Goal: Task Accomplishment & Management: Complete application form

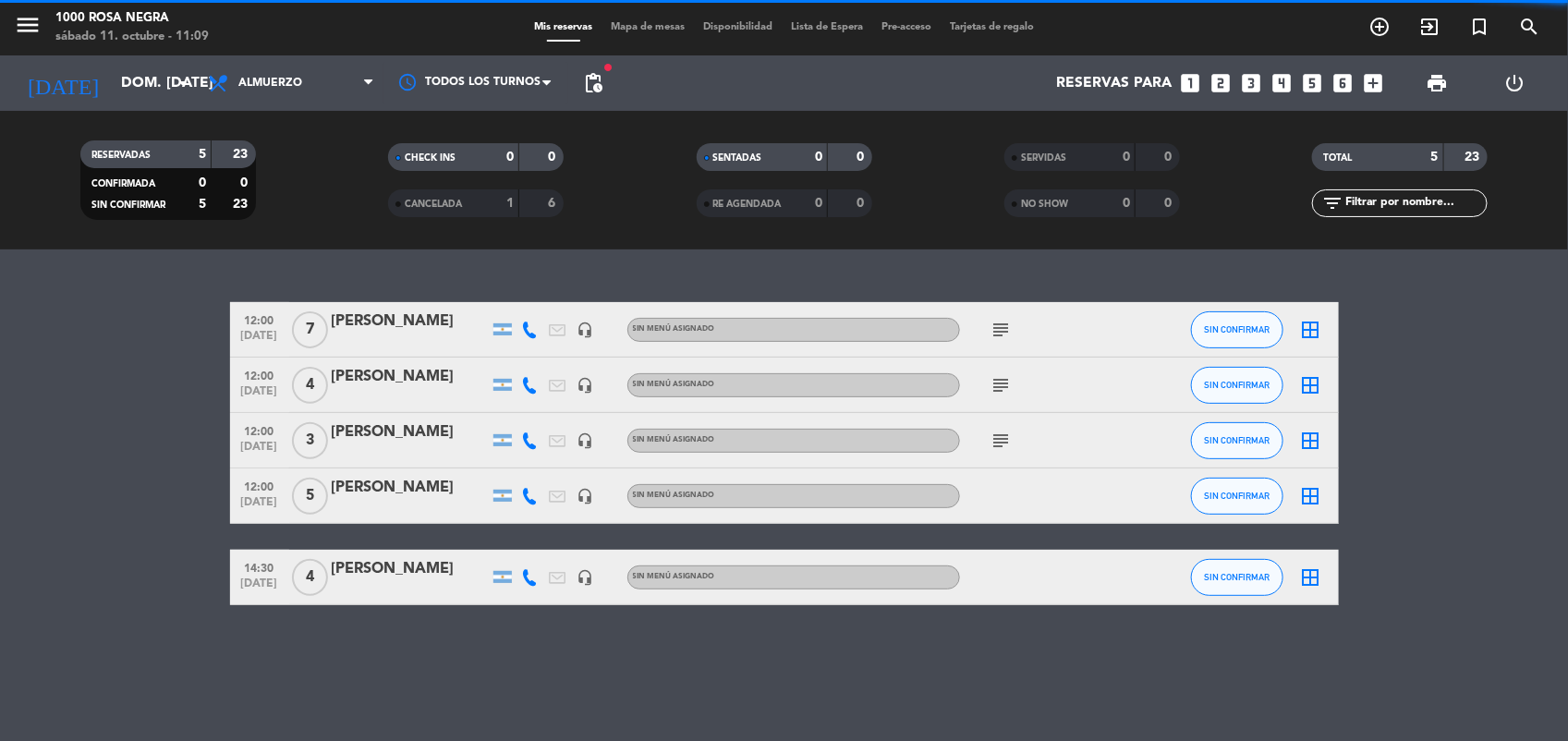
click at [357, 79] on span "Almuerzo" at bounding box center [292, 83] width 185 height 41
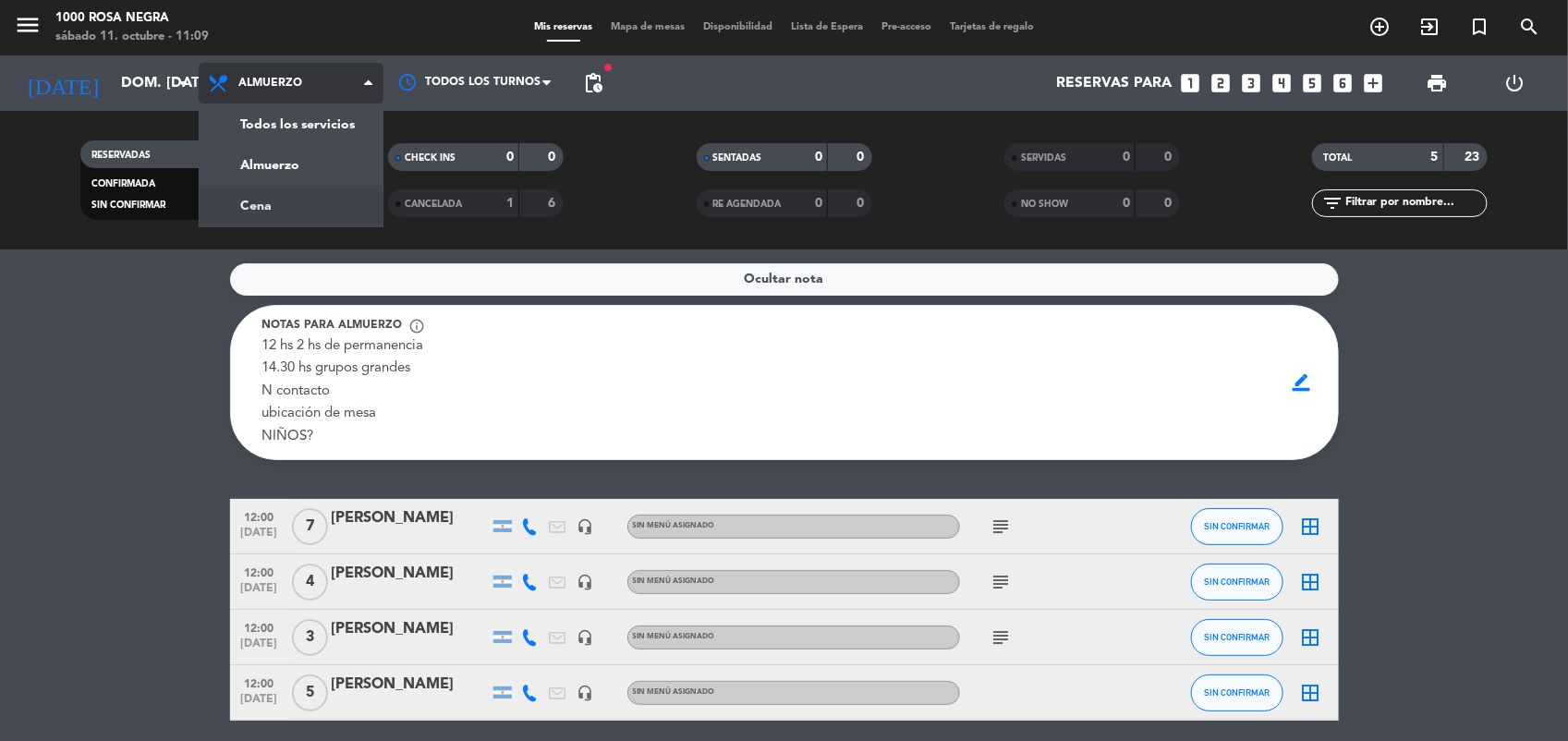
click at [346, 220] on div "menu 1000 [PERSON_NAME] Negra sábado 11. octubre - 11:09 Mis reservas Mapa de m…" at bounding box center [784, 124] width 1568 height 250
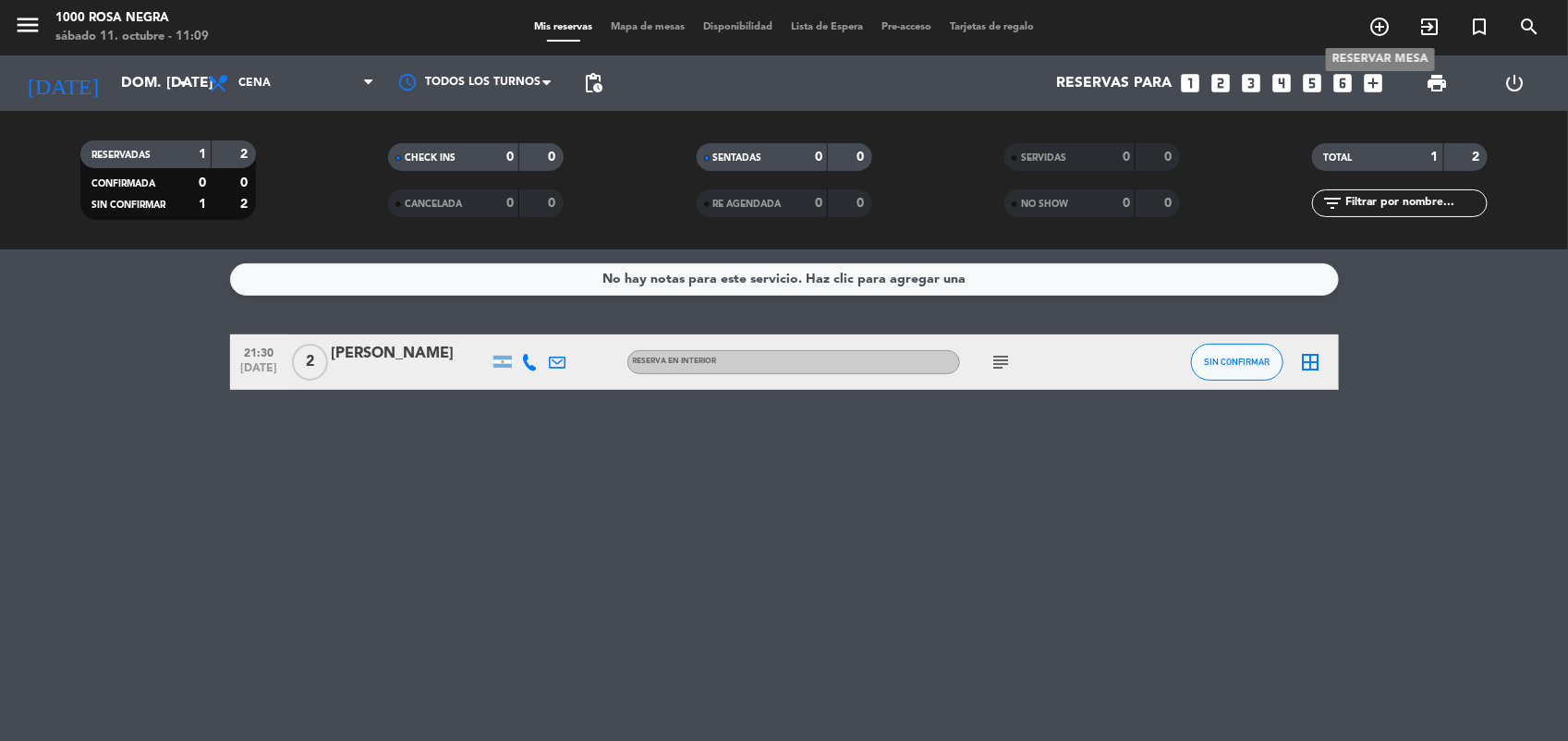
click at [1379, 25] on icon "add_circle_outline" at bounding box center [1379, 27] width 22 height 22
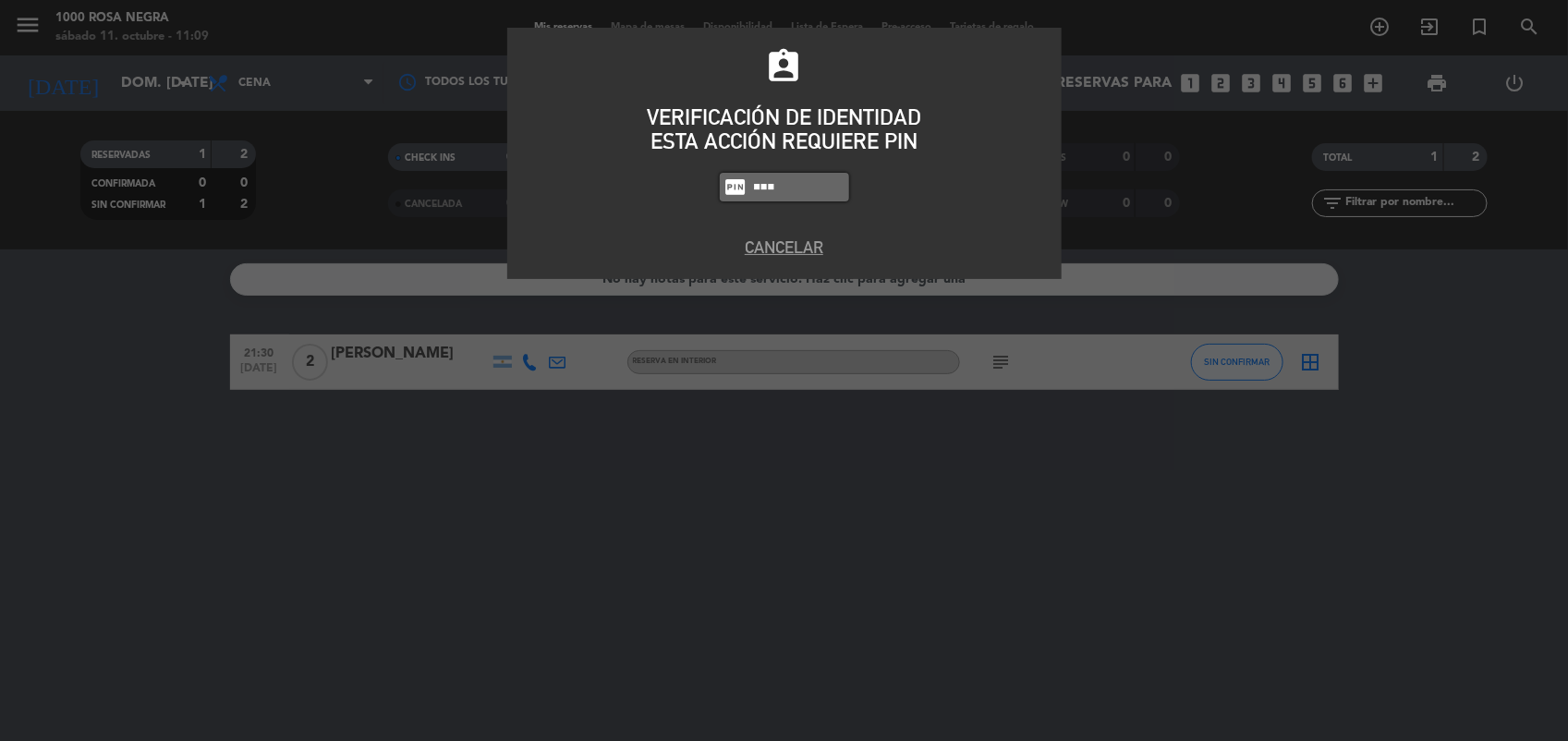
type input "5508"
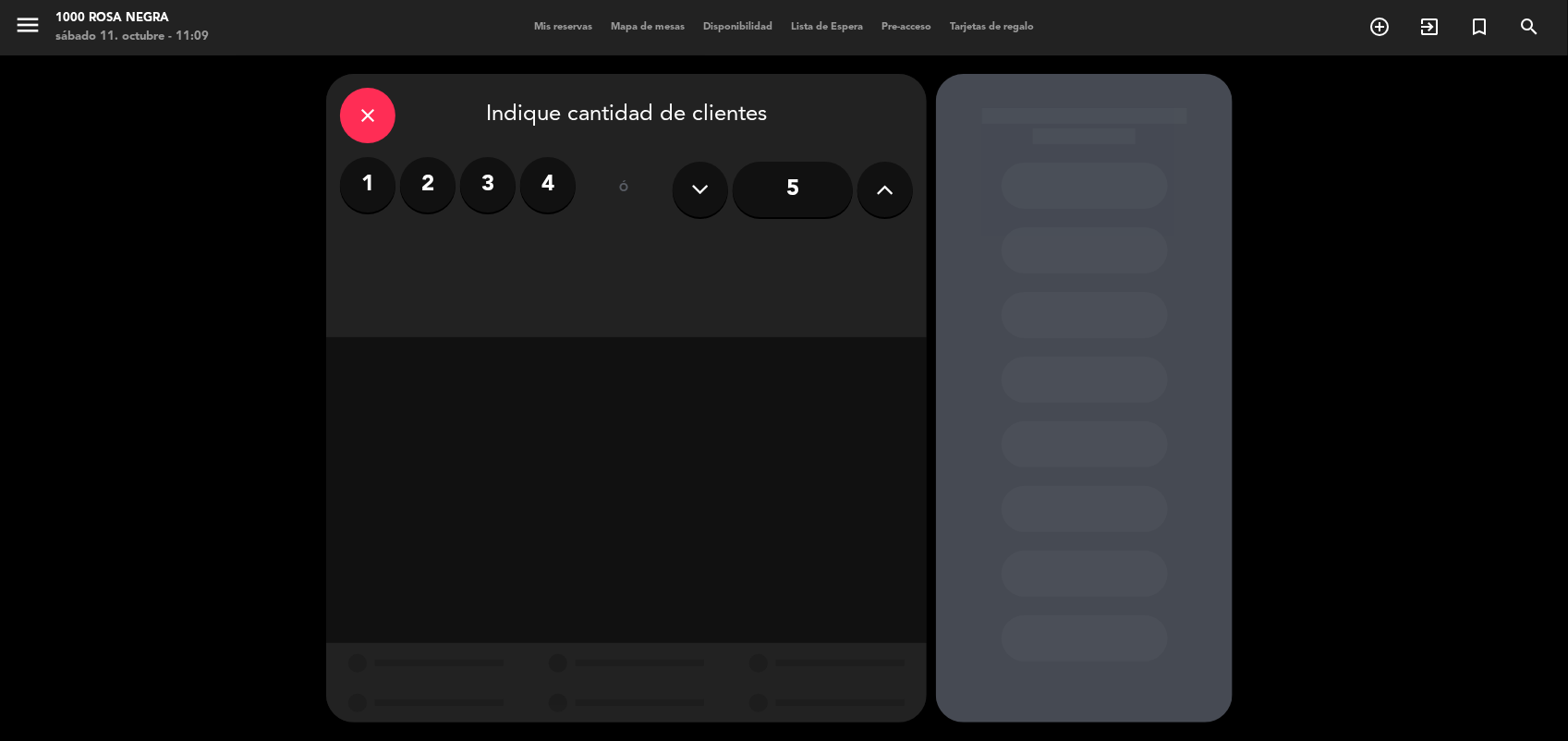
click at [551, 200] on label "4" at bounding box center [548, 185] width 56 height 56
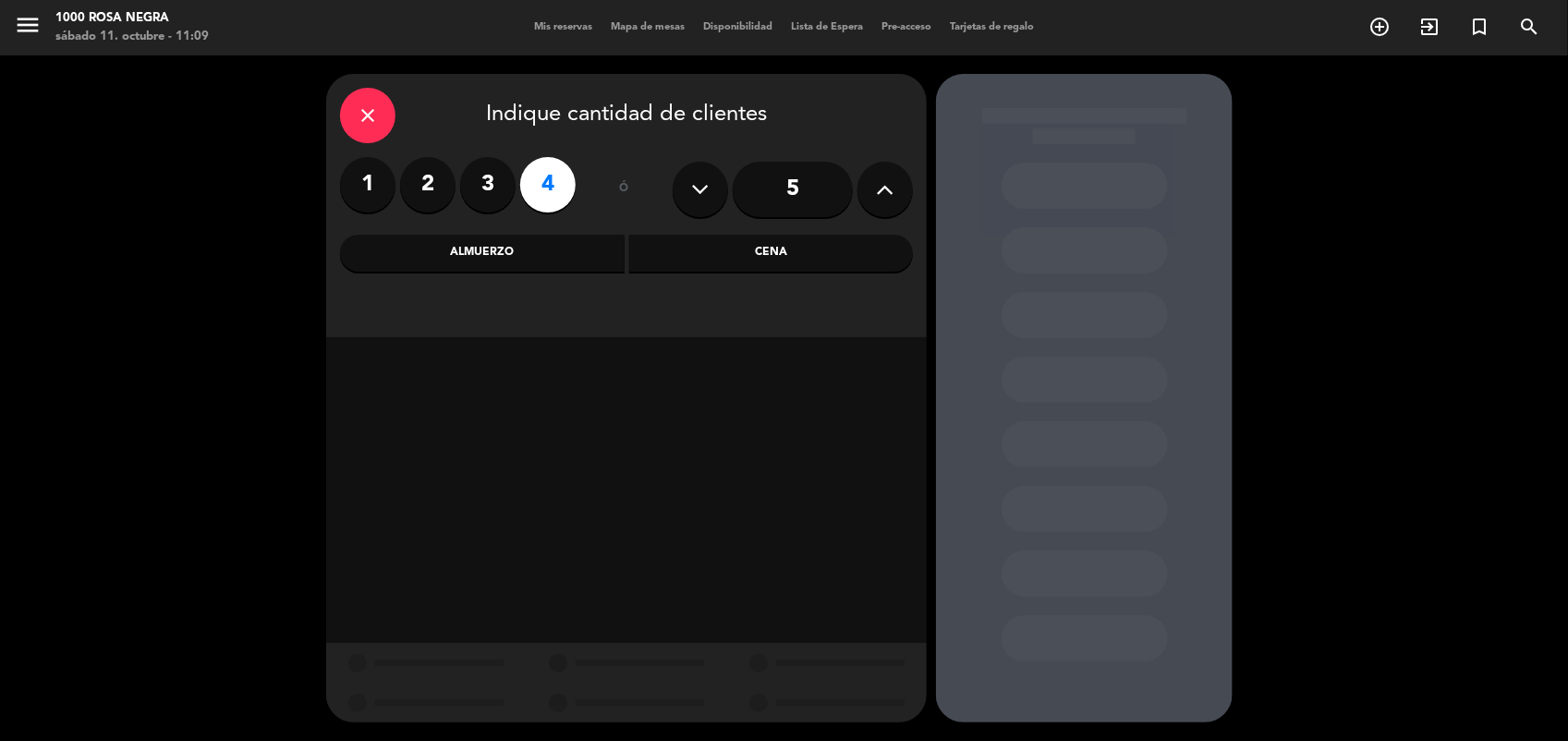
click at [668, 239] on div "Cena" at bounding box center [771, 253] width 285 height 37
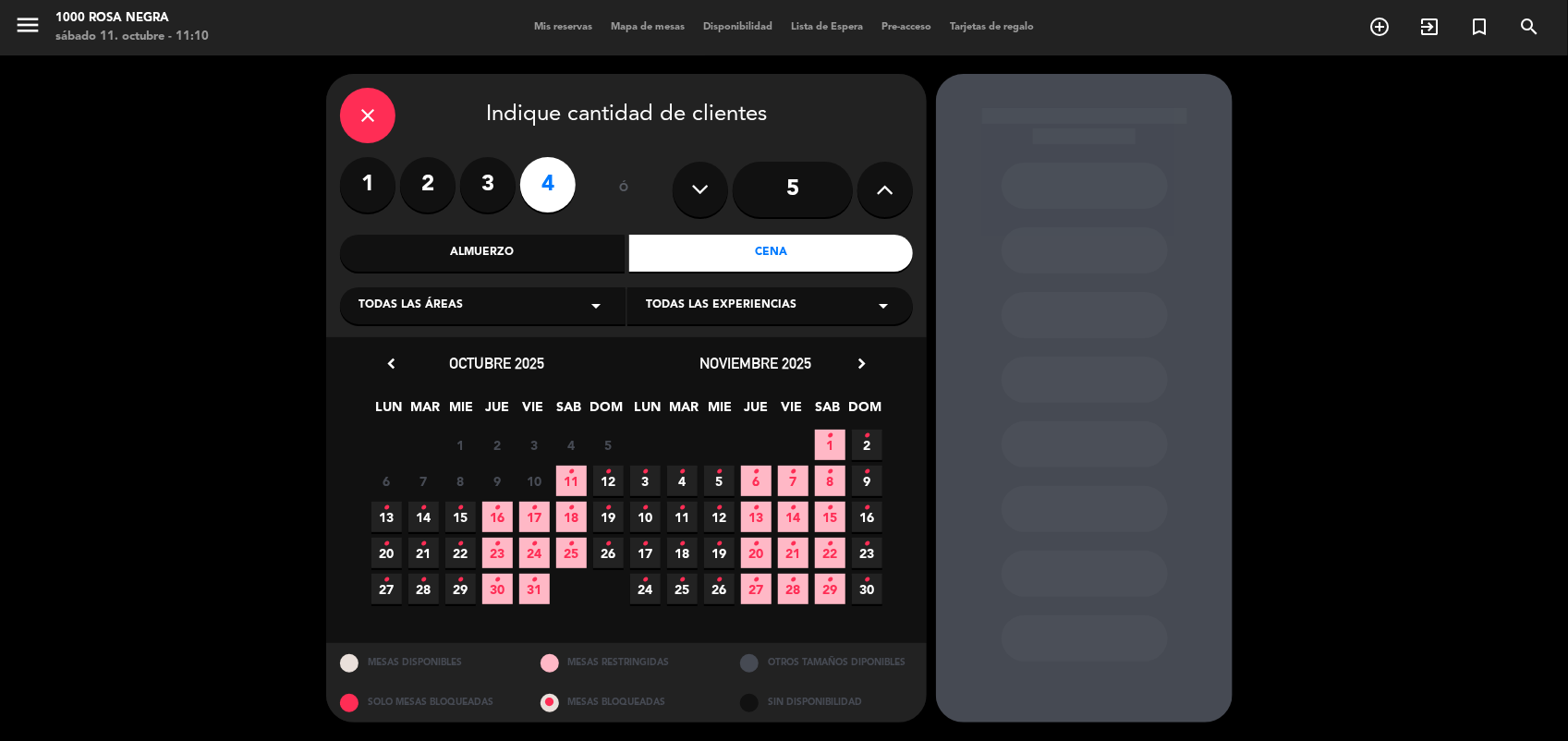
click at [564, 473] on span "11 •" at bounding box center [571, 480] width 31 height 31
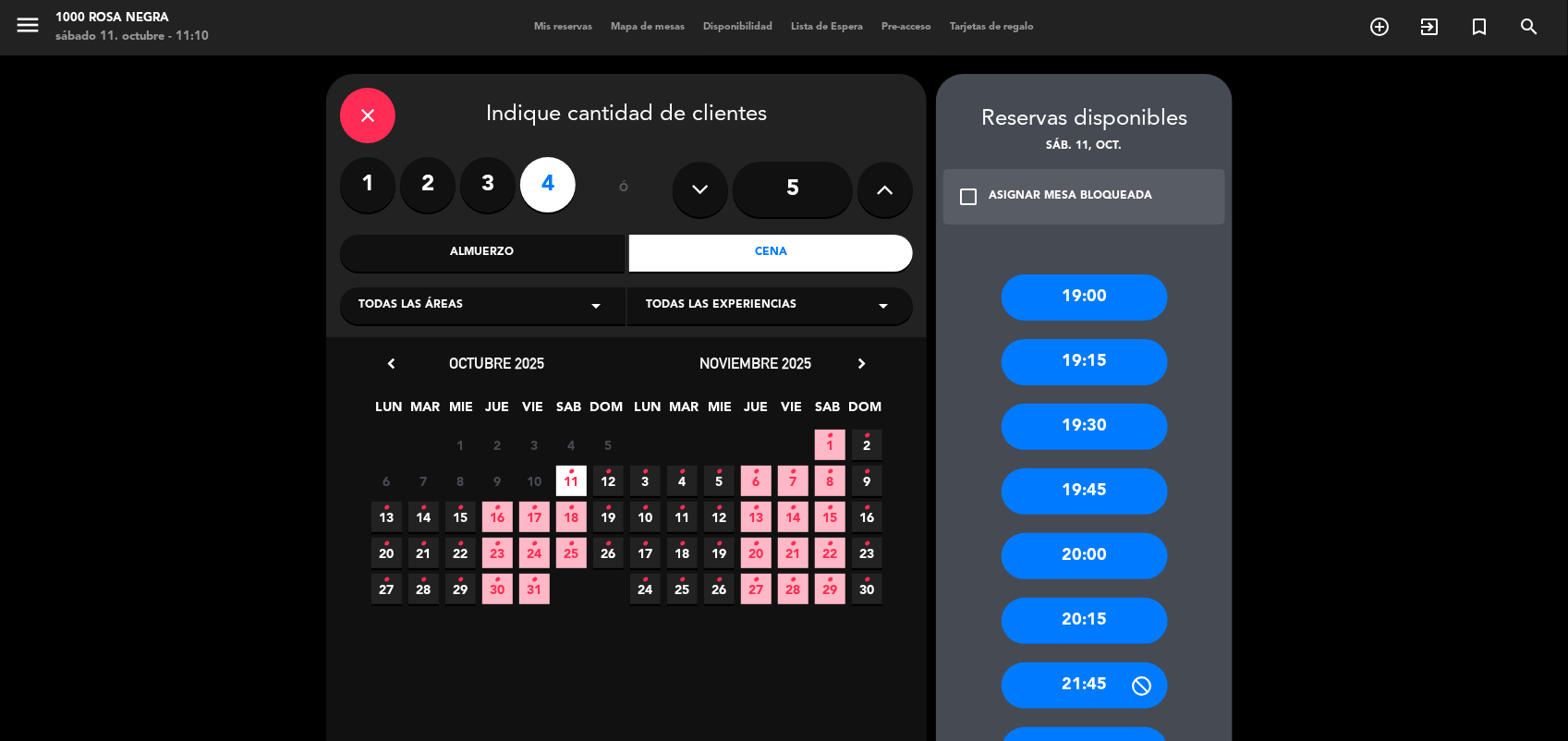
click at [1146, 616] on div "20:15" at bounding box center [1084, 621] width 166 height 46
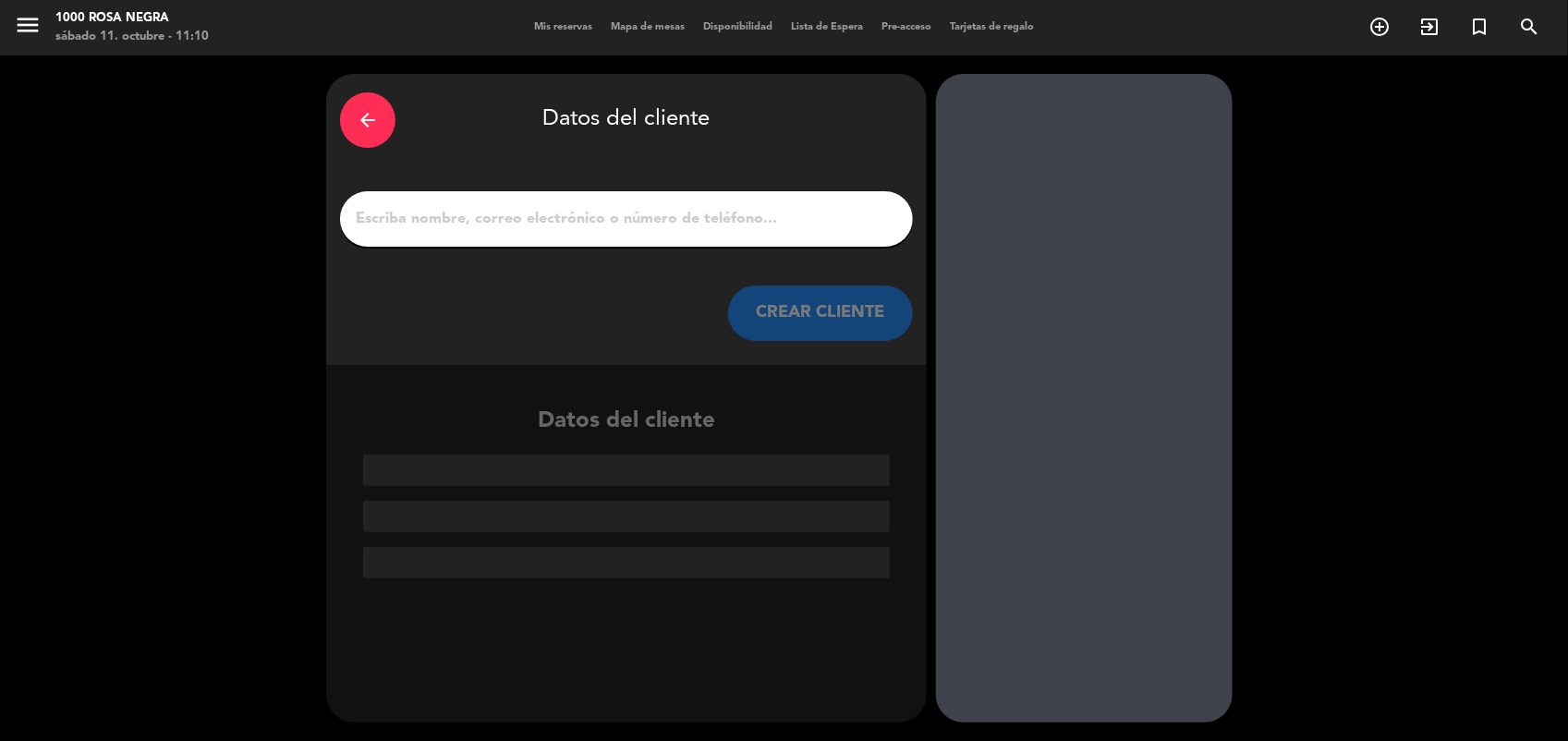
click at [809, 224] on input "1" at bounding box center [627, 219] width 545 height 26
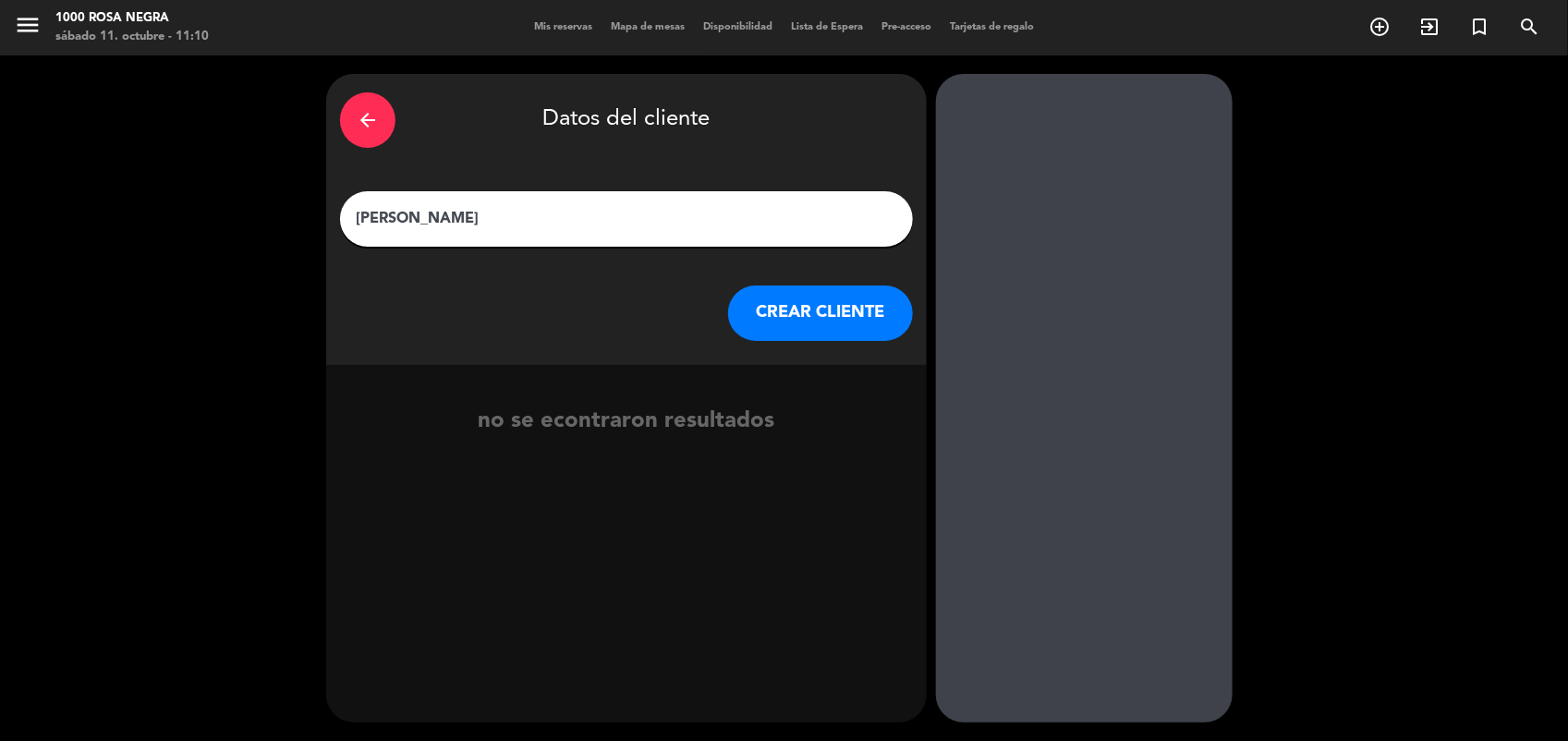
type input "[PERSON_NAME]"
click at [844, 295] on button "CREAR CLIENTE" at bounding box center [821, 313] width 185 height 56
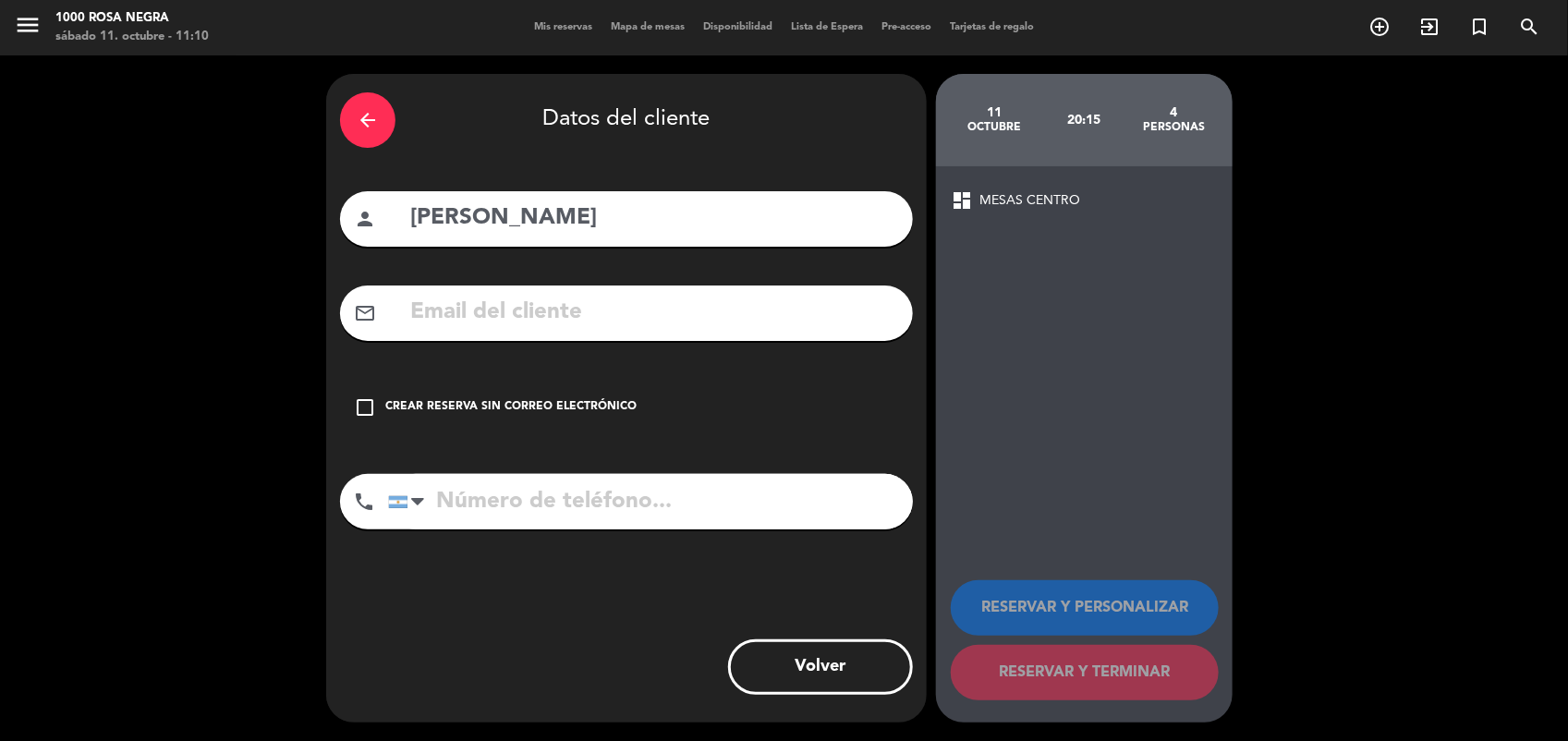
click at [481, 492] on input "tel" at bounding box center [650, 501] width 524 height 56
type input "1168082535"
click at [366, 403] on icon "check_box_outline_blank" at bounding box center [365, 407] width 22 height 22
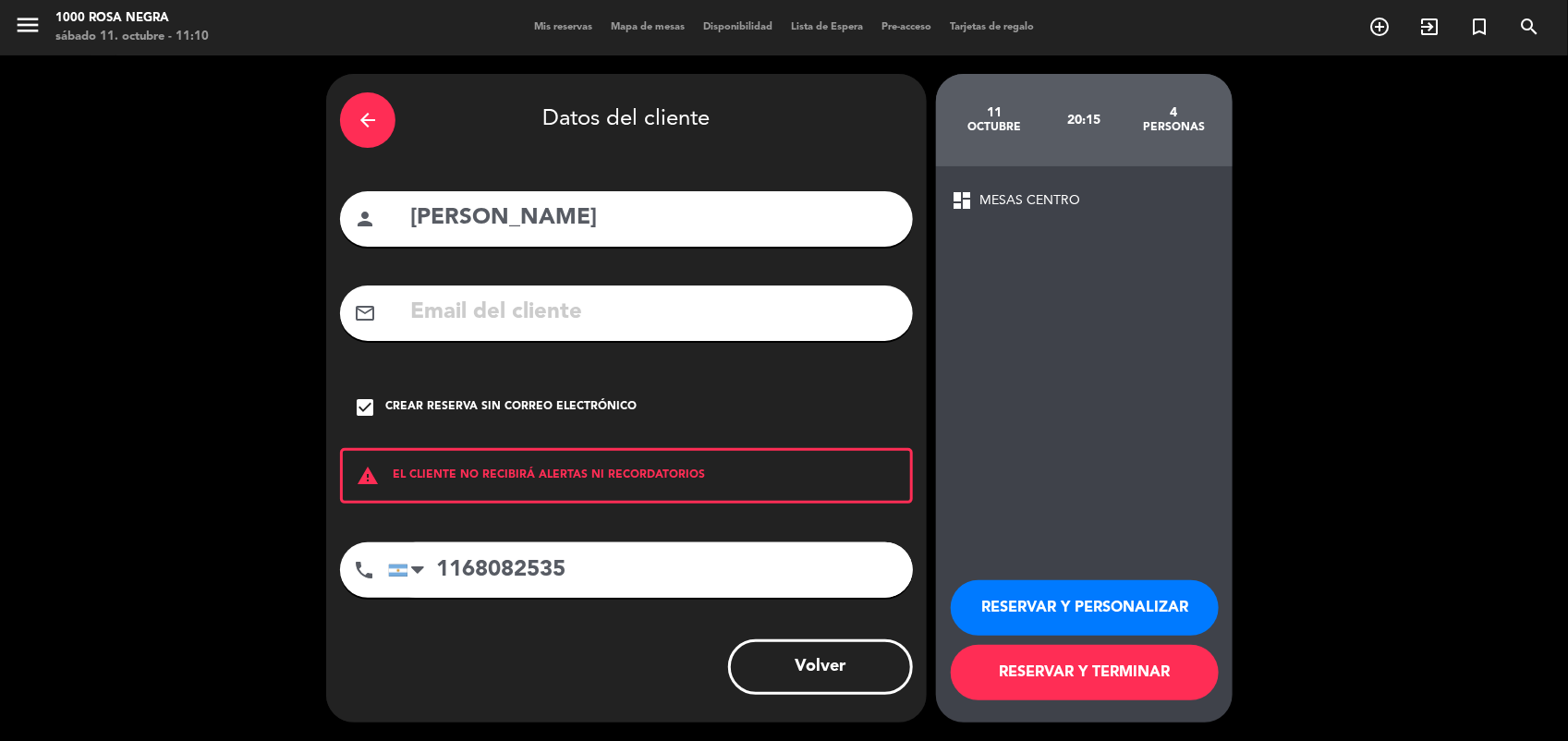
click at [1153, 617] on button "RESERVAR Y PERSONALIZAR" at bounding box center [1084, 608] width 268 height 56
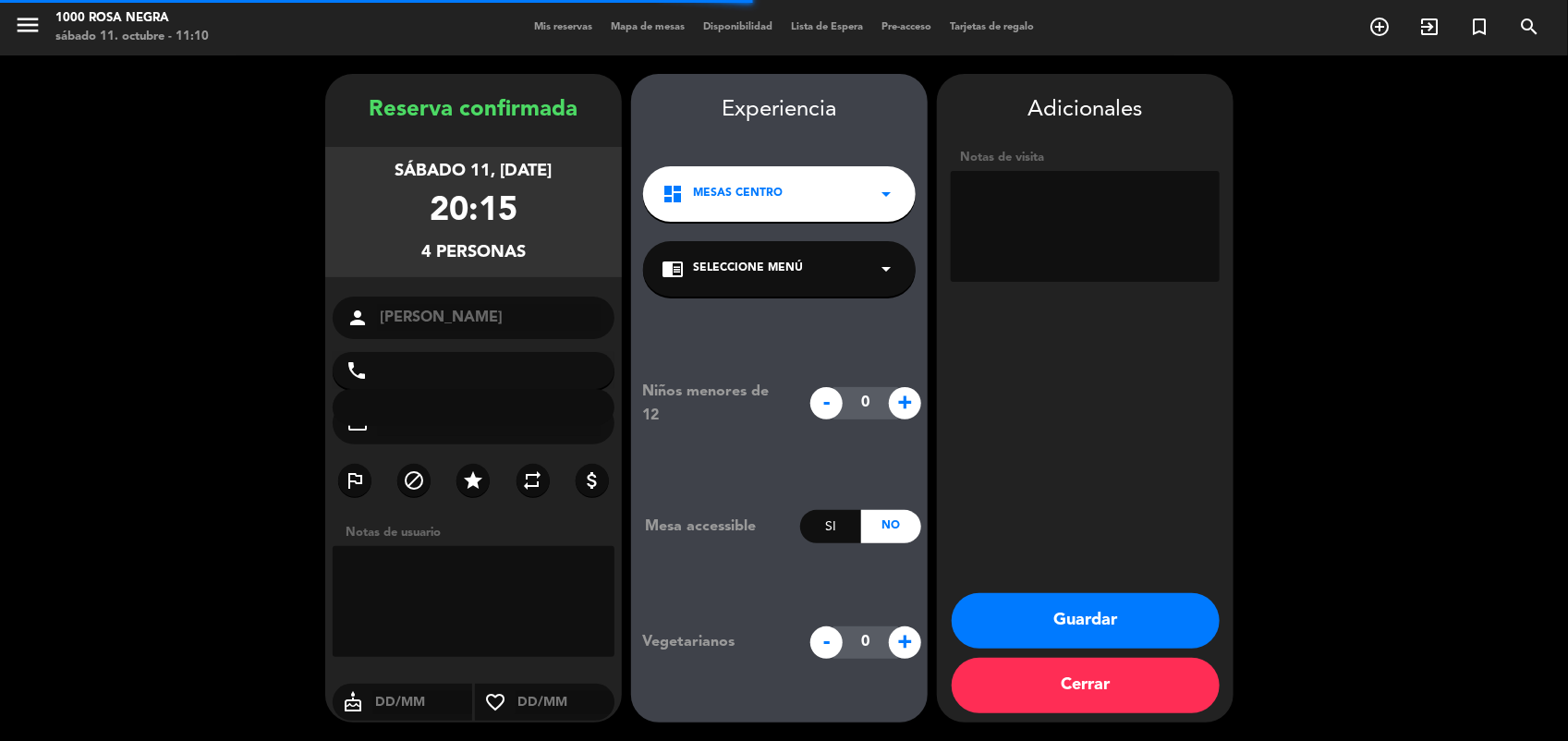
type input "[PHONE_NUMBER]"
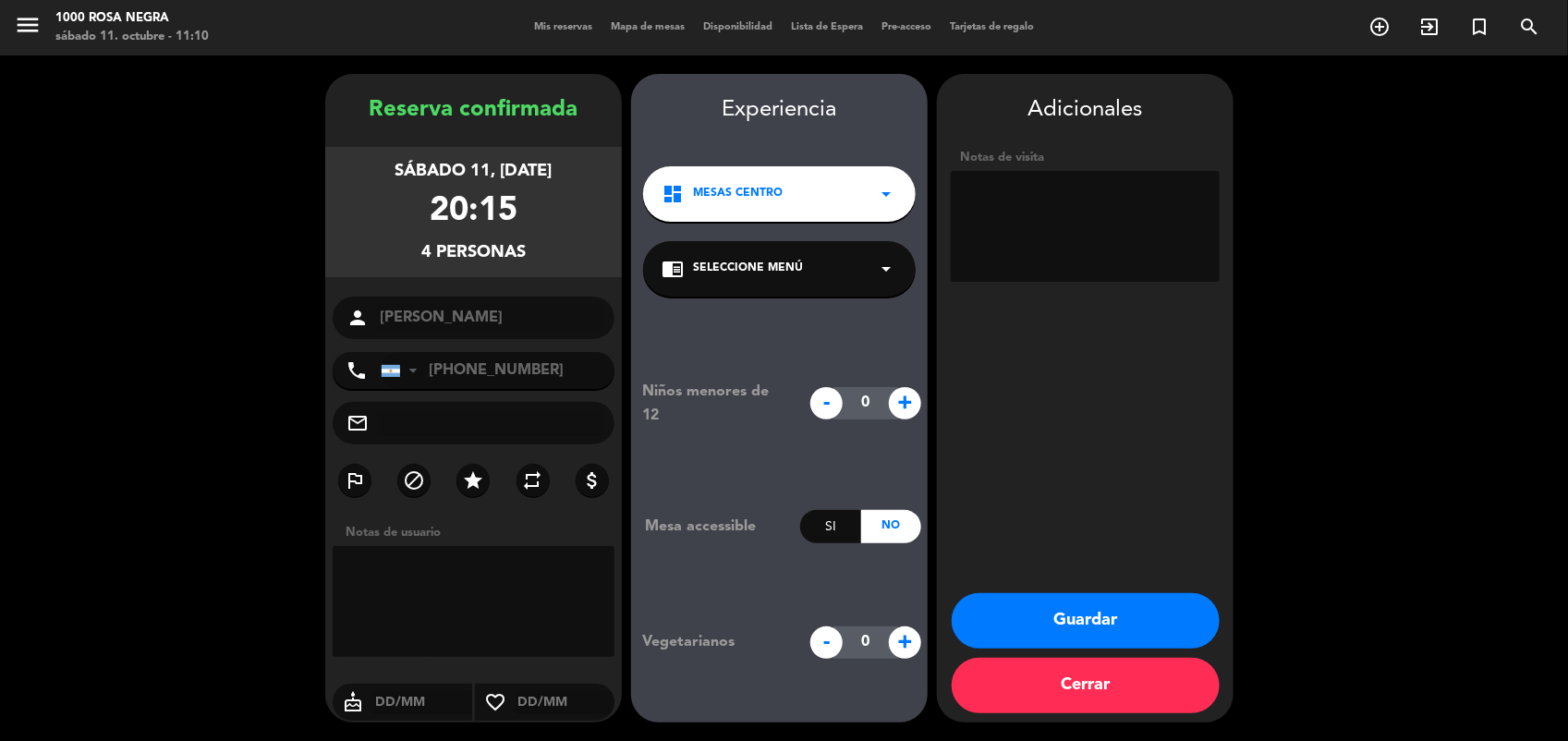
click at [1028, 210] on textarea at bounding box center [1085, 226] width 269 height 110
type textarea "BOX"
drag, startPoint x: 1111, startPoint y: 611, endPoint x: 1054, endPoint y: 622, distance: 58.1
drag, startPoint x: 1054, startPoint y: 622, endPoint x: 981, endPoint y: 624, distance: 73.0
click at [981, 624] on button "Guardar" at bounding box center [1085, 621] width 268 height 56
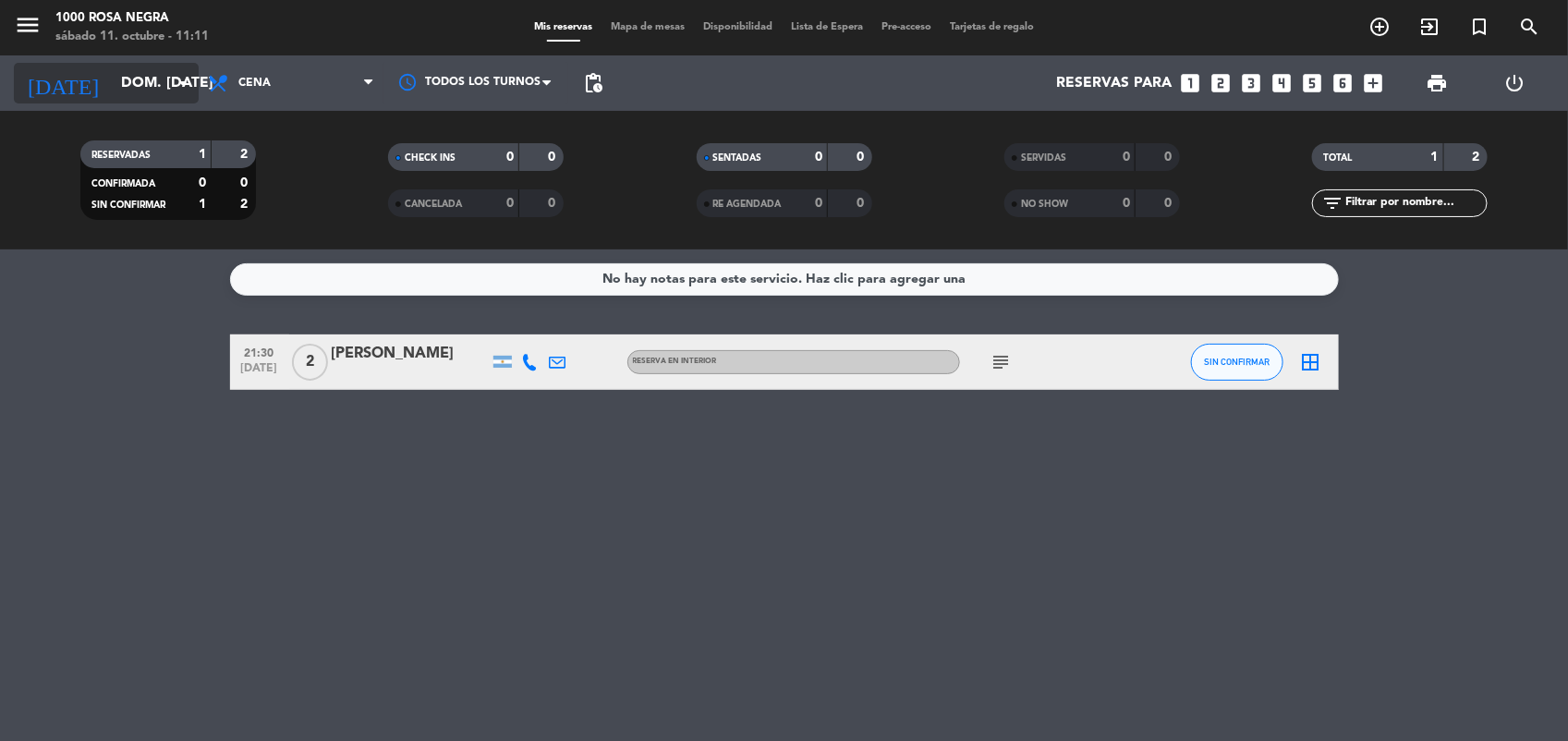
click at [175, 82] on icon "arrow_drop_down" at bounding box center [183, 83] width 22 height 22
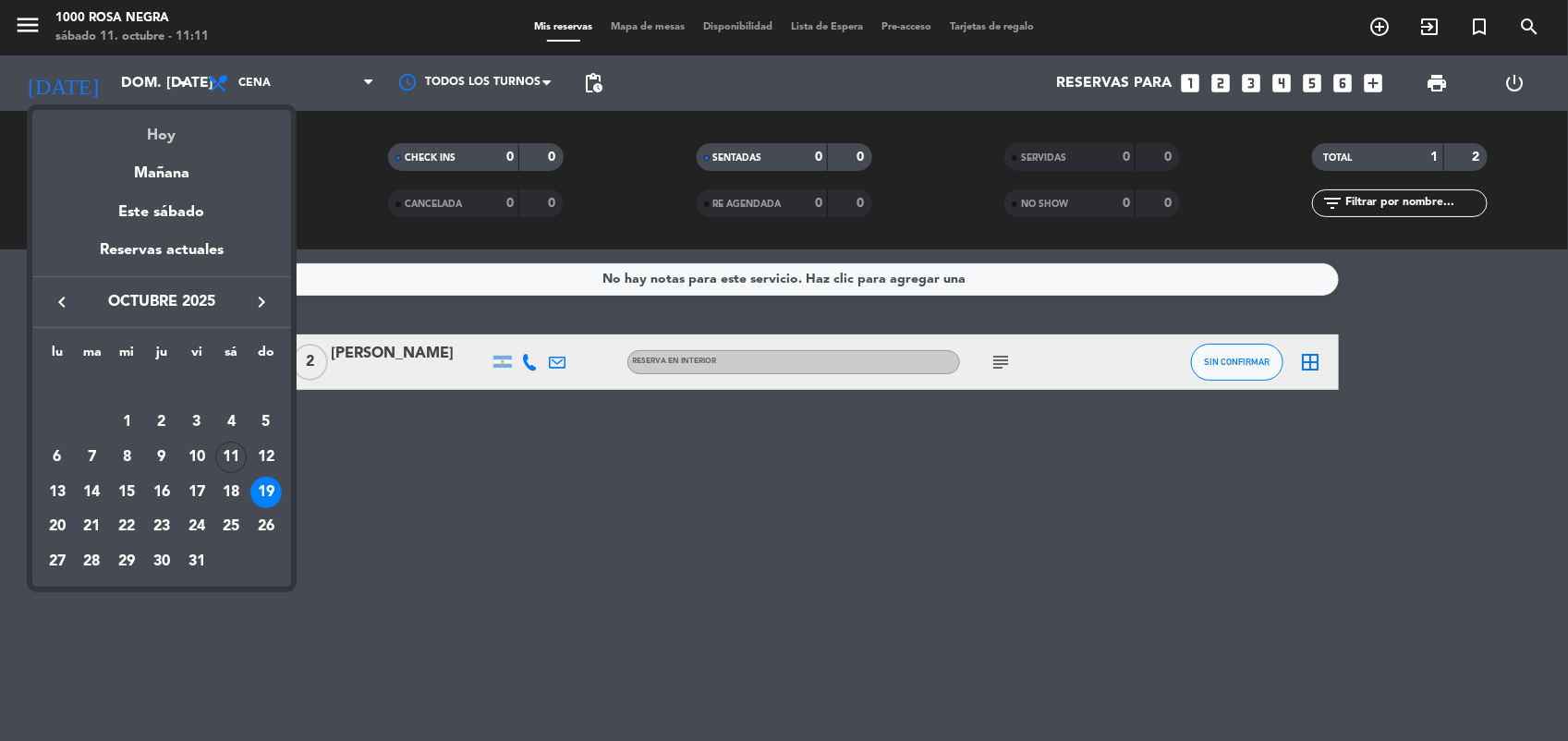
click at [197, 134] on div "Hoy" at bounding box center [162, 129] width 259 height 38
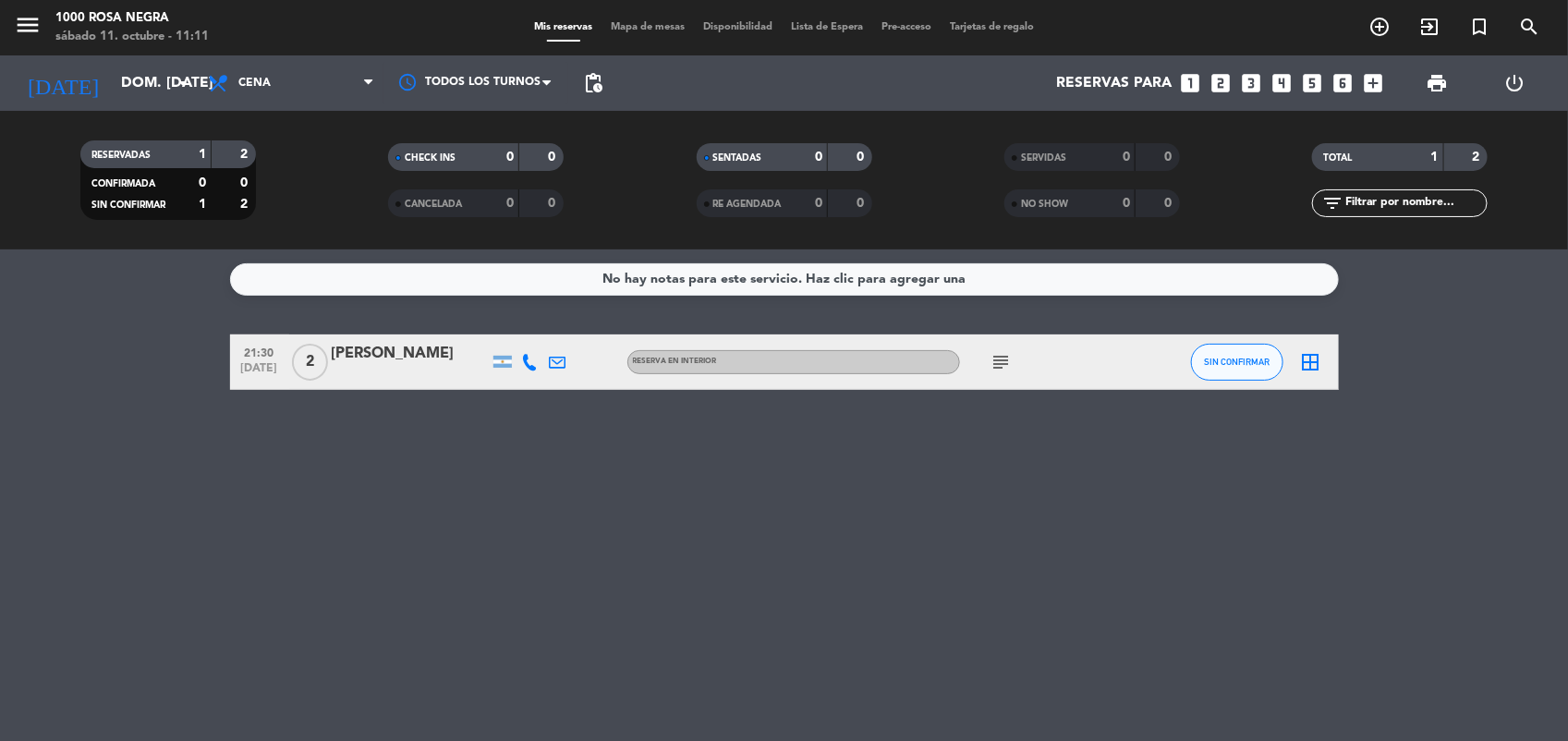
type input "sáb. [DATE]"
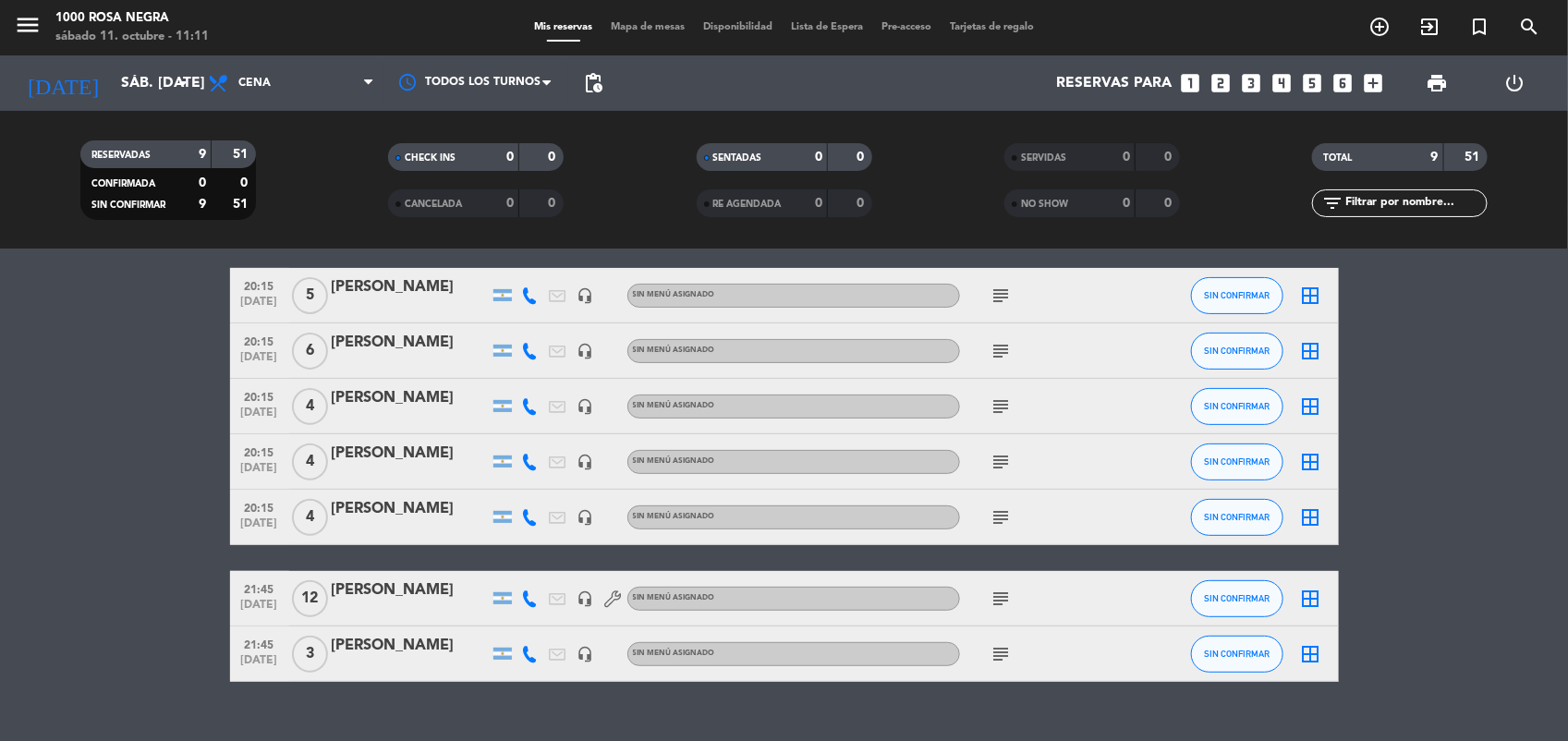
scroll to position [231, 0]
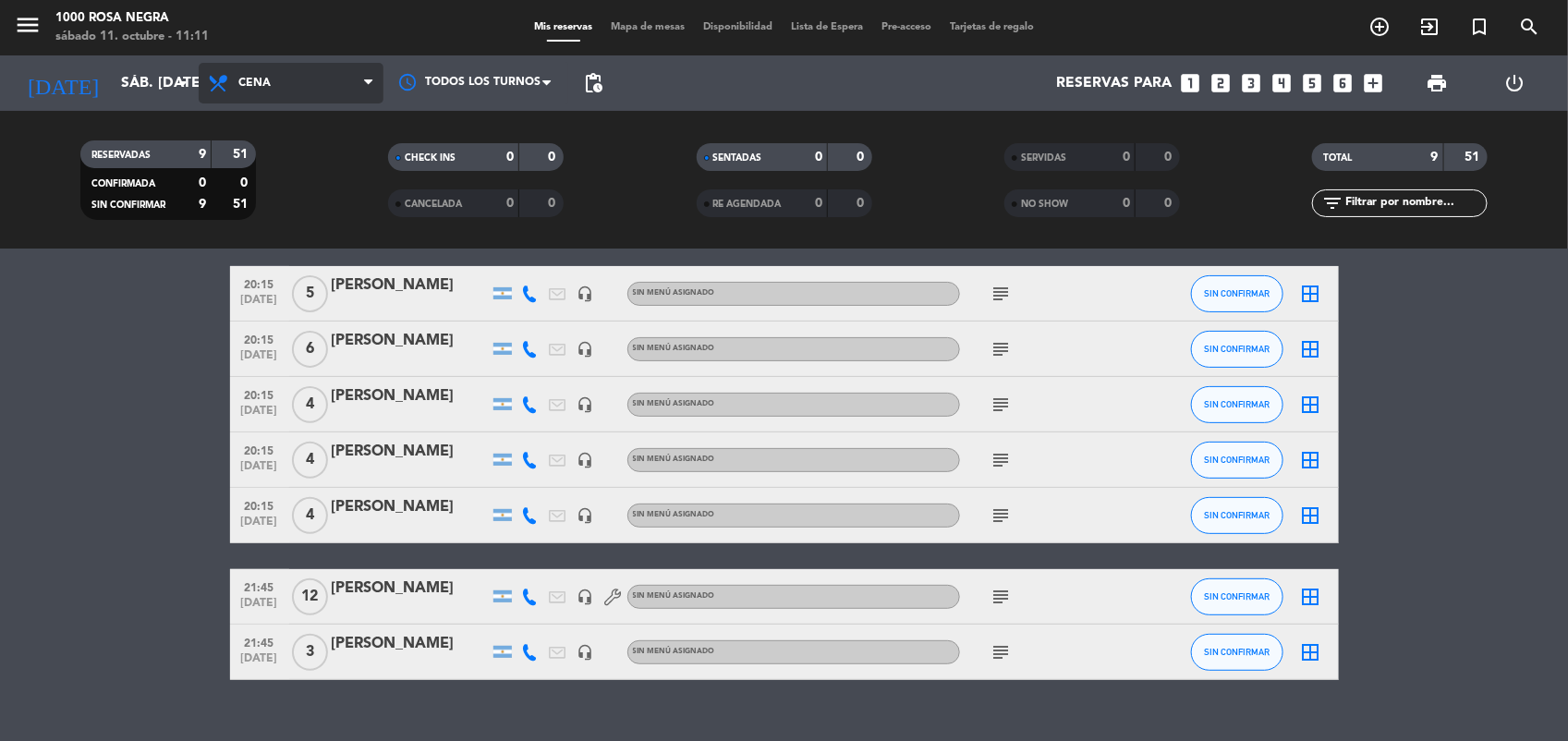
click at [364, 75] on span at bounding box center [373, 84] width 19 height 18
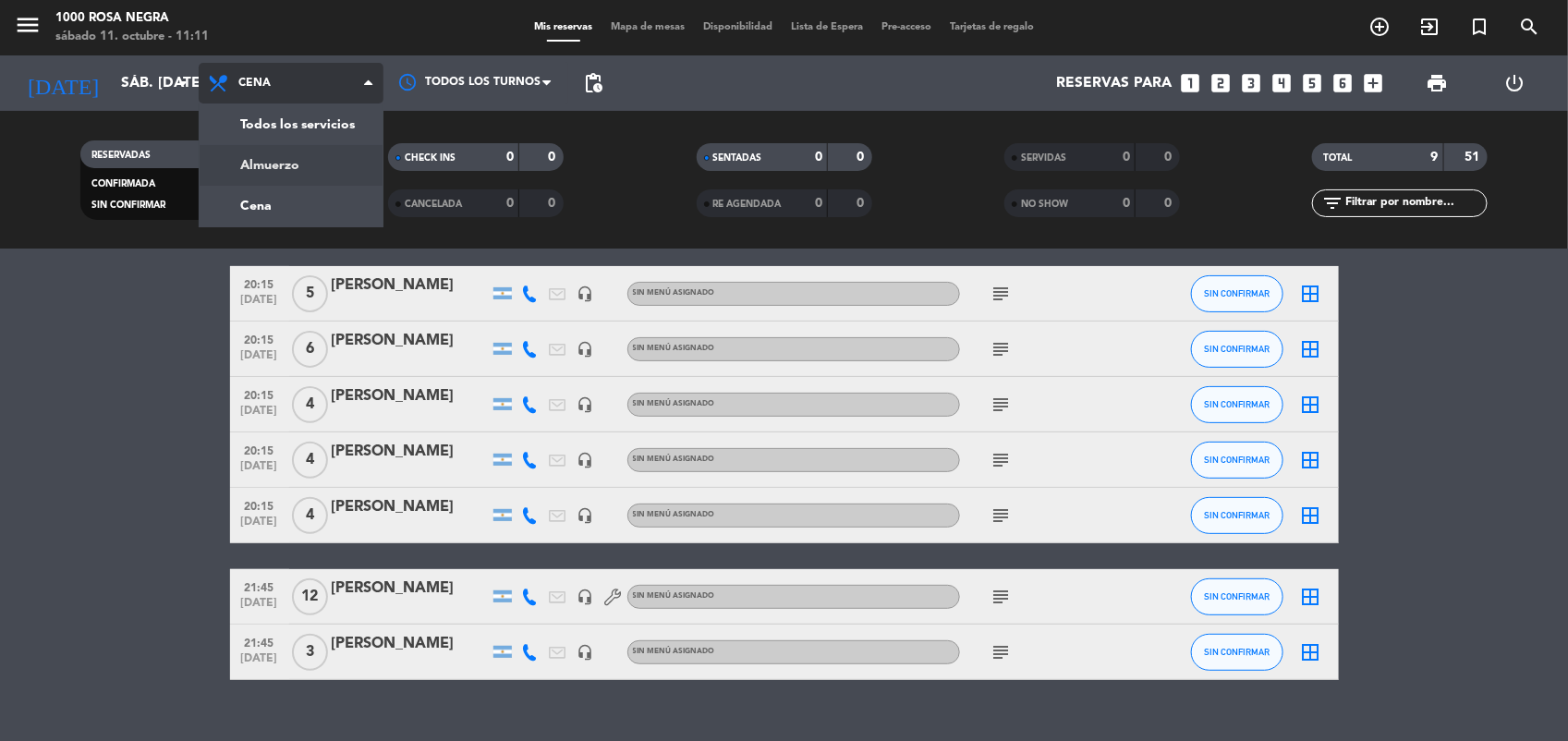
click at [354, 163] on div "menu 1000 [PERSON_NAME] Negra sábado 11. octubre - 11:11 Mis reservas Mapa de m…" at bounding box center [784, 124] width 1568 height 250
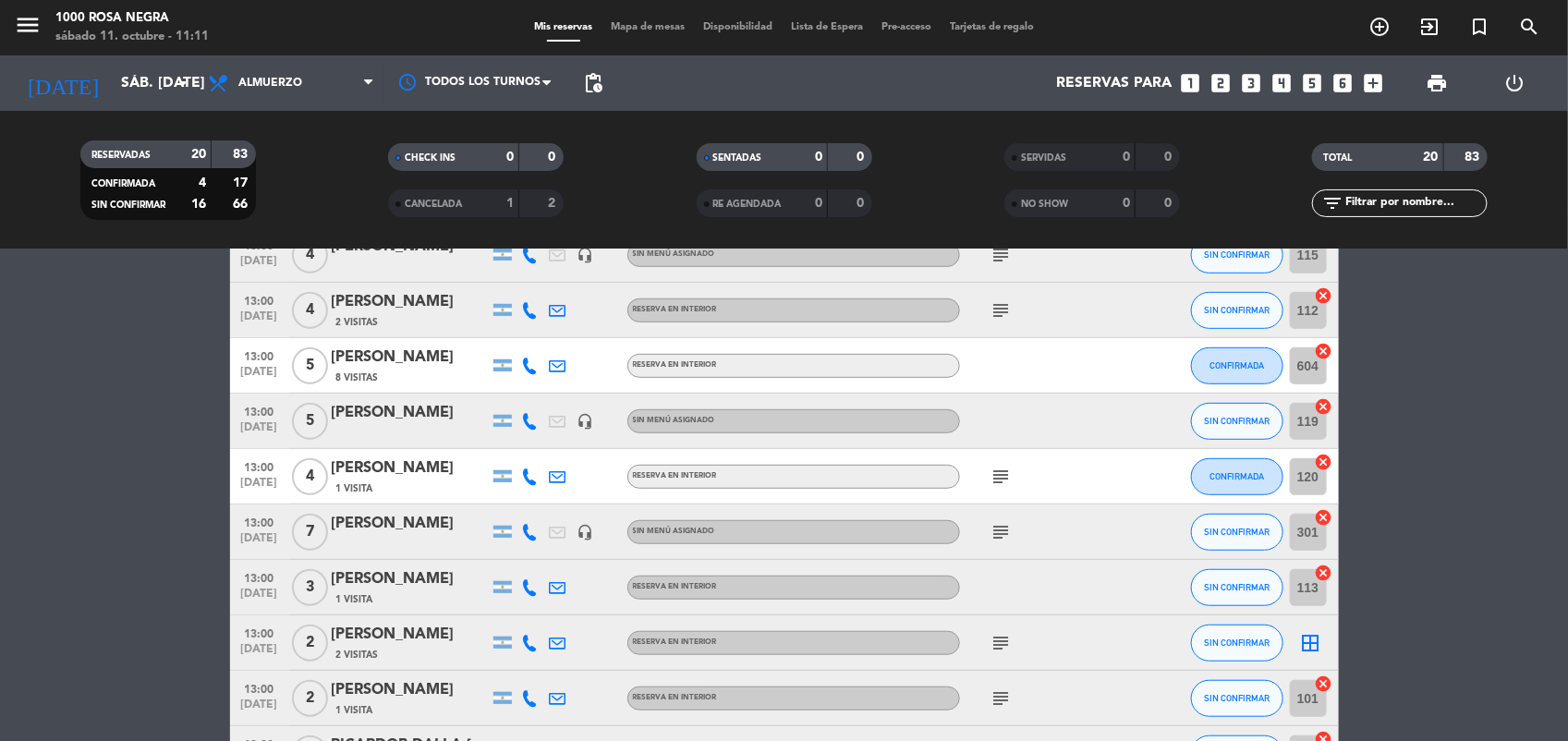
scroll to position [487, 0]
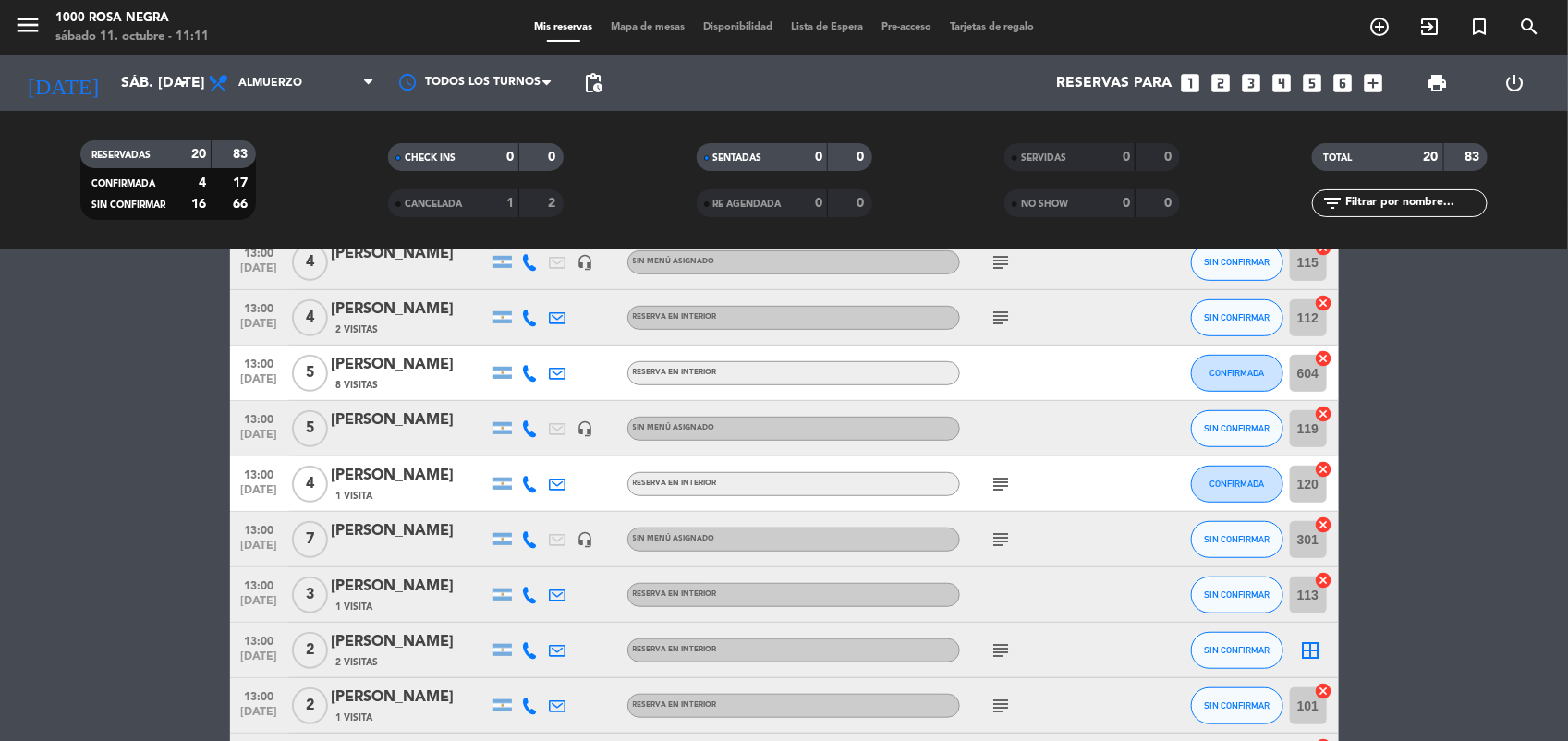
drag, startPoint x: 1314, startPoint y: 638, endPoint x: 1353, endPoint y: 652, distance: 41.4
click at [1353, 652] on bookings-row "13:00 [DATE] 4 Aleska cegarra RESERVA EN INTERIOR , ARS - CONFIRMADA 102 cancel…" at bounding box center [784, 414] width 1568 height 1134
click at [1313, 653] on icon "border_all" at bounding box center [1311, 650] width 22 height 22
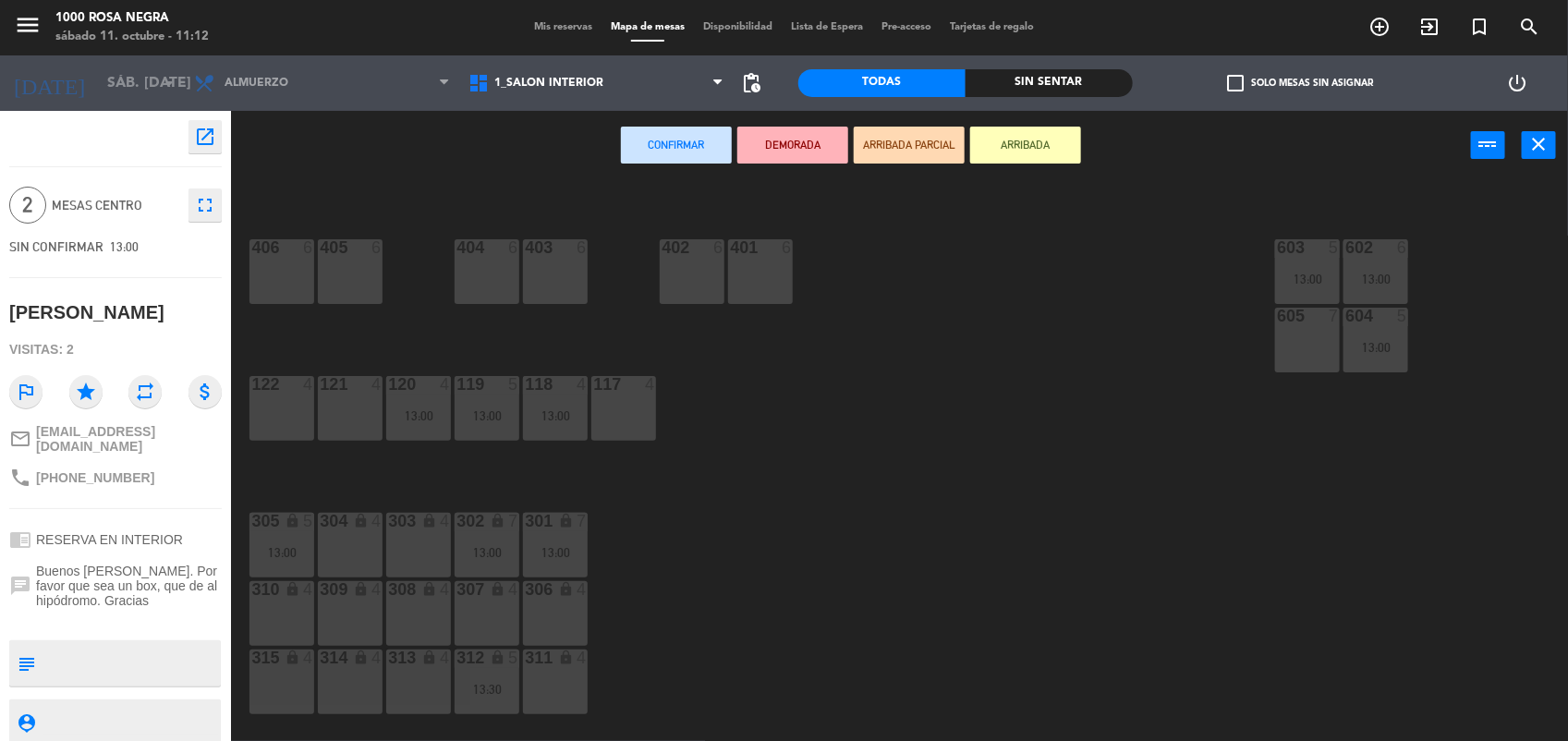
scroll to position [219, 0]
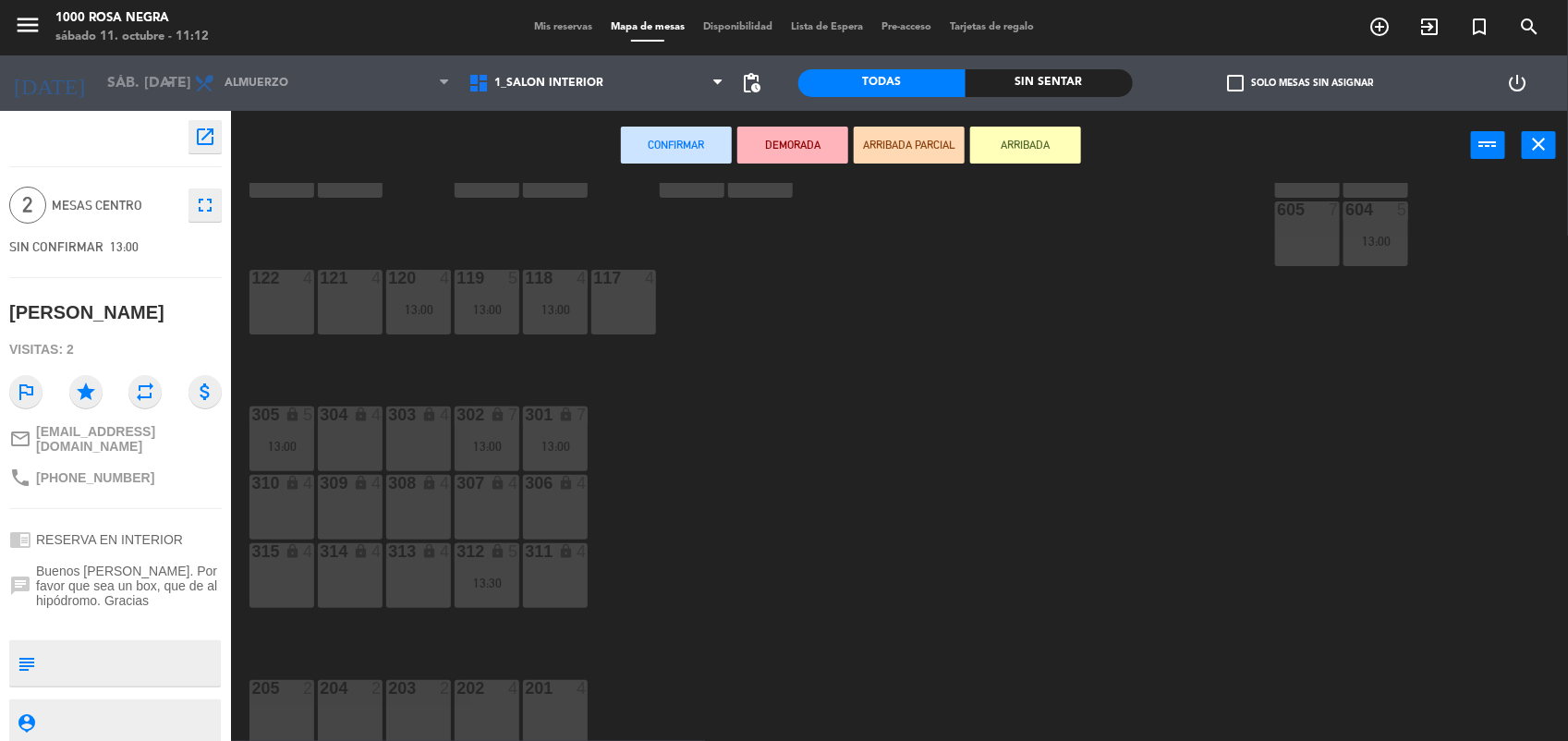
click at [579, 695] on div "4" at bounding box center [581, 687] width 11 height 17
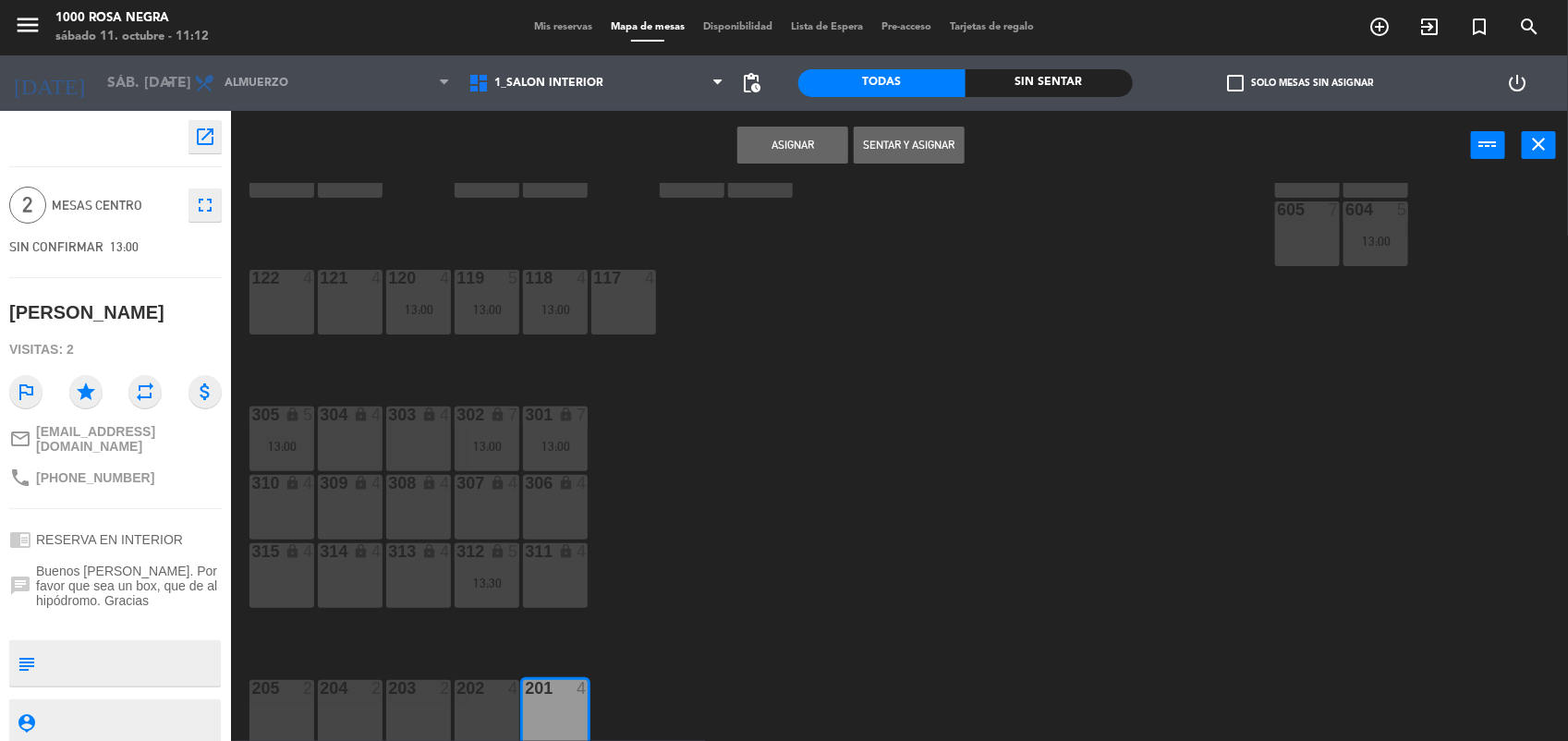
click at [737, 475] on div "116 4 13:00 115 4 13:00 114 4 113 3 13:00 112 4 13:00 111 2 13:00 110 lock 4 10…" at bounding box center [907, 463] width 1321 height 561
click at [583, 694] on div "4" at bounding box center [581, 687] width 11 height 17
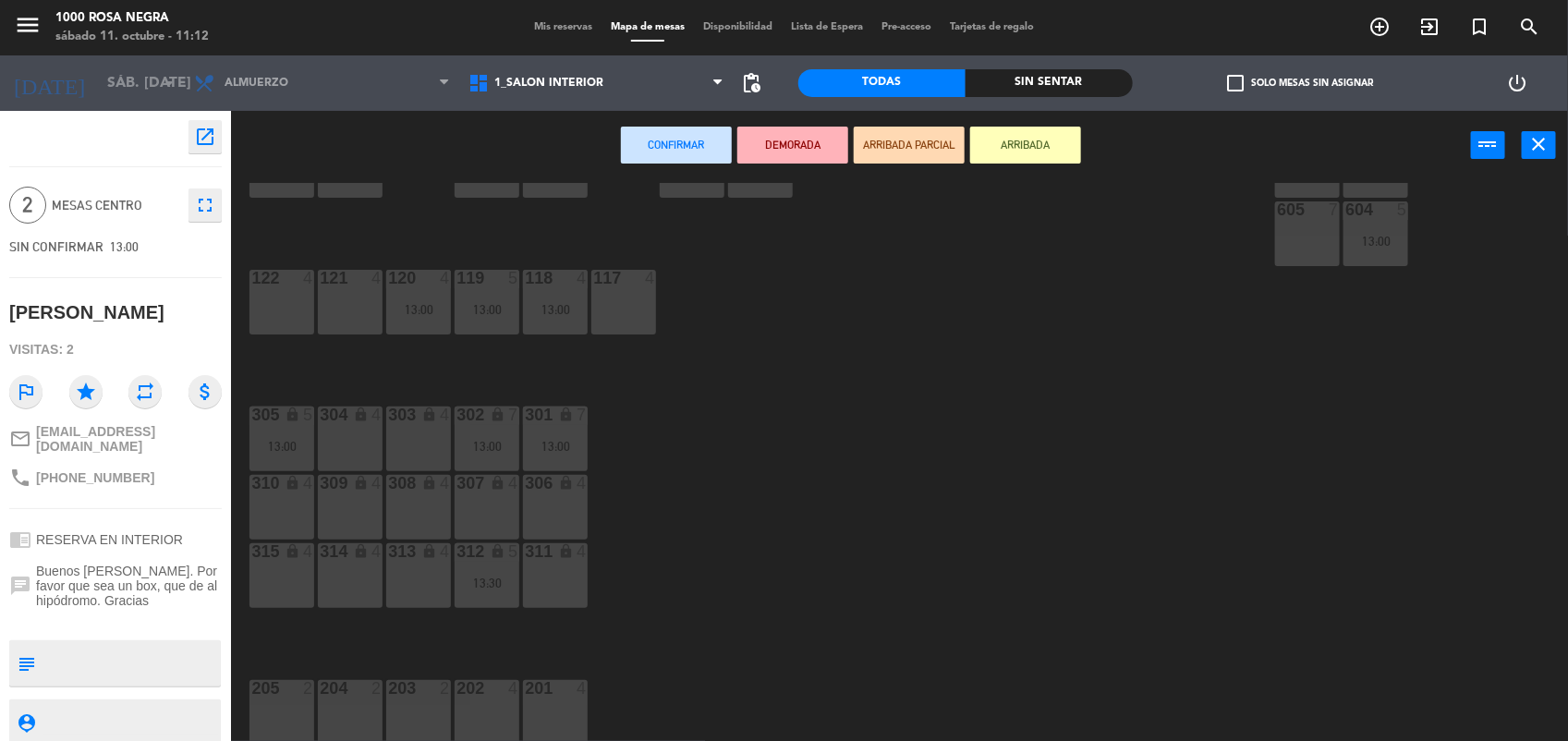
scroll to position [0, 0]
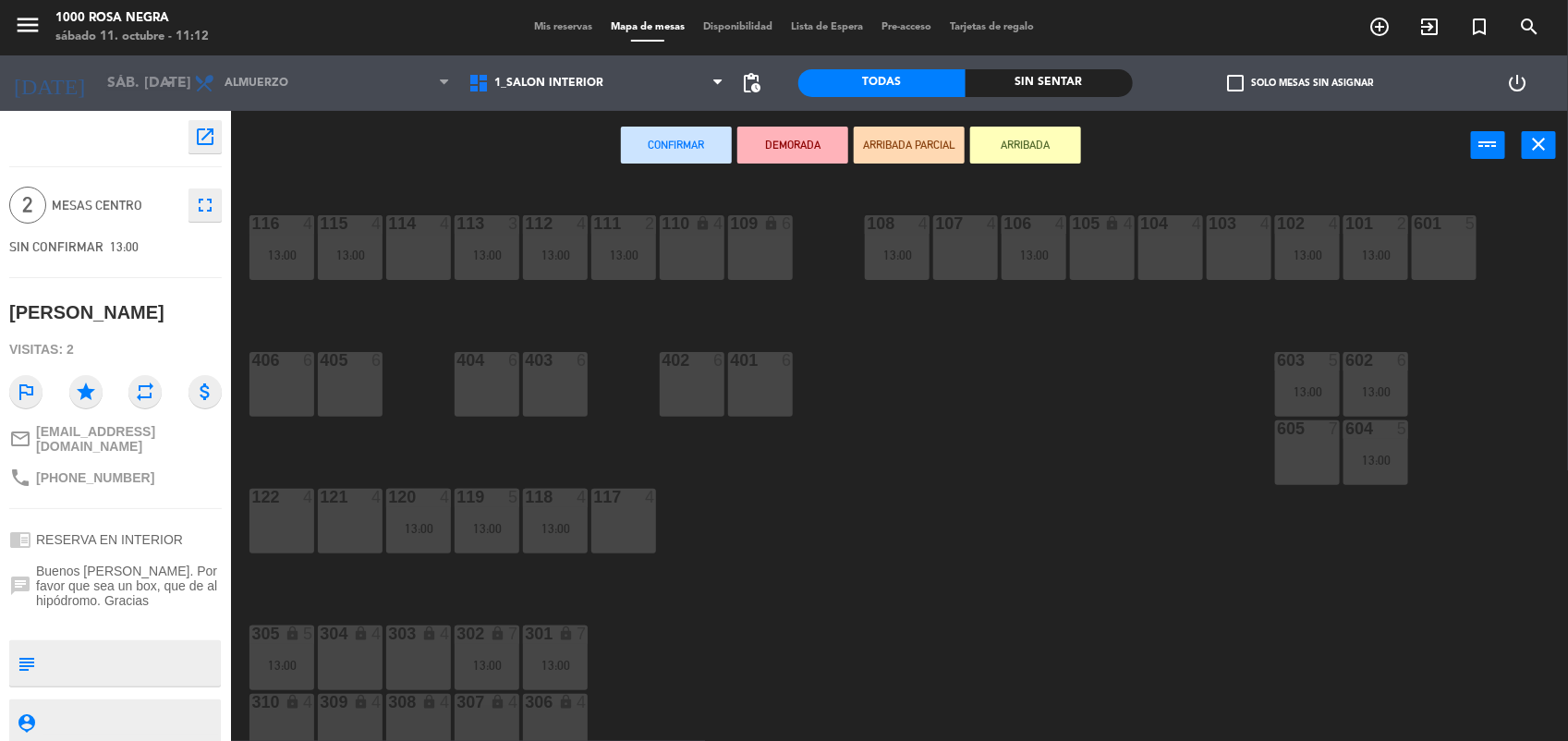
click at [273, 513] on div "122 4" at bounding box center [282, 520] width 65 height 65
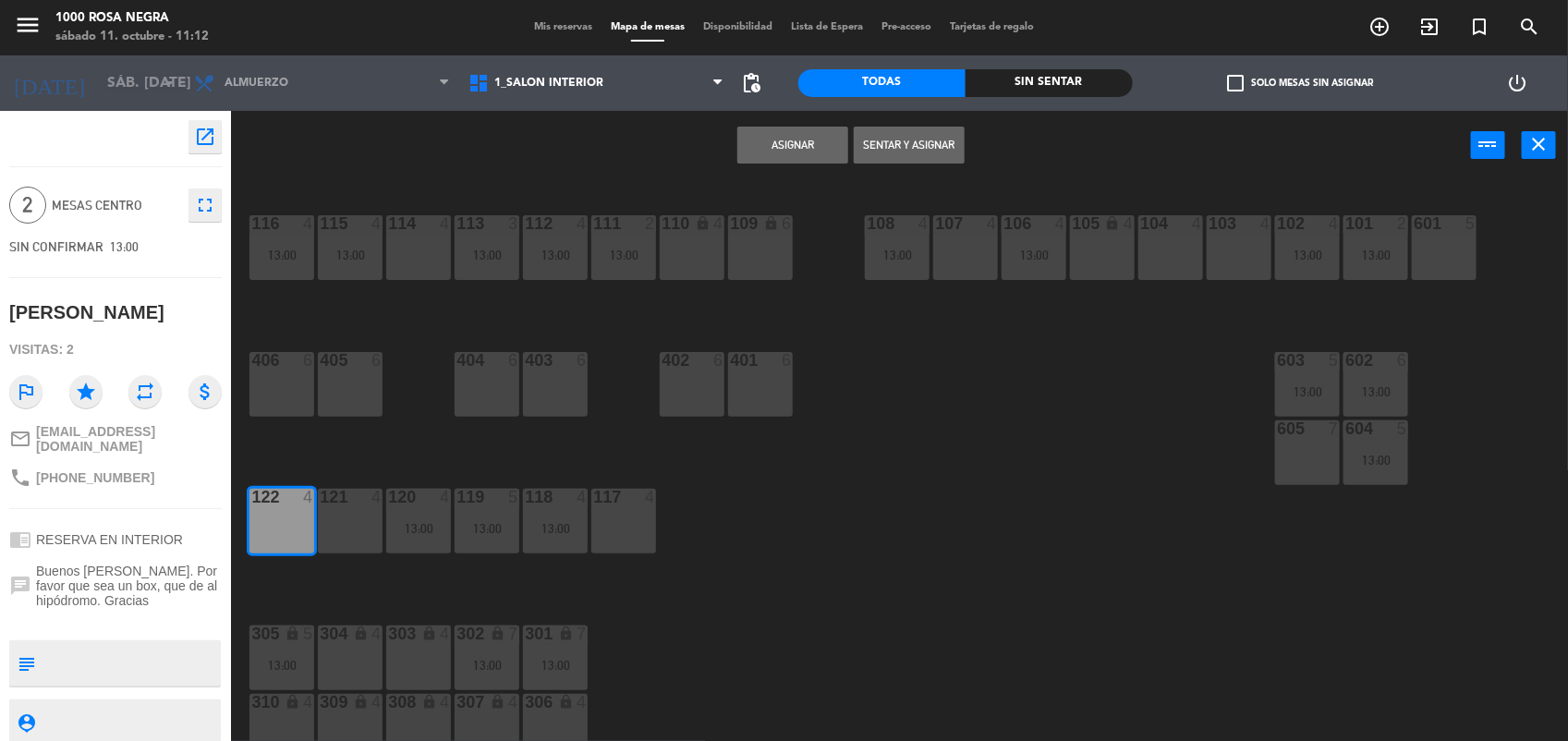
click at [750, 148] on button "Asignar" at bounding box center [792, 144] width 110 height 37
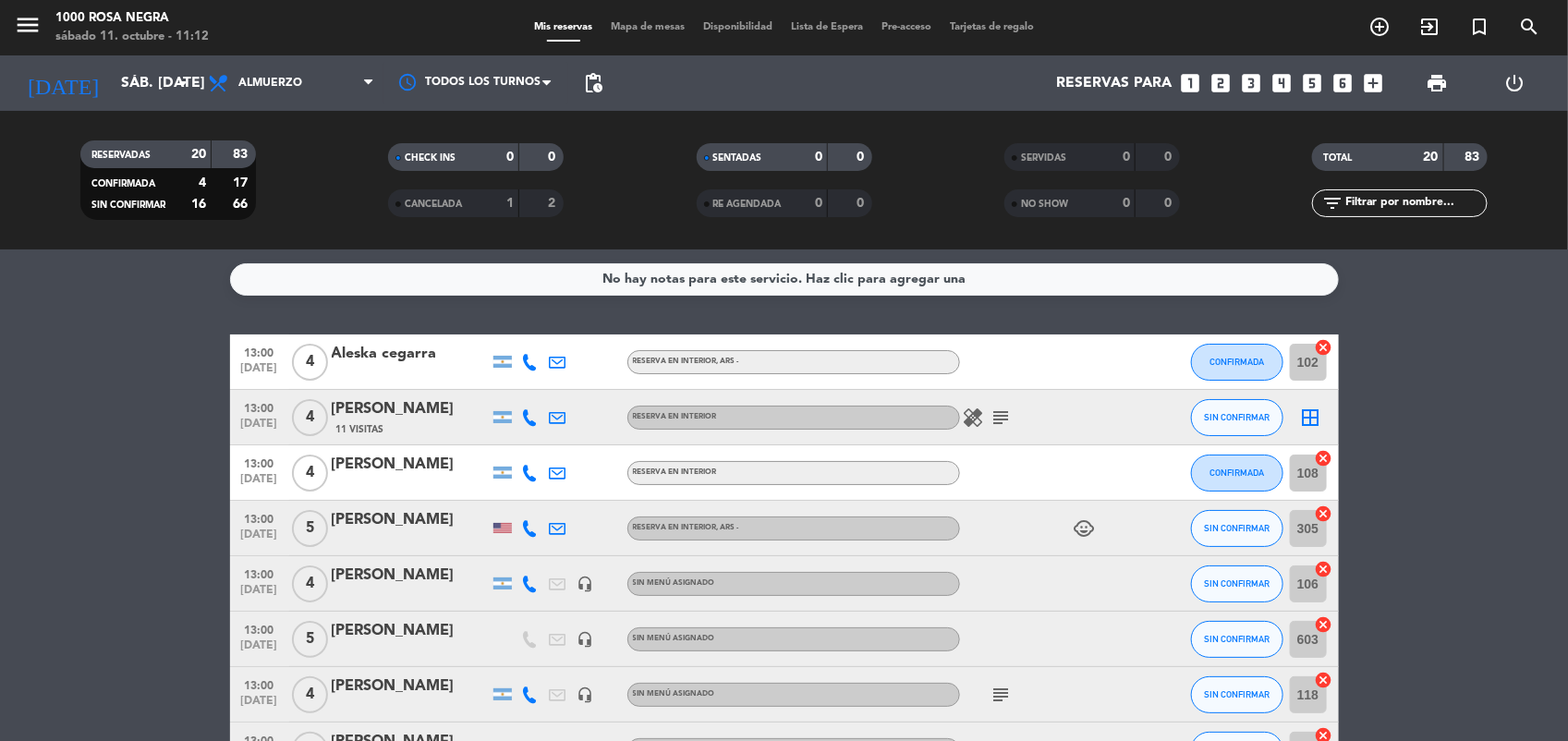
click at [1317, 421] on icon "border_all" at bounding box center [1311, 418] width 22 height 22
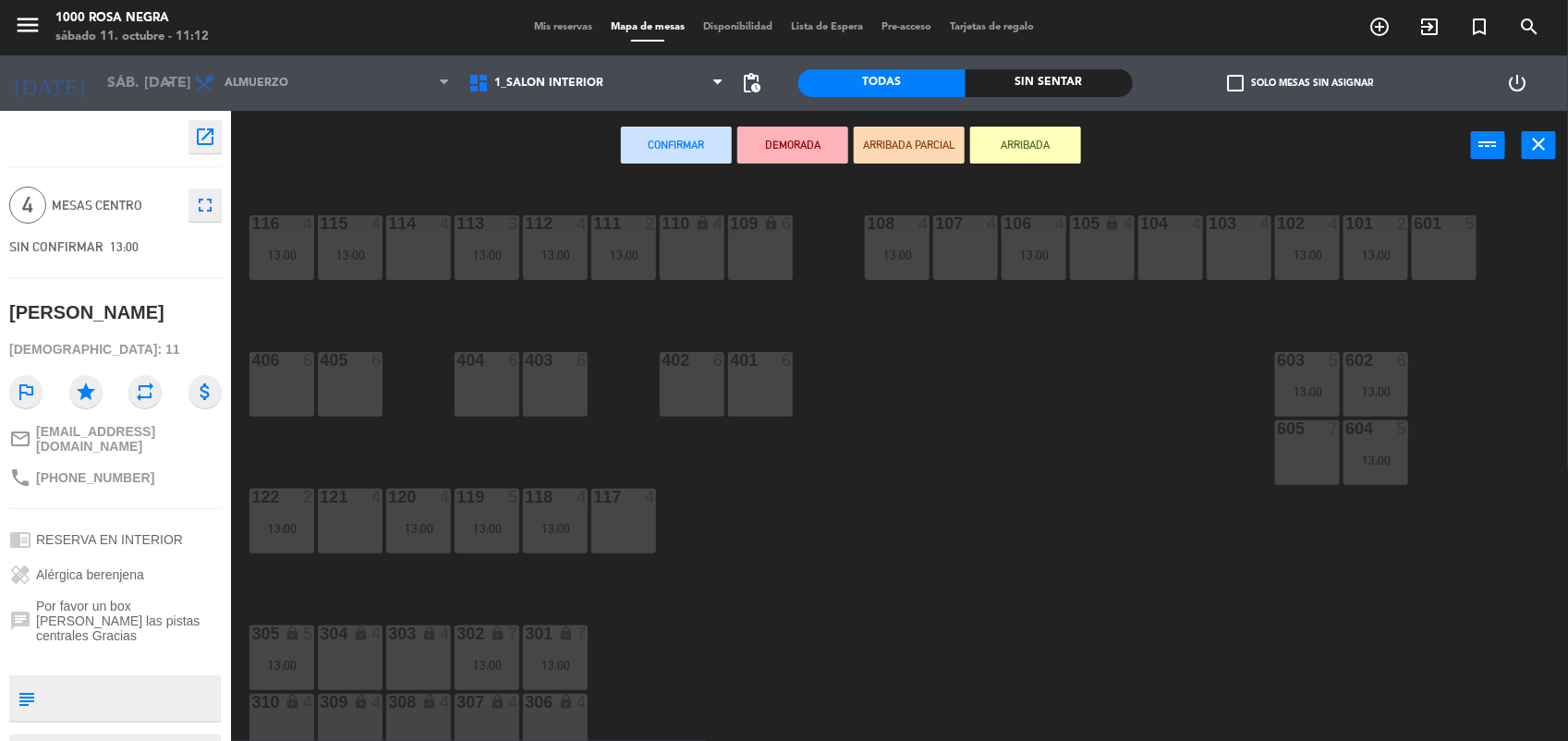
click at [432, 253] on div "114 4" at bounding box center [418, 247] width 65 height 65
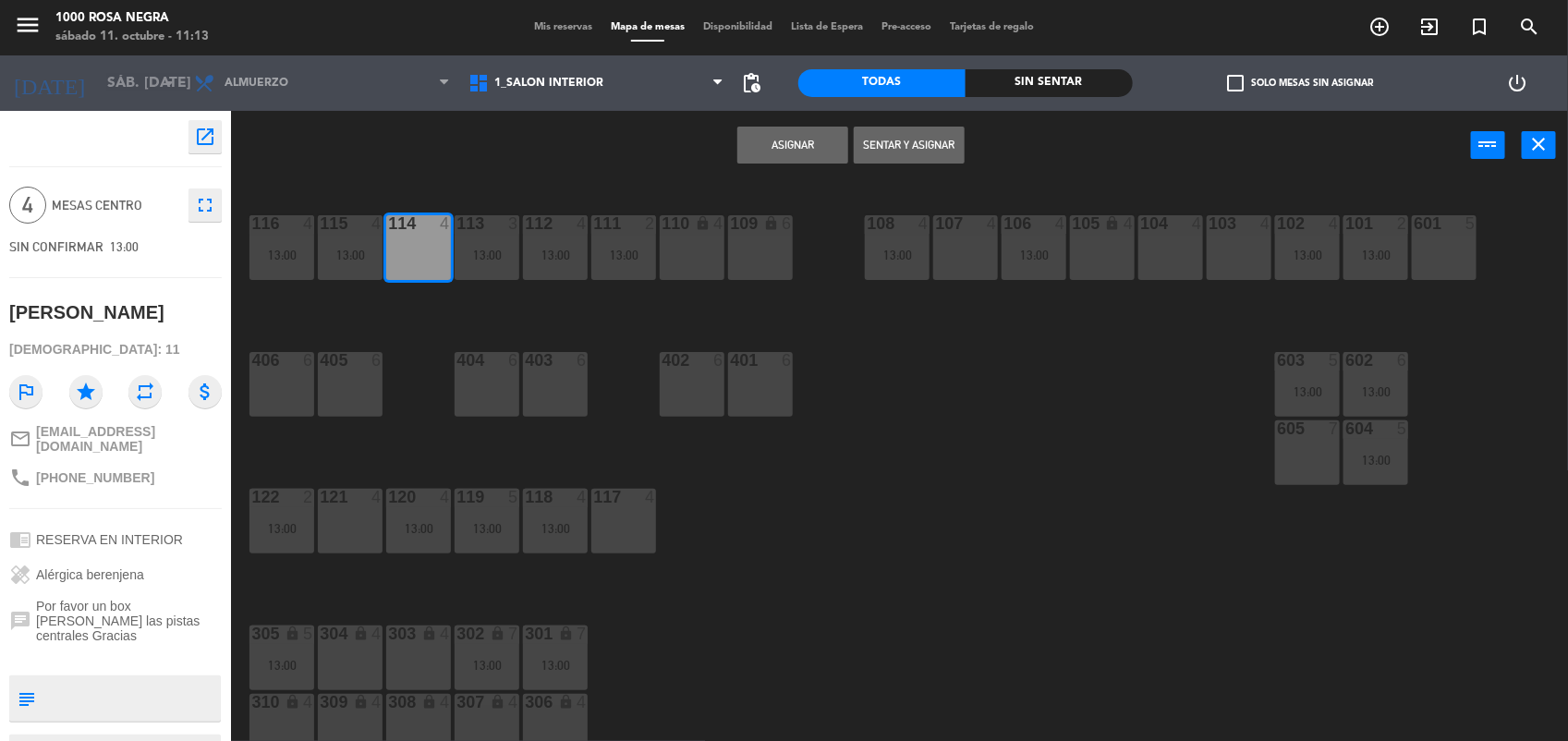
click at [767, 136] on button "Asignar" at bounding box center [792, 144] width 110 height 37
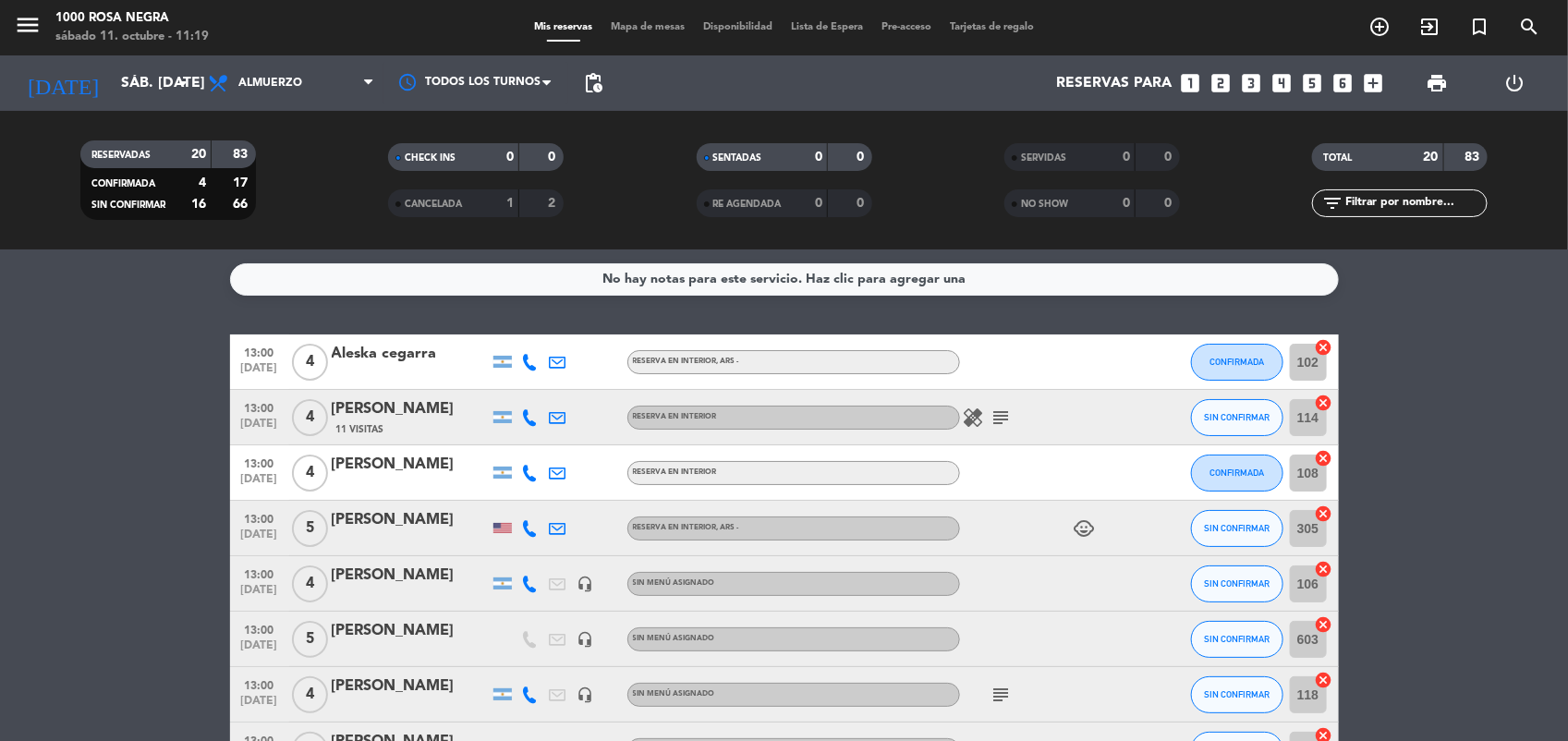
click at [1189, 307] on div "No hay notas para este servicio. Haz clic para agregar una 13:00 [DATE] 4 Alesk…" at bounding box center [784, 495] width 1568 height 491
click at [1375, 28] on icon "add_circle_outline" at bounding box center [1379, 27] width 22 height 22
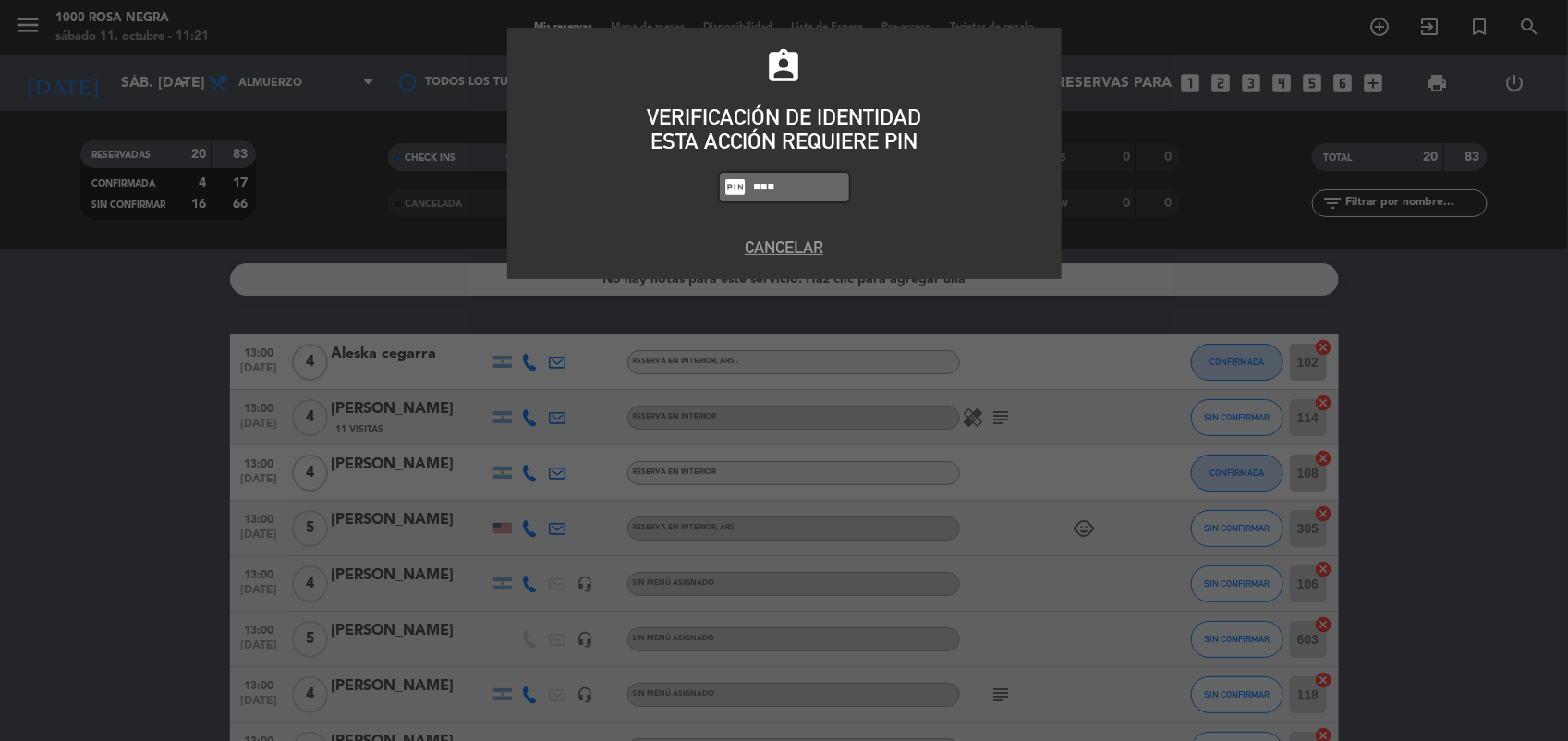
type input "5508"
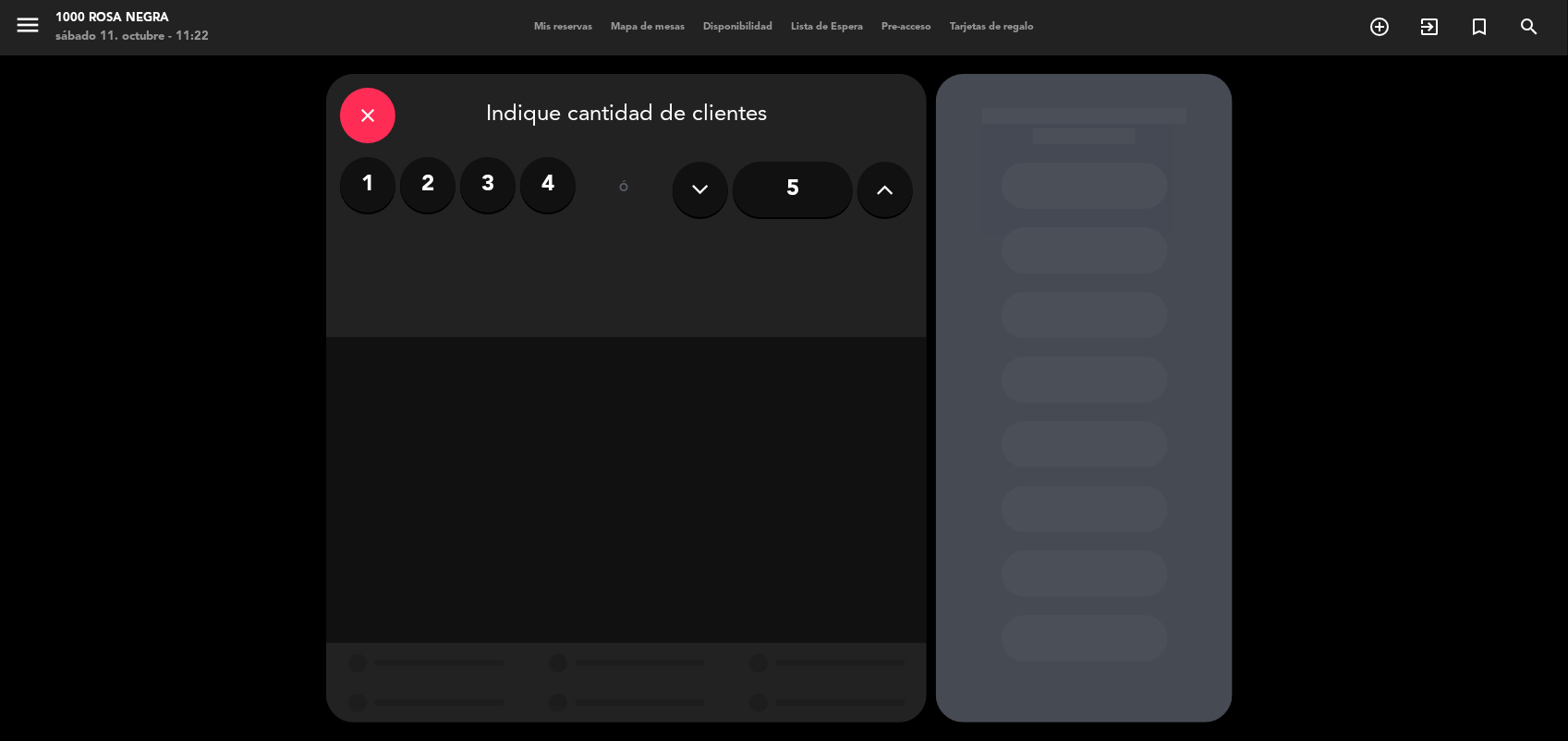
click at [565, 173] on label "4" at bounding box center [548, 185] width 56 height 56
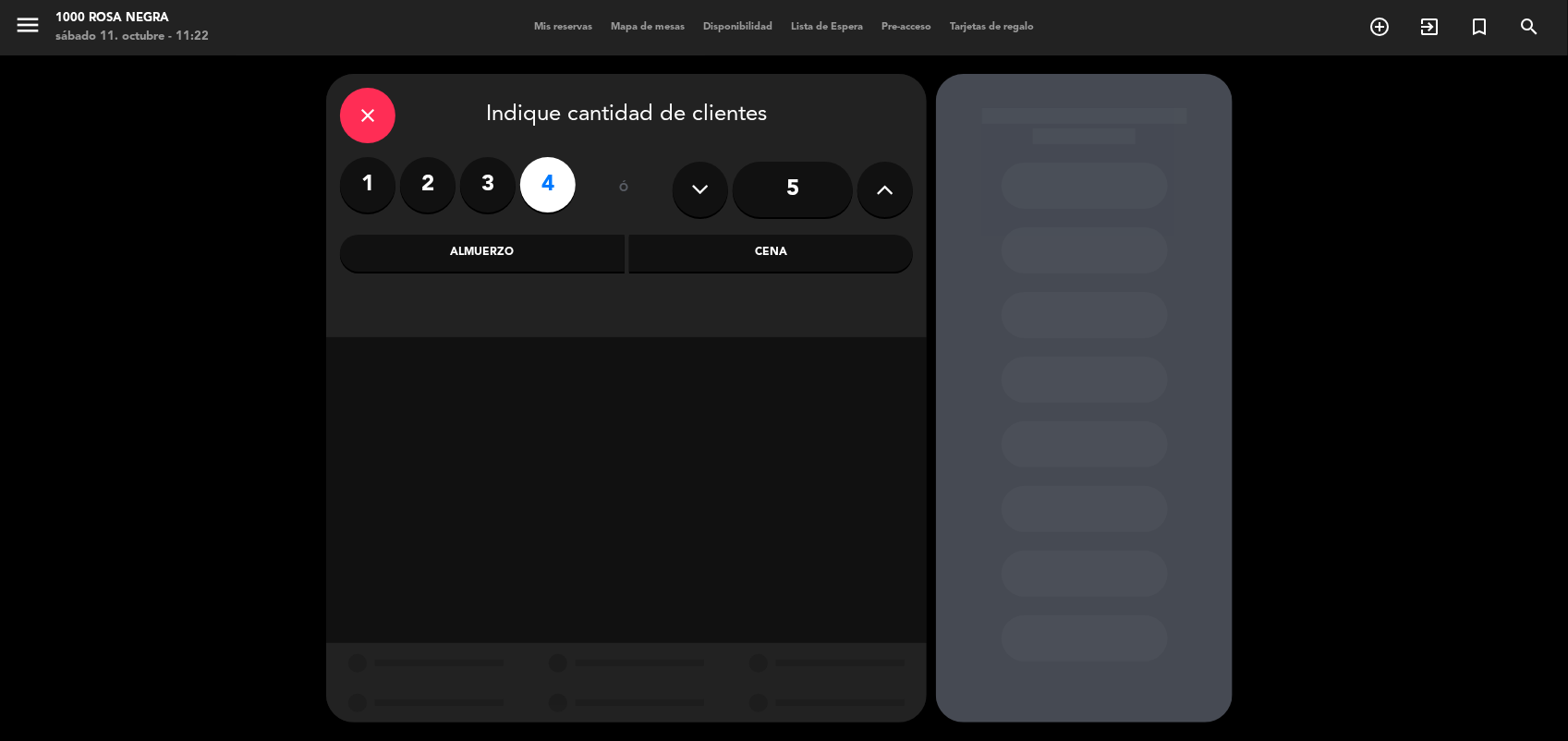
click at [599, 264] on div "Almuerzo" at bounding box center [483, 253] width 285 height 37
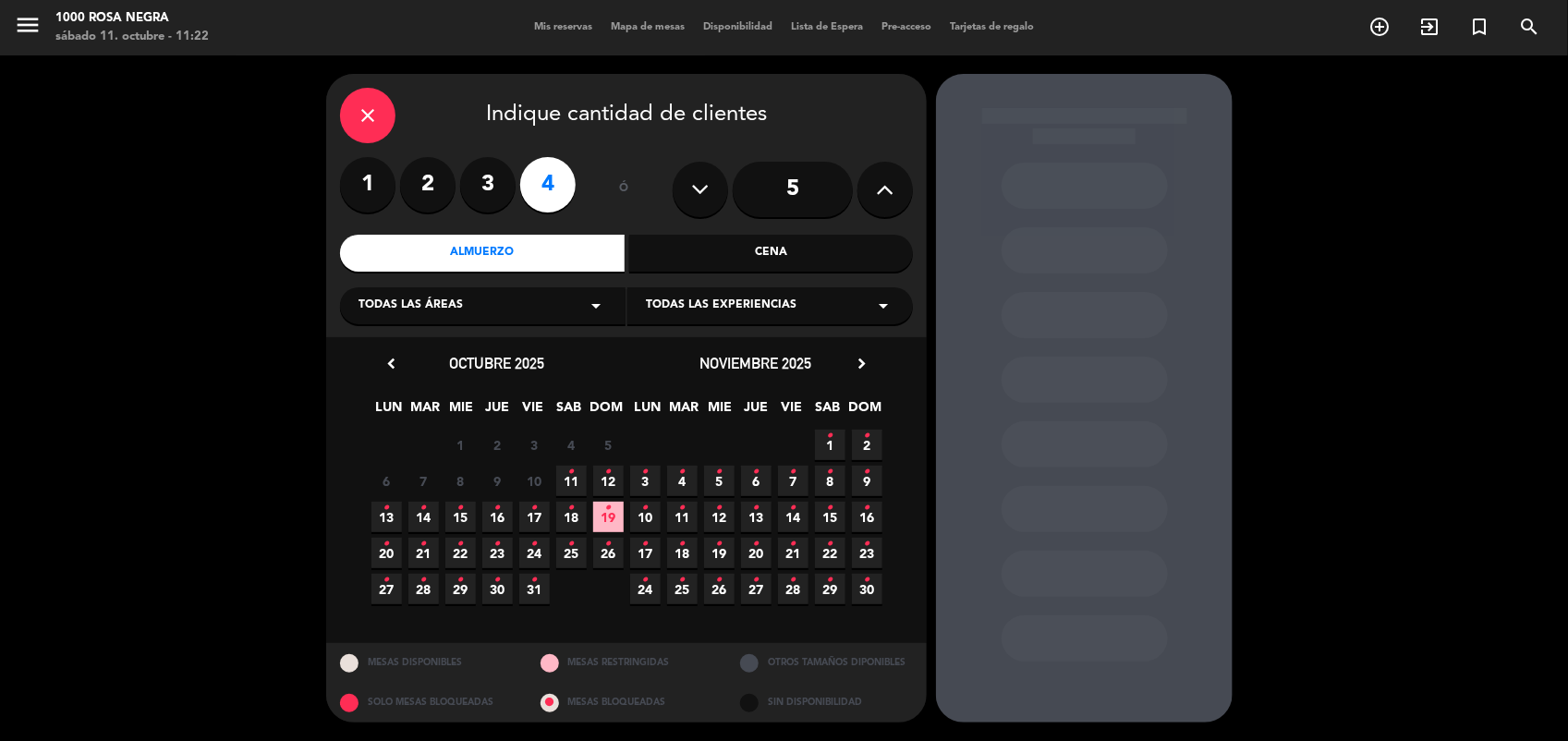
click at [606, 511] on icon "•" at bounding box center [608, 508] width 7 height 30
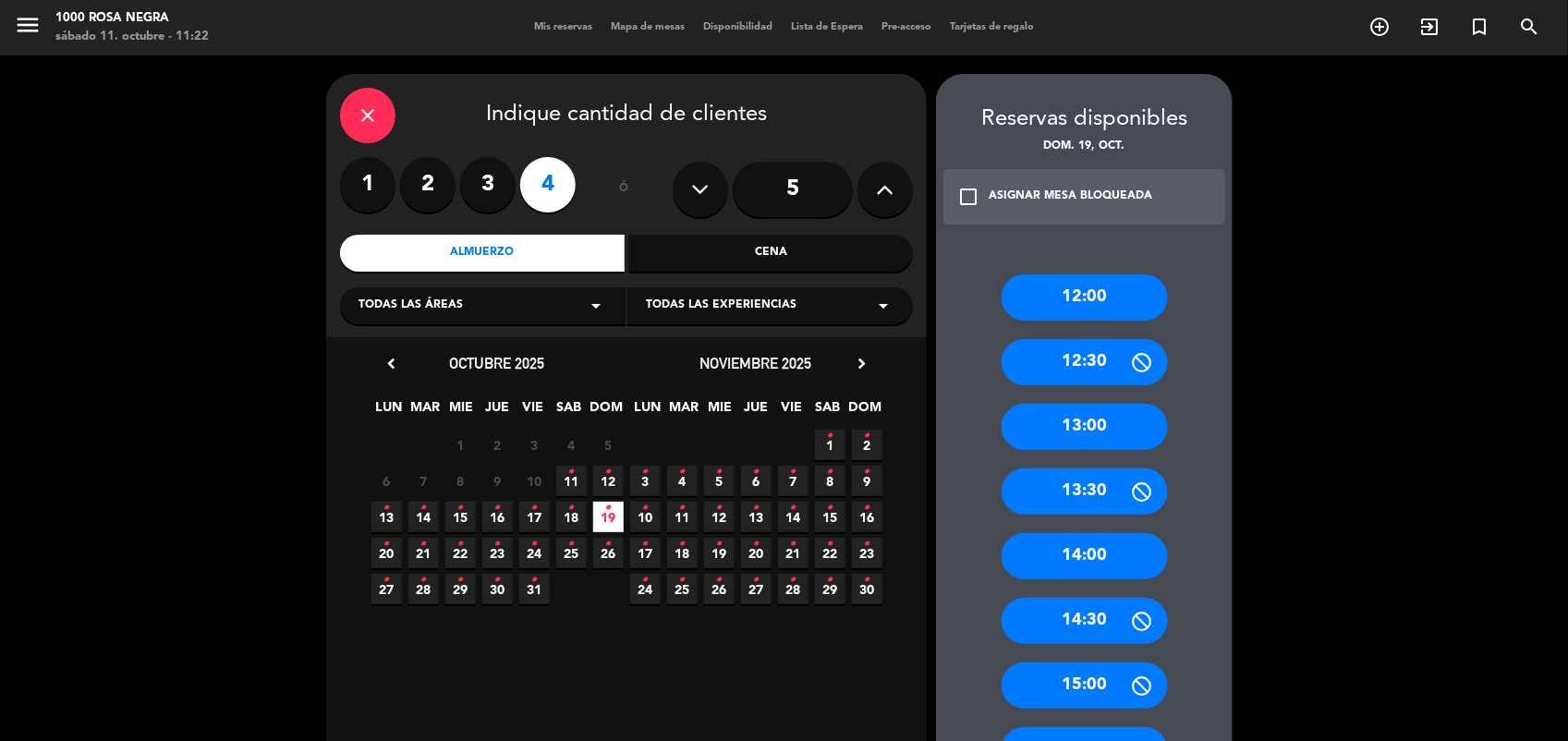
click at [1124, 608] on div "14:30" at bounding box center [1084, 621] width 166 height 46
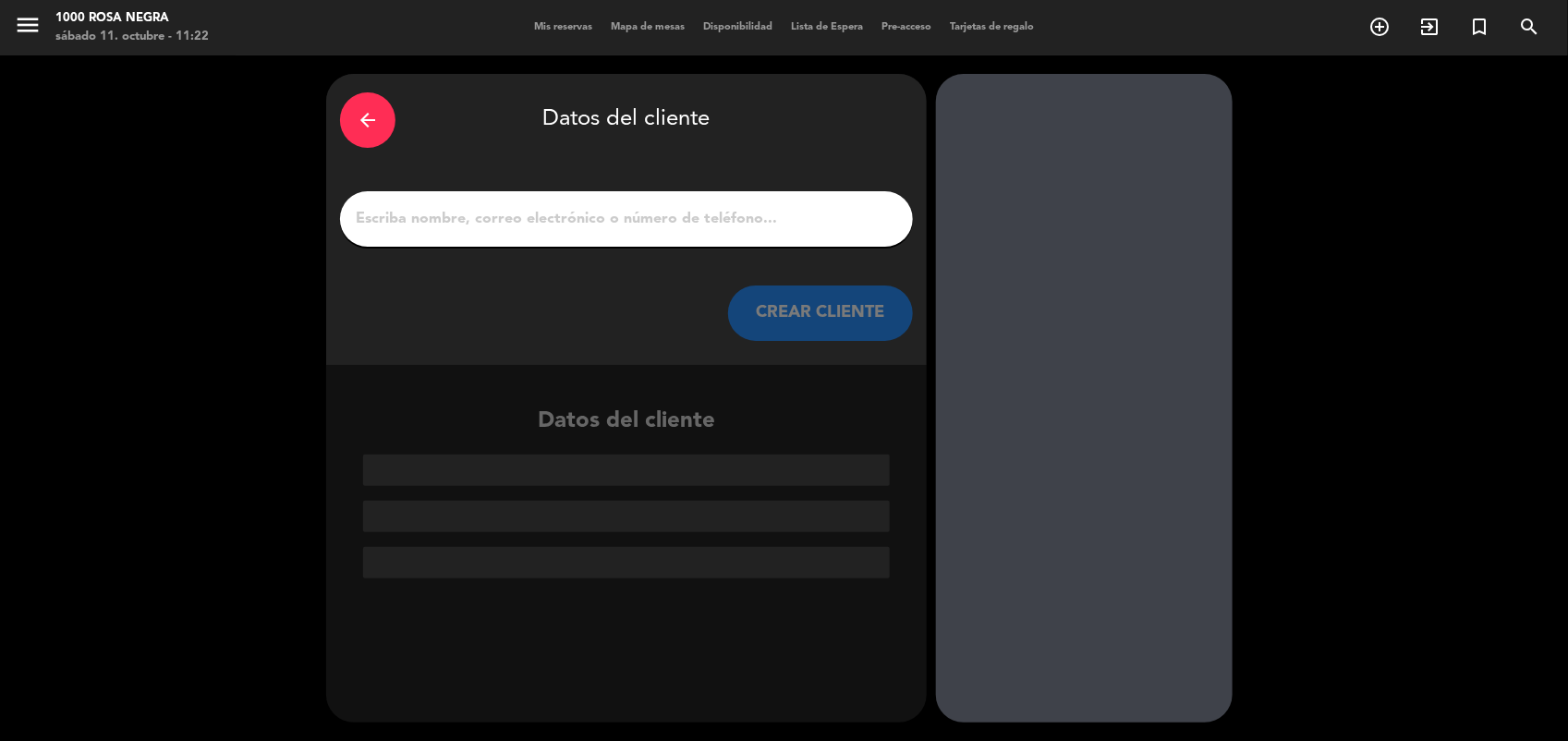
click at [800, 210] on input "1" at bounding box center [627, 219] width 545 height 26
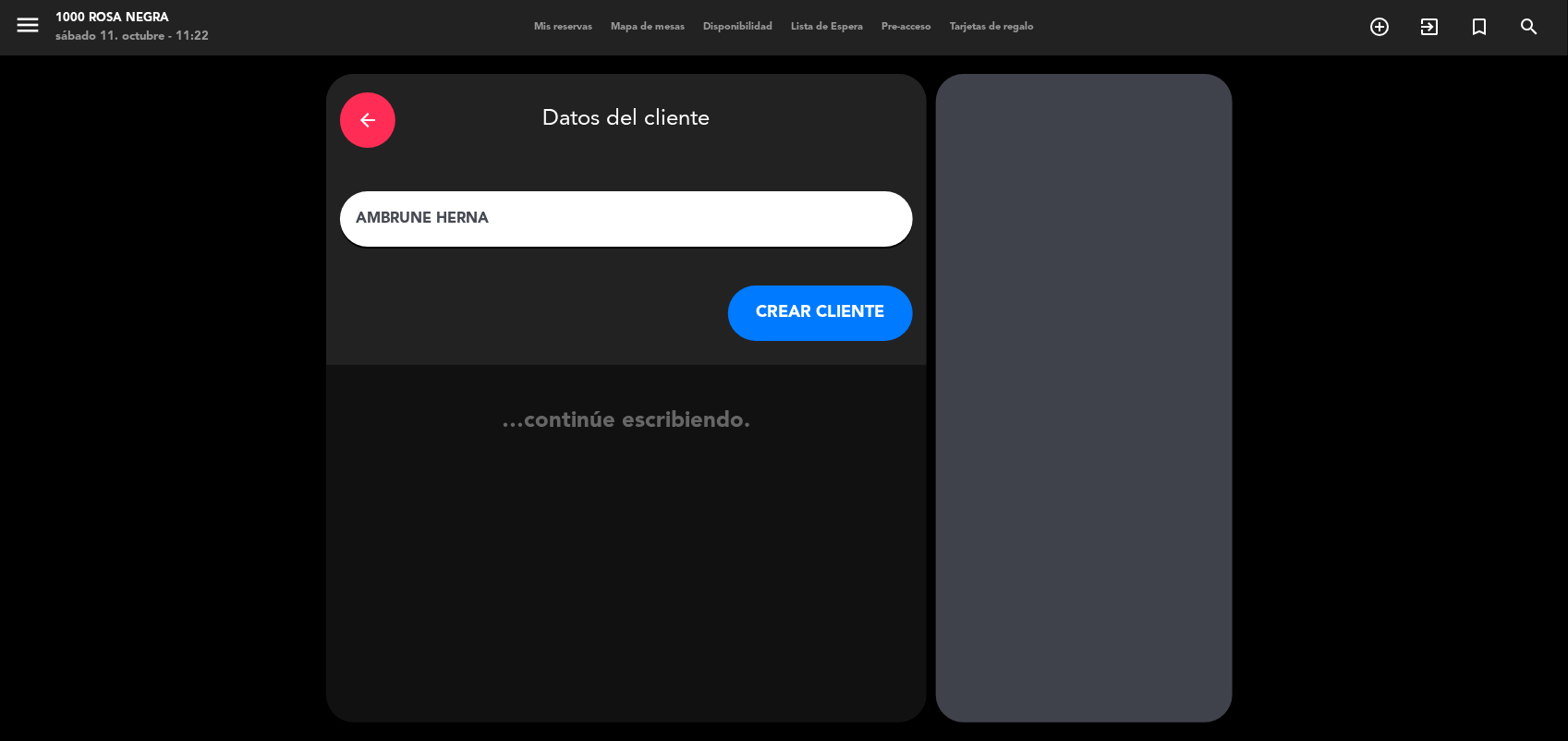
type input "[PERSON_NAME]"
click at [801, 312] on button "CREAR CLIENTE" at bounding box center [821, 313] width 185 height 56
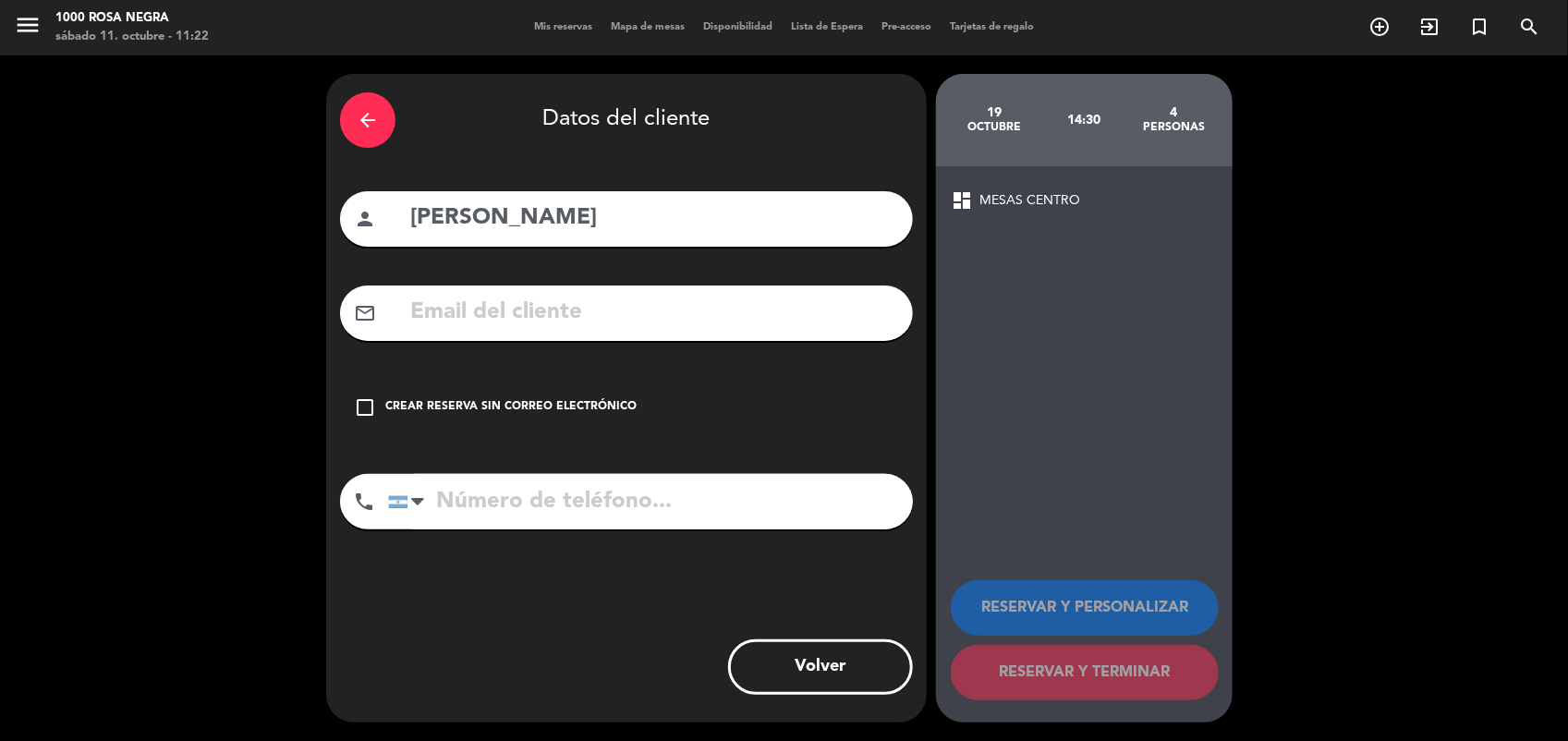
click at [531, 513] on input "tel" at bounding box center [650, 501] width 524 height 56
type input "1164779909"
click at [368, 404] on icon "check_box_outline_blank" at bounding box center [365, 407] width 22 height 22
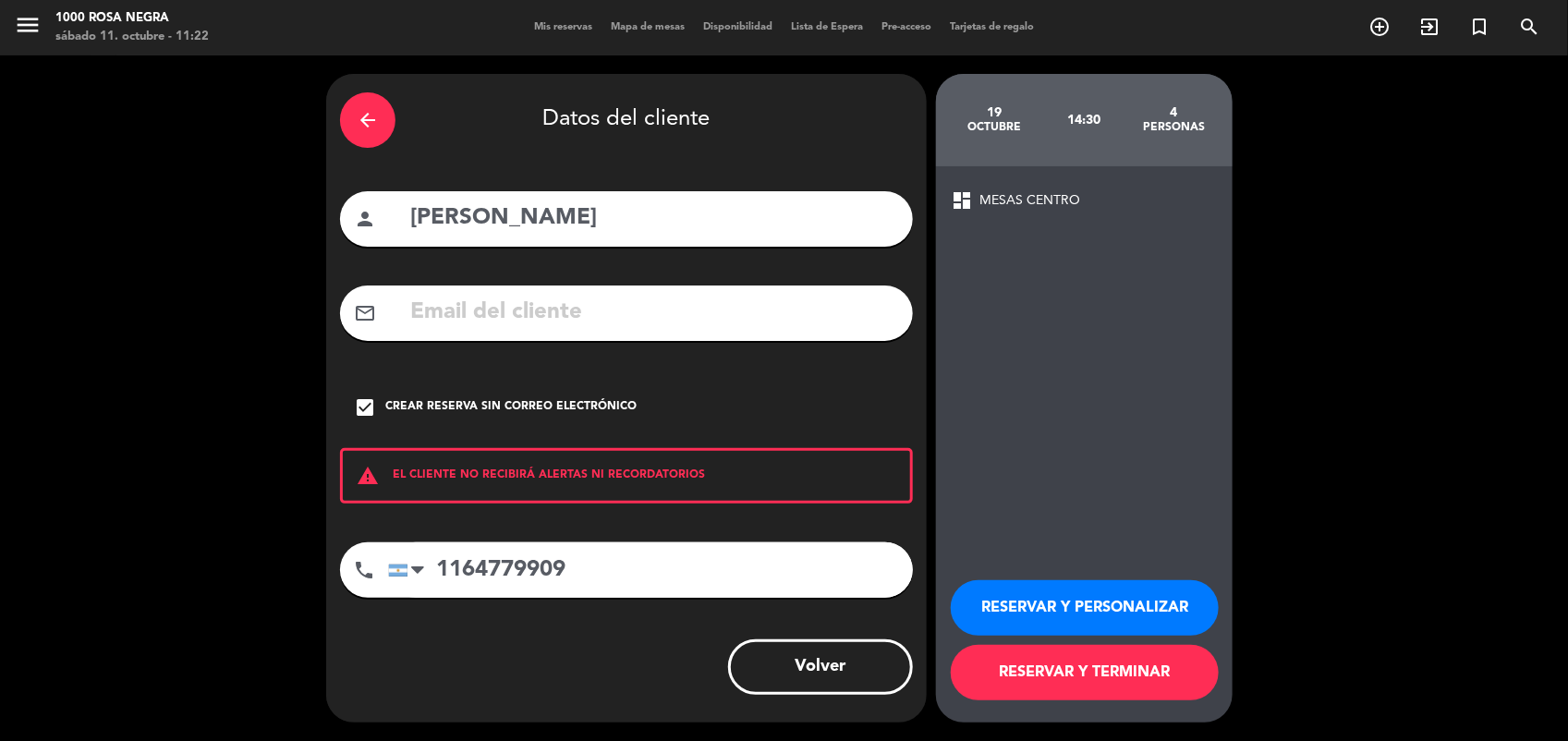
click at [1063, 666] on button "RESERVAR Y TERMINAR" at bounding box center [1084, 672] width 268 height 56
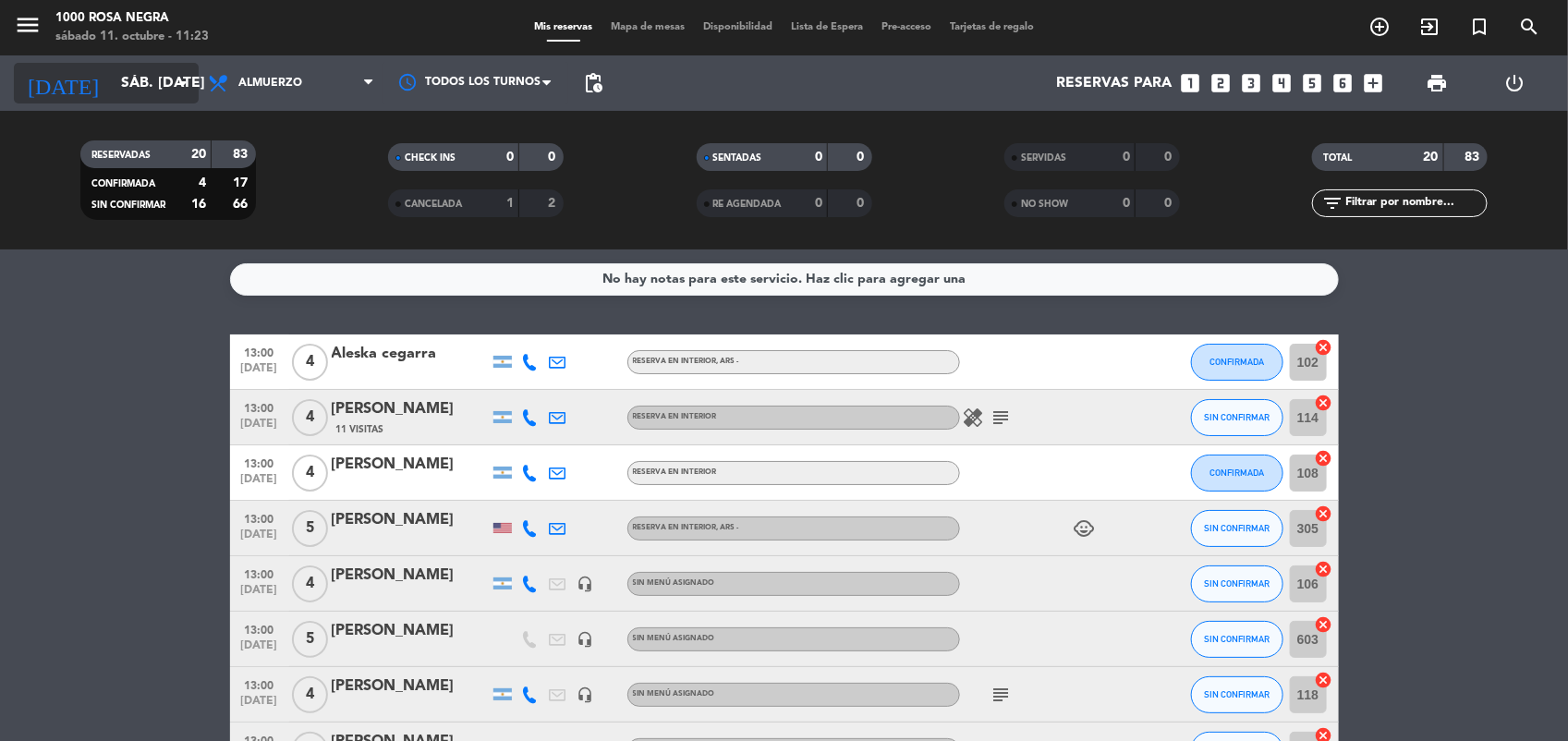
click at [196, 86] on input "sáb. [DATE]" at bounding box center [209, 84] width 195 height 36
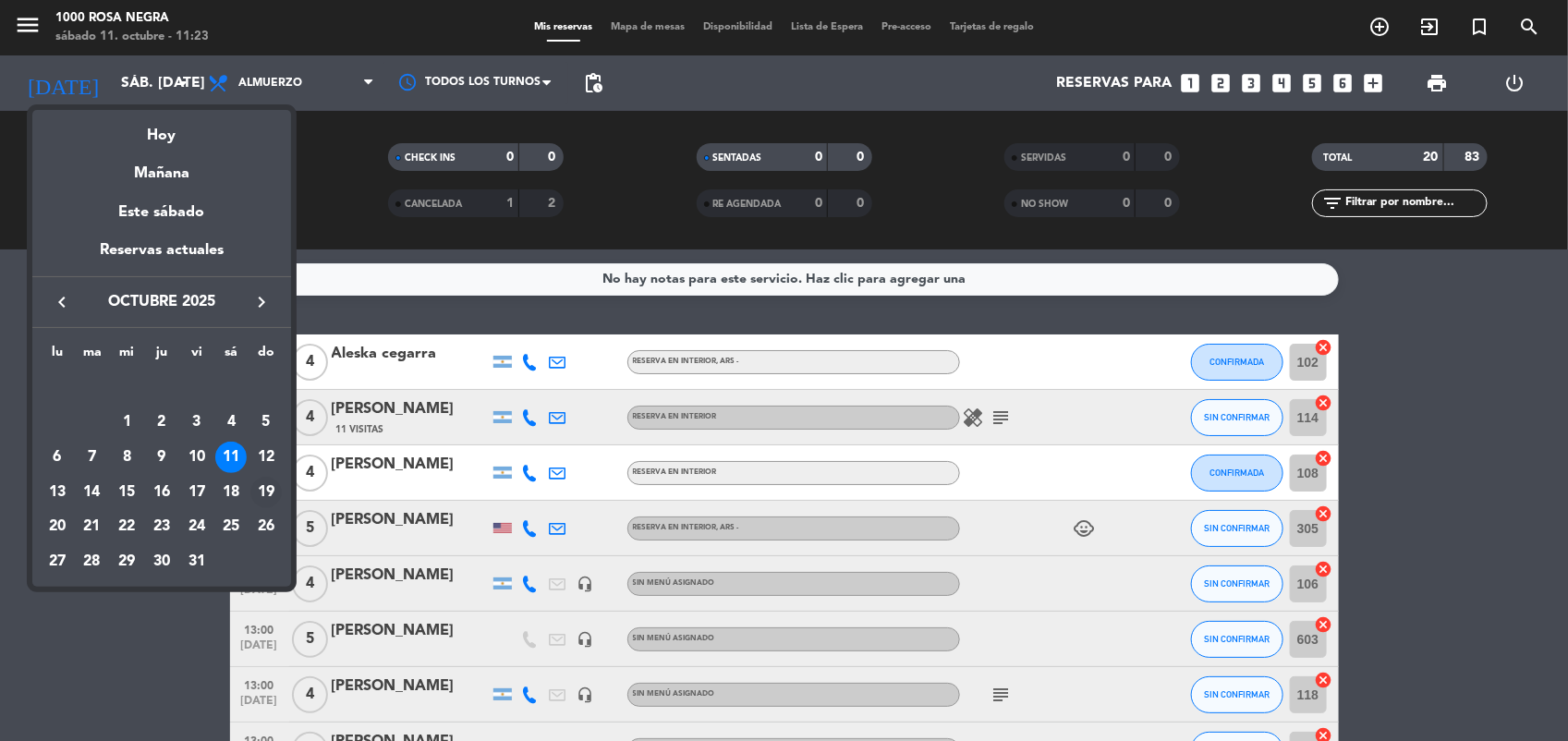
click at [265, 495] on div "19" at bounding box center [267, 492] width 32 height 32
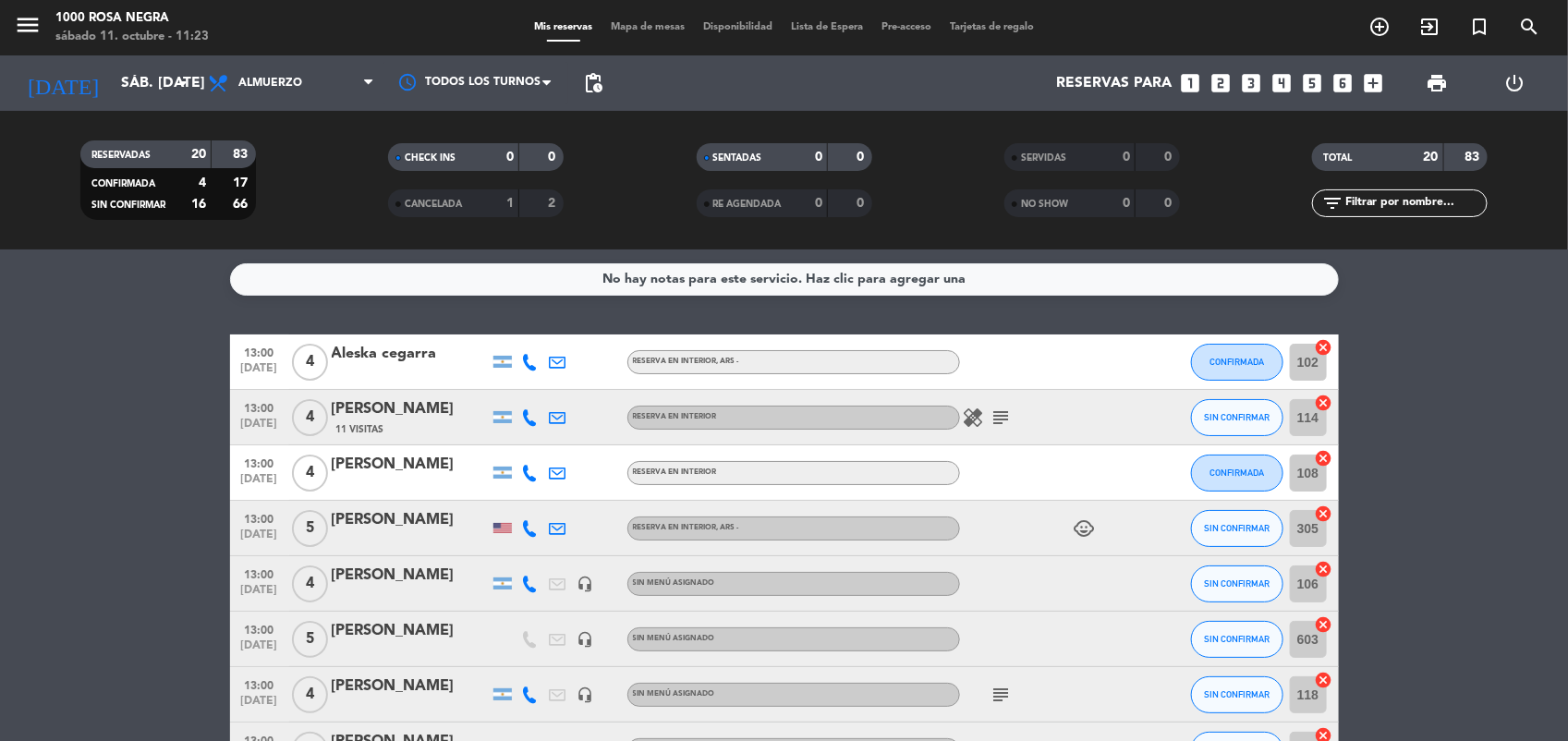
type input "dom. [DATE]"
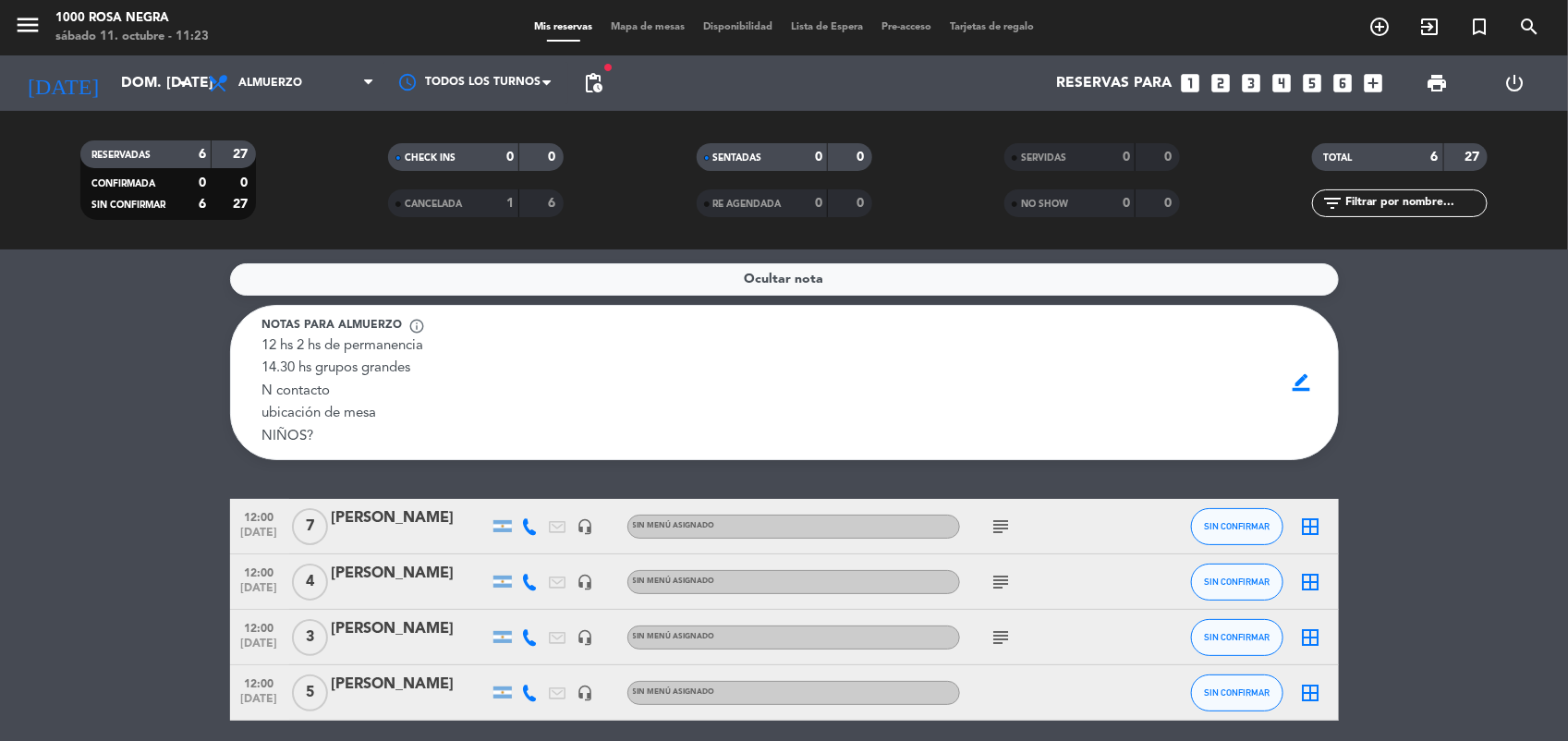
scroll to position [209, 0]
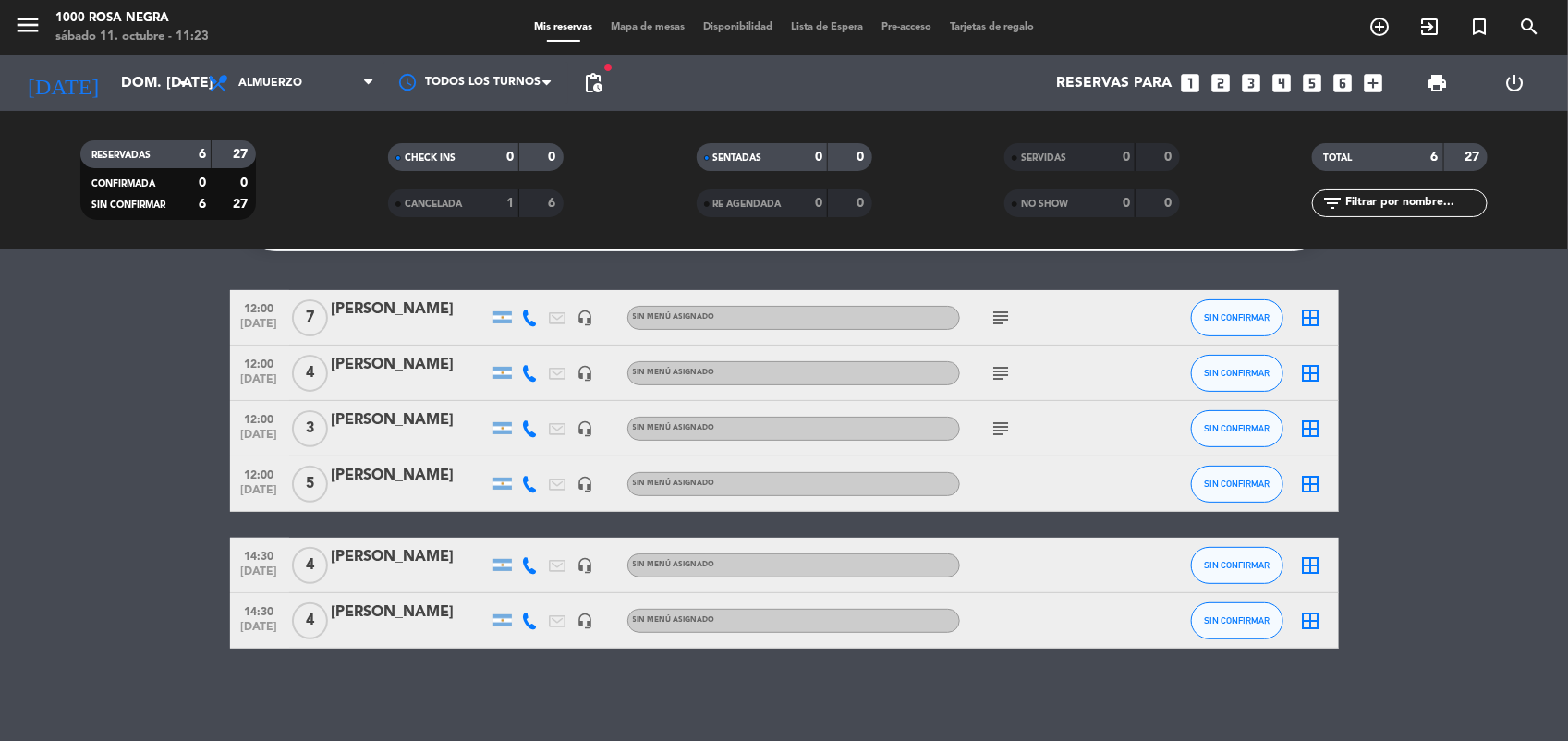
click at [394, 559] on div "[PERSON_NAME]" at bounding box center [410, 557] width 157 height 24
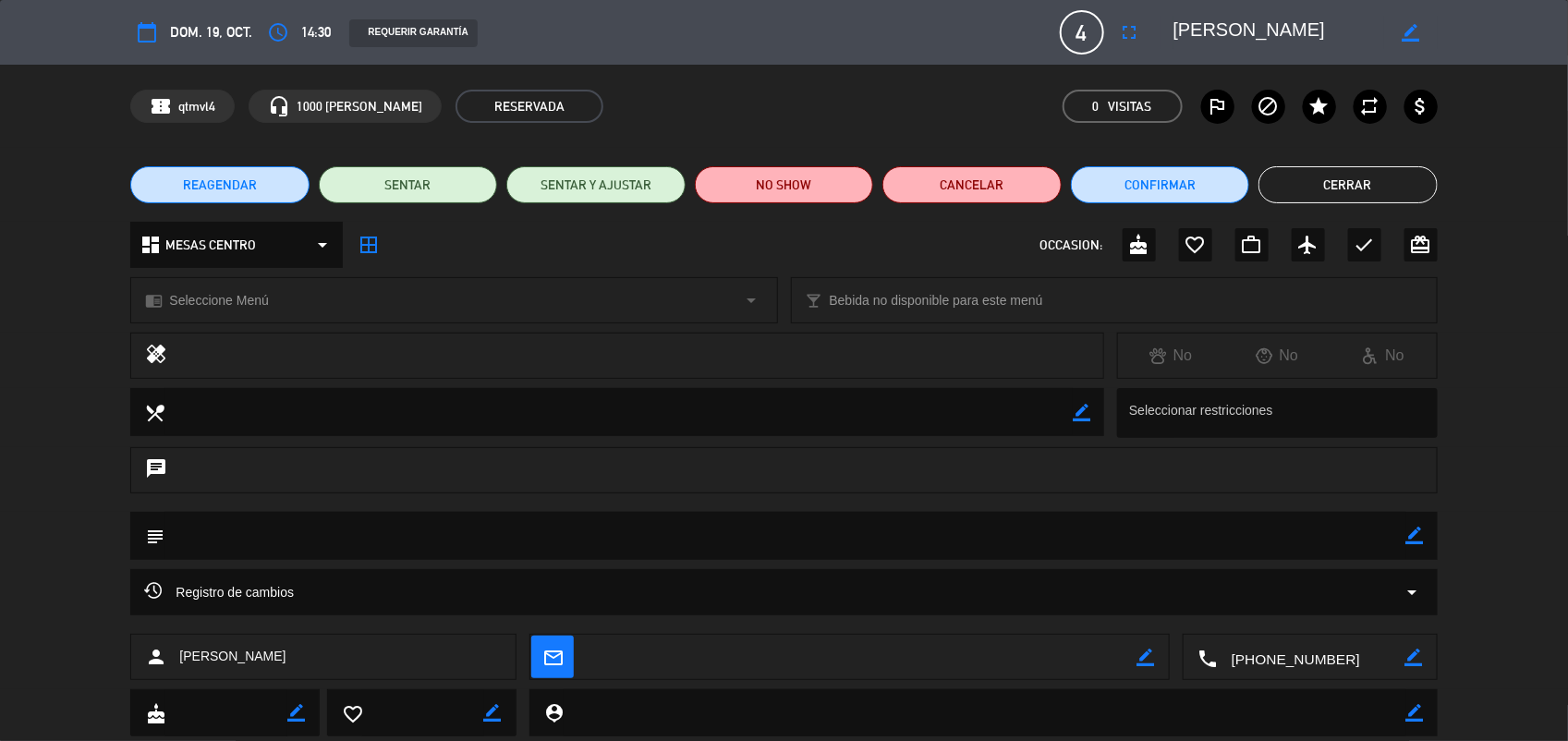
click at [1146, 651] on icon "border_color" at bounding box center [1146, 657] width 18 height 18
click at [957, 665] on textarea at bounding box center [862, 657] width 550 height 46
click at [694, 661] on textarea at bounding box center [862, 657] width 550 height 46
click at [699, 660] on textarea at bounding box center [862, 657] width 550 height 46
type textarea "[EMAIL_ADDRESS][DOMAIN_NAME]"
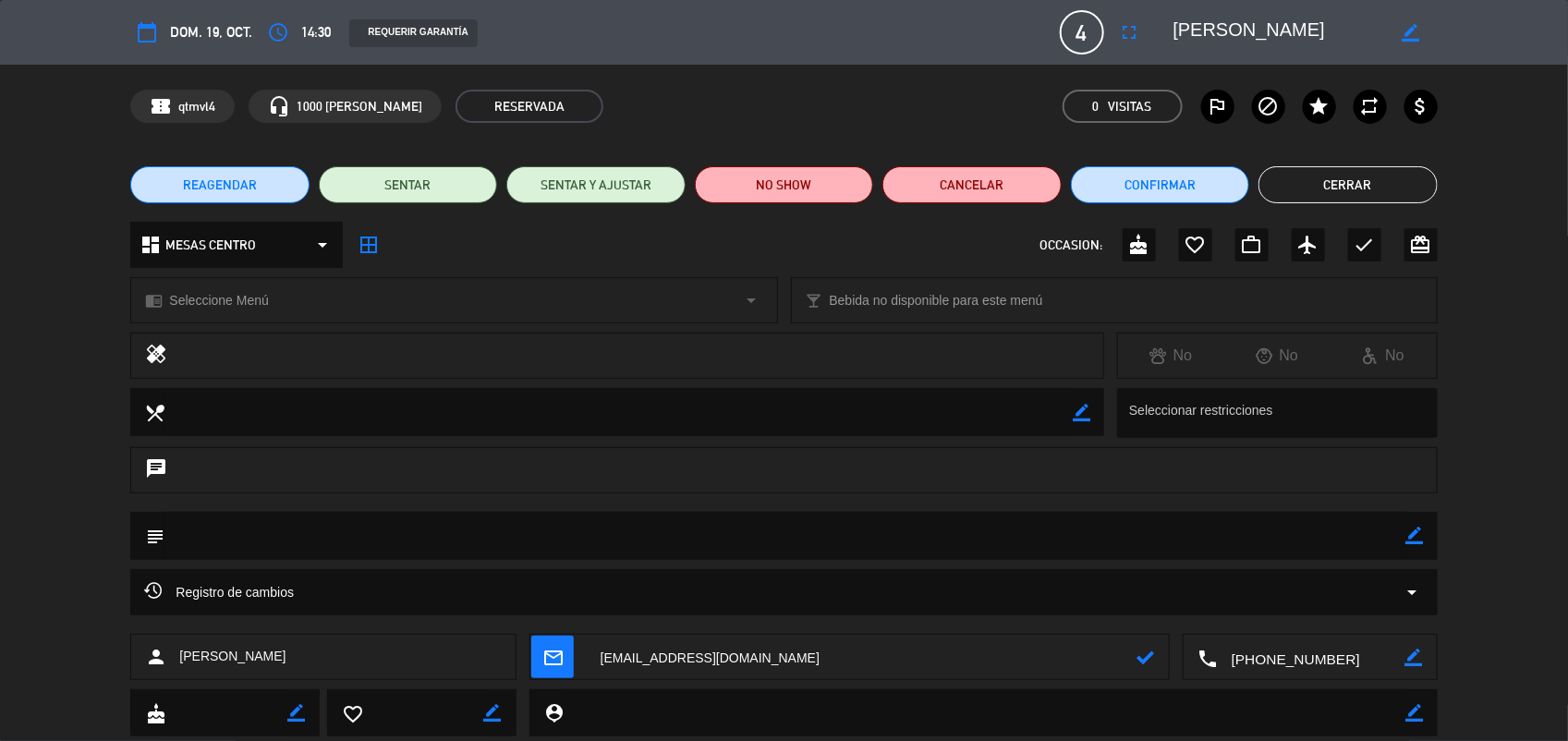
click at [1148, 666] on icon at bounding box center [1146, 657] width 18 height 18
click at [1342, 175] on button "Cerrar" at bounding box center [1347, 184] width 178 height 37
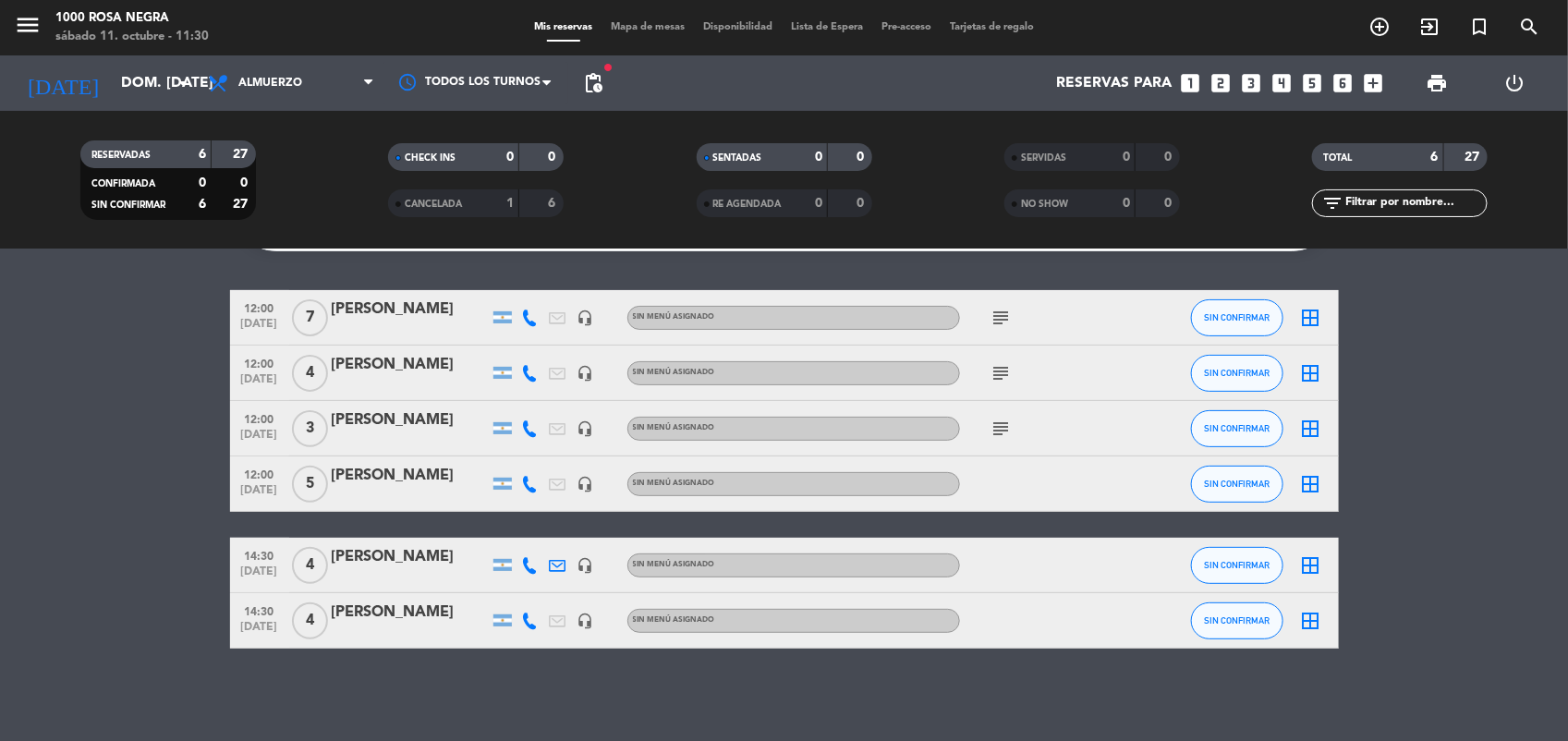
click at [1342, 175] on div "TOTAL 6 27" at bounding box center [1400, 166] width 307 height 46
click at [1383, 31] on icon "add_circle_outline" at bounding box center [1379, 27] width 22 height 22
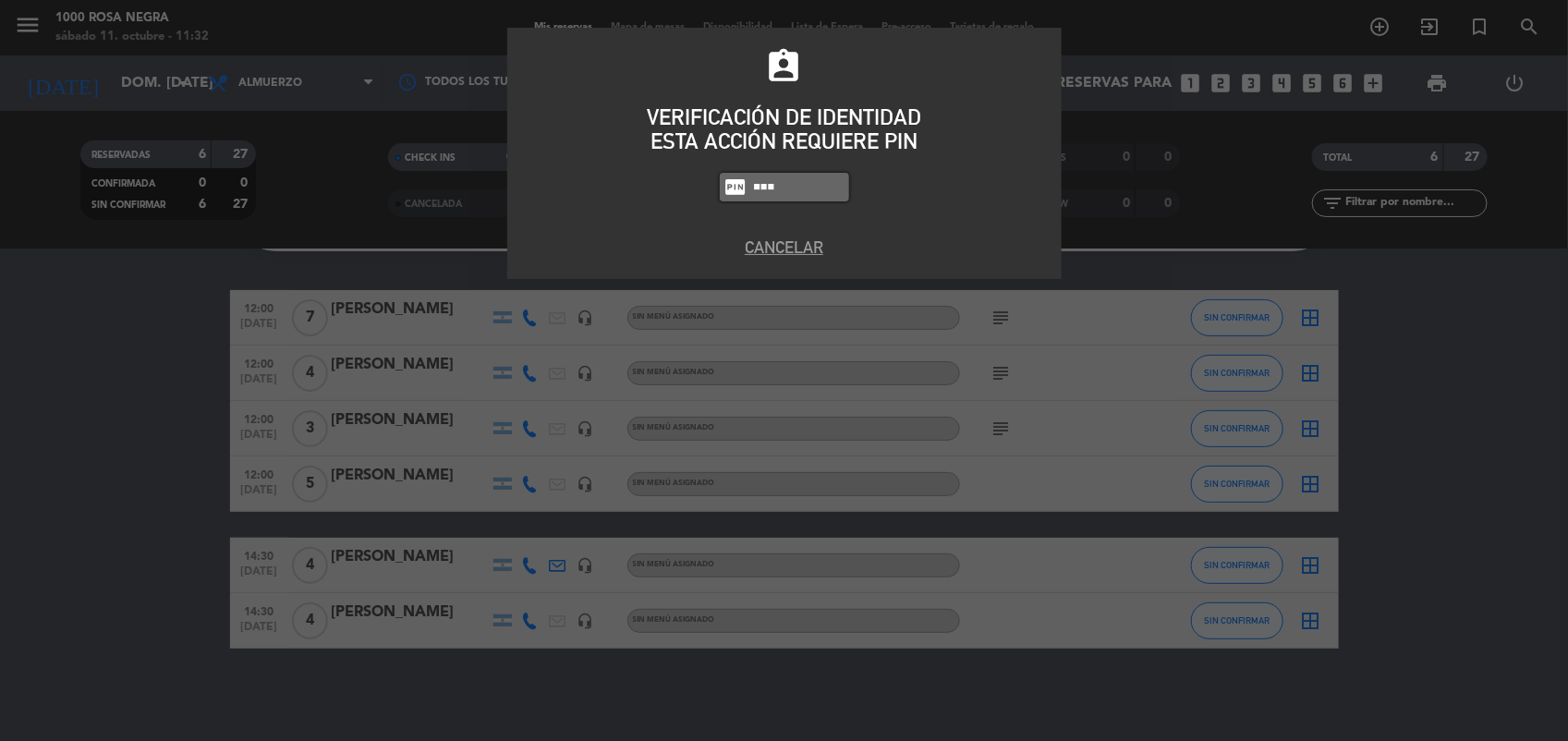
type input "5508"
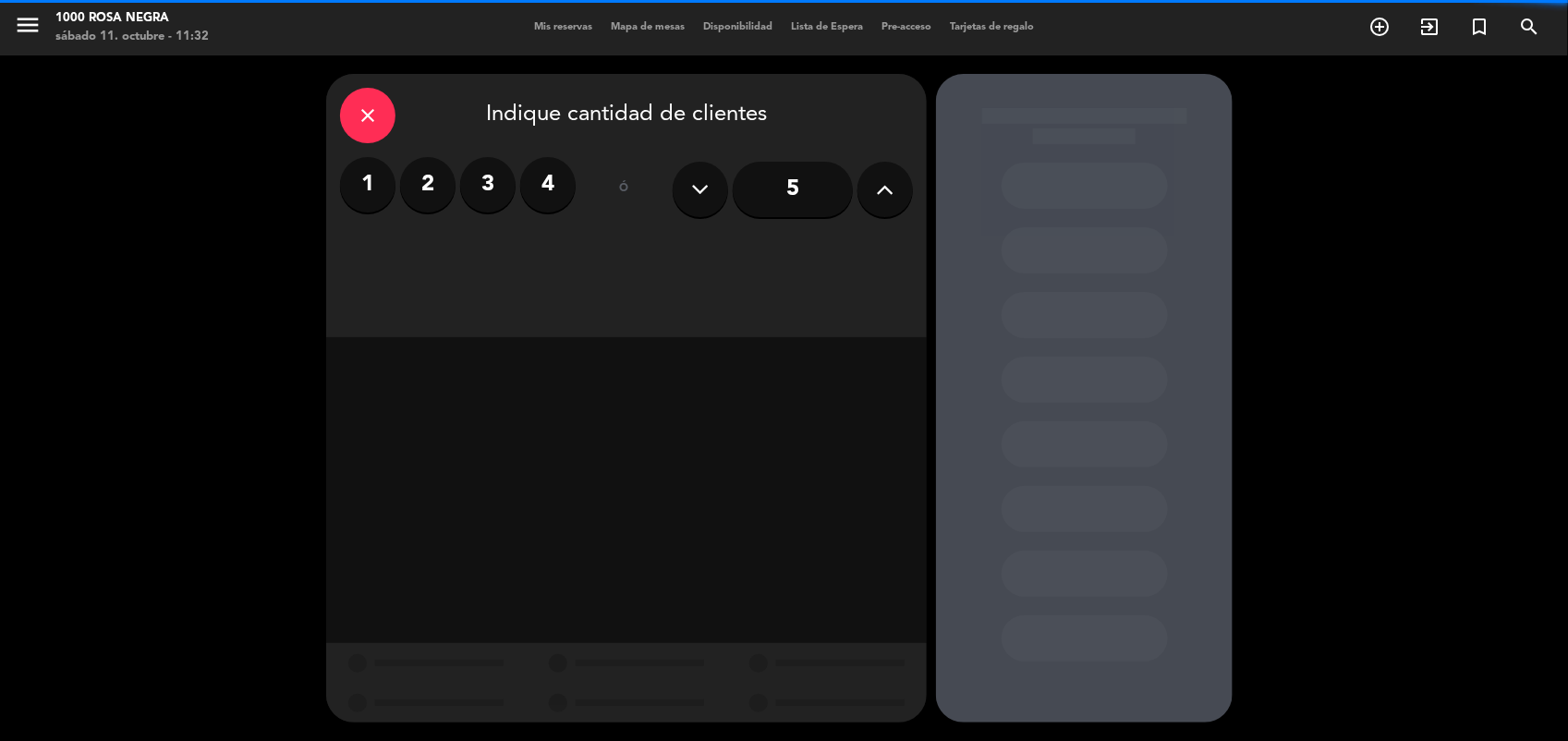
click at [836, 185] on input "5" at bounding box center [792, 190] width 120 height 56
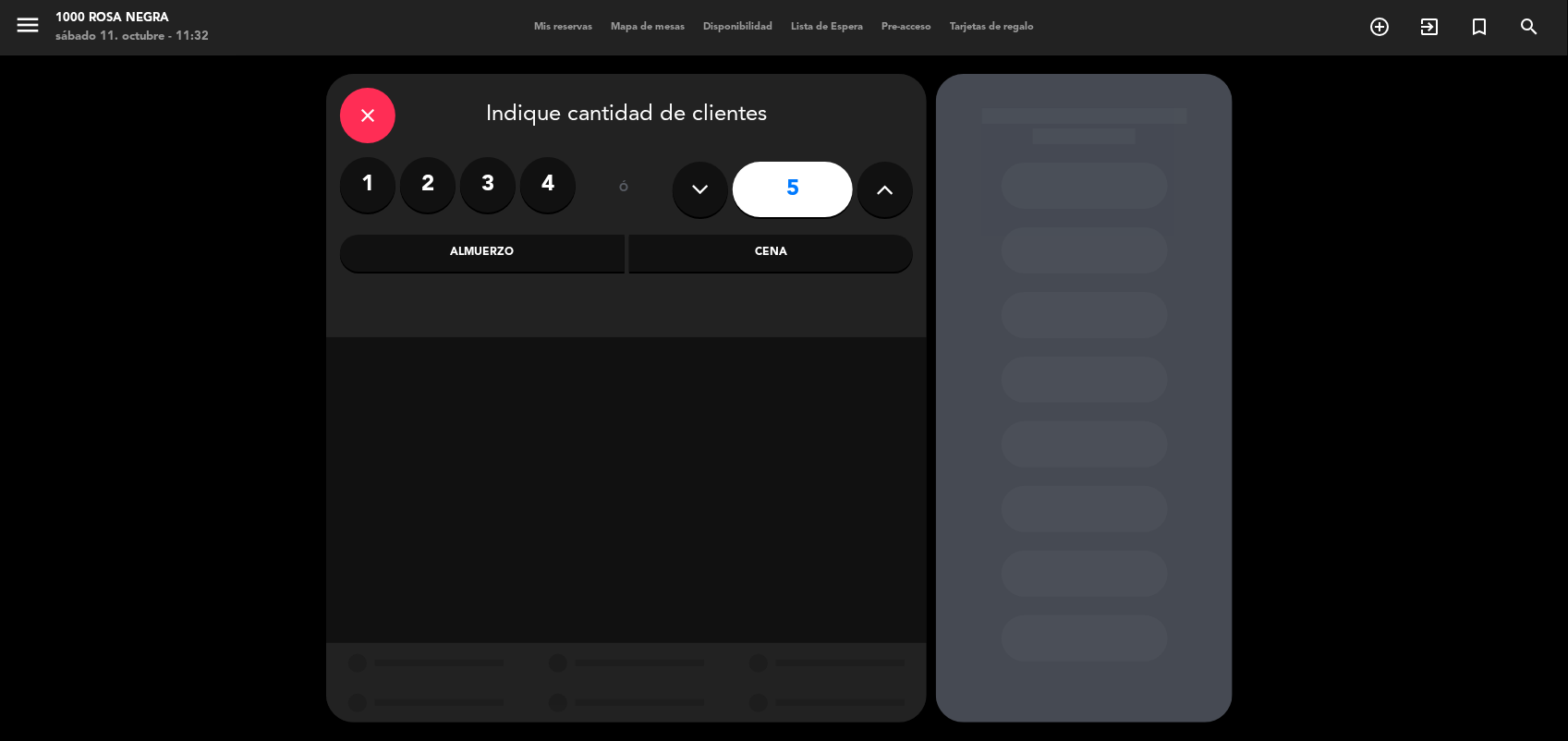
click at [555, 268] on div "Almuerzo" at bounding box center [483, 253] width 285 height 37
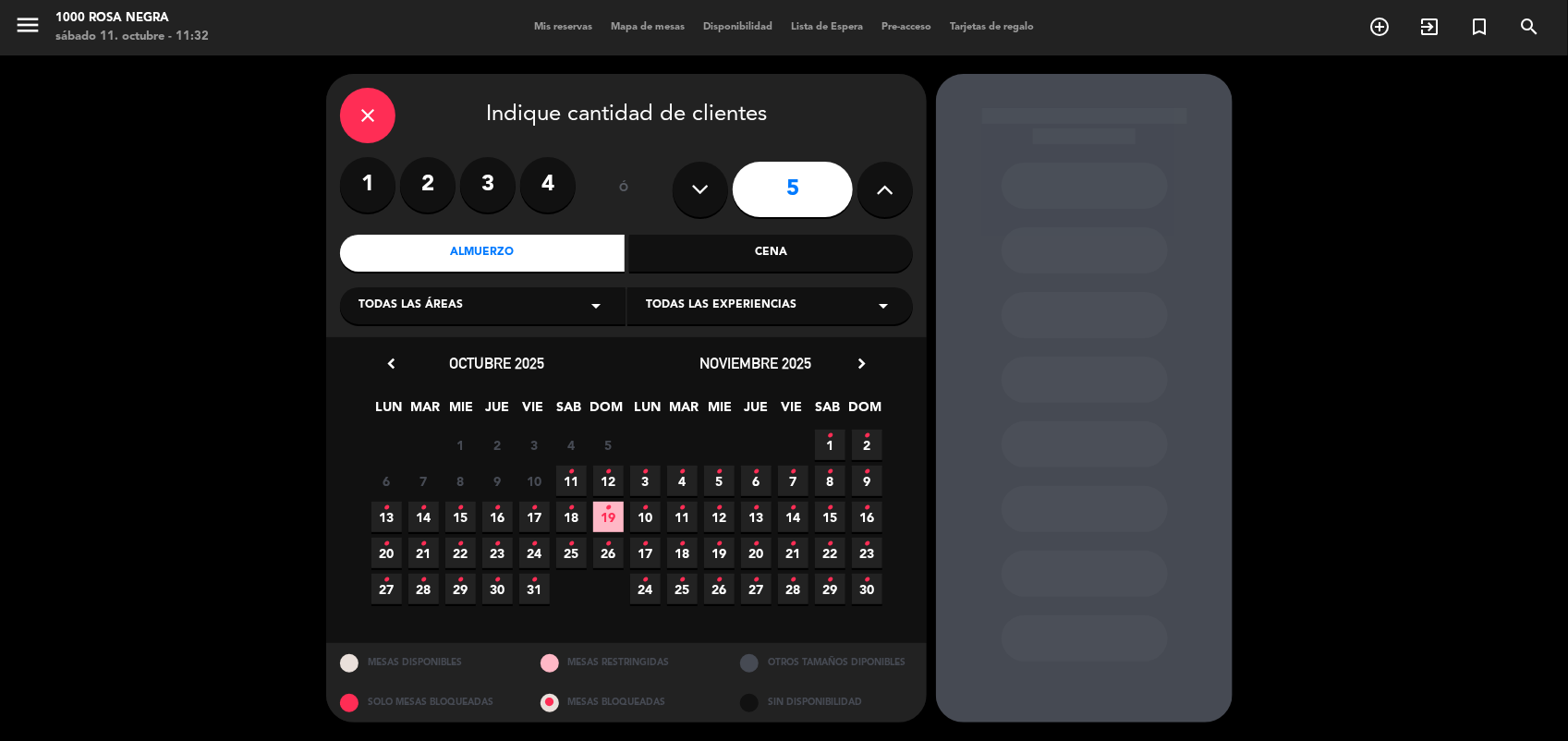
click at [570, 477] on icon "•" at bounding box center [571, 472] width 7 height 30
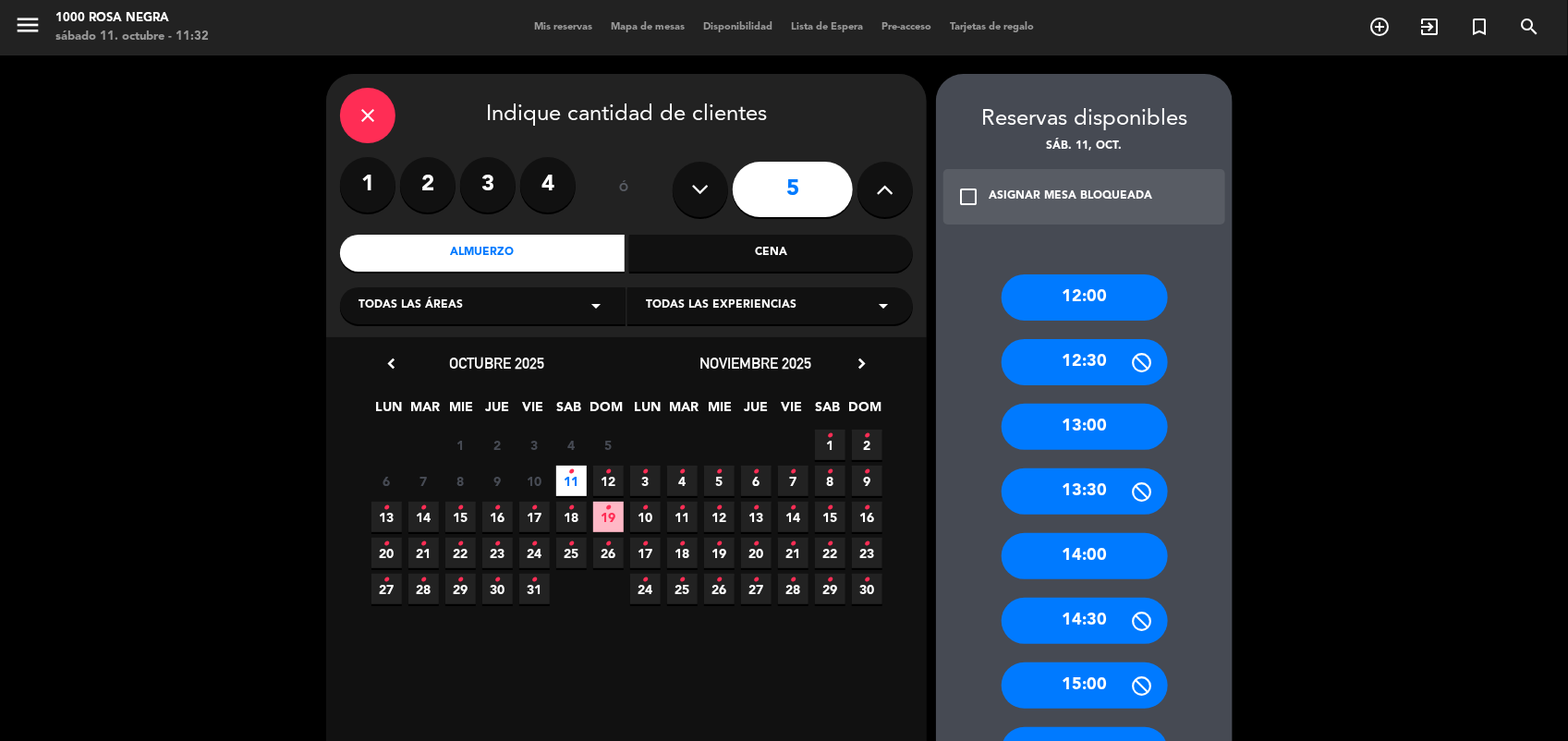
click at [1096, 417] on div "13:00" at bounding box center [1084, 427] width 166 height 46
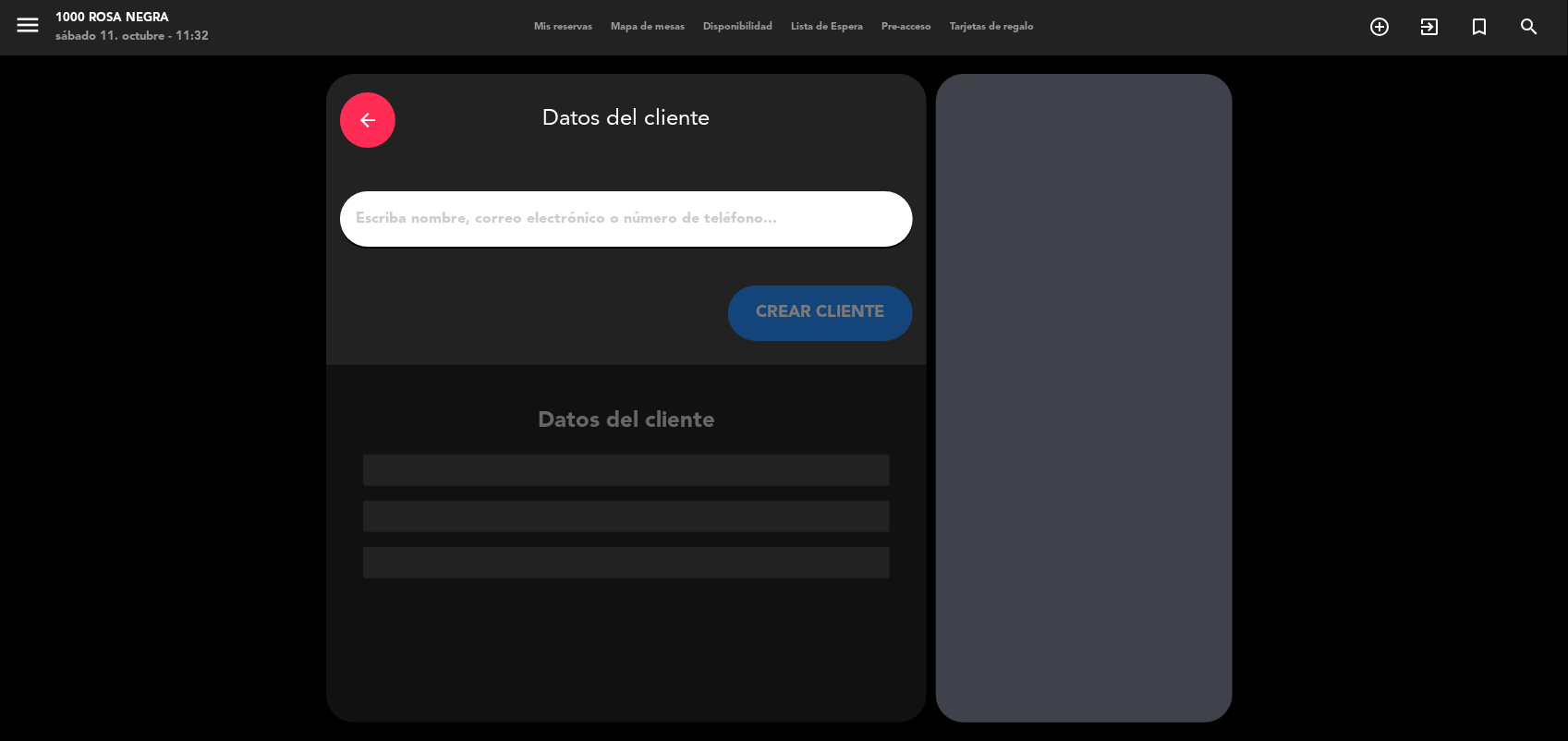
click at [838, 240] on div at bounding box center [627, 219] width 573 height 56
click at [830, 225] on input "1" at bounding box center [627, 219] width 545 height 26
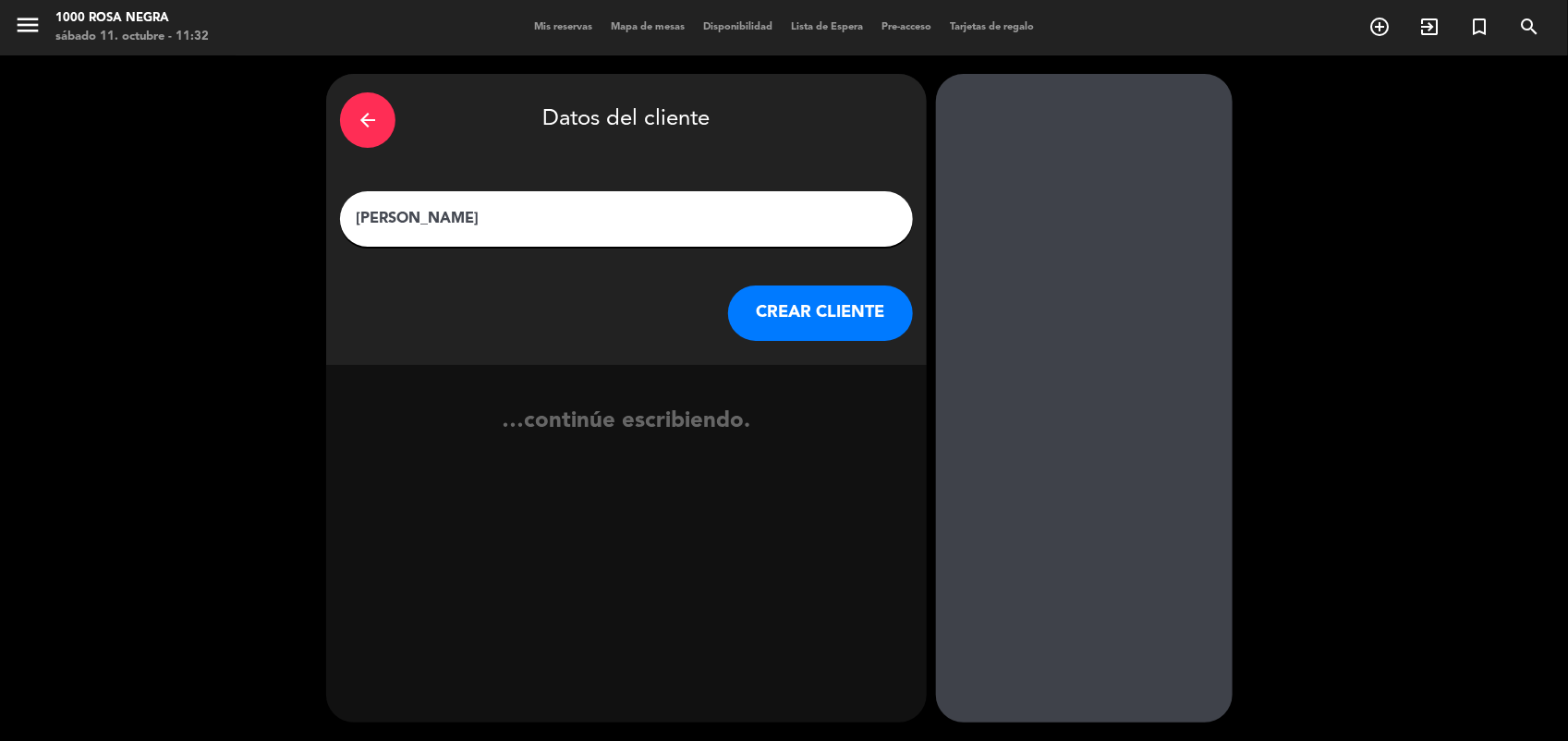
click at [830, 225] on input "[PERSON_NAME]" at bounding box center [627, 219] width 545 height 26
type input "[PERSON_NAME]"
click at [848, 320] on button "CREAR CLIENTE" at bounding box center [821, 313] width 185 height 56
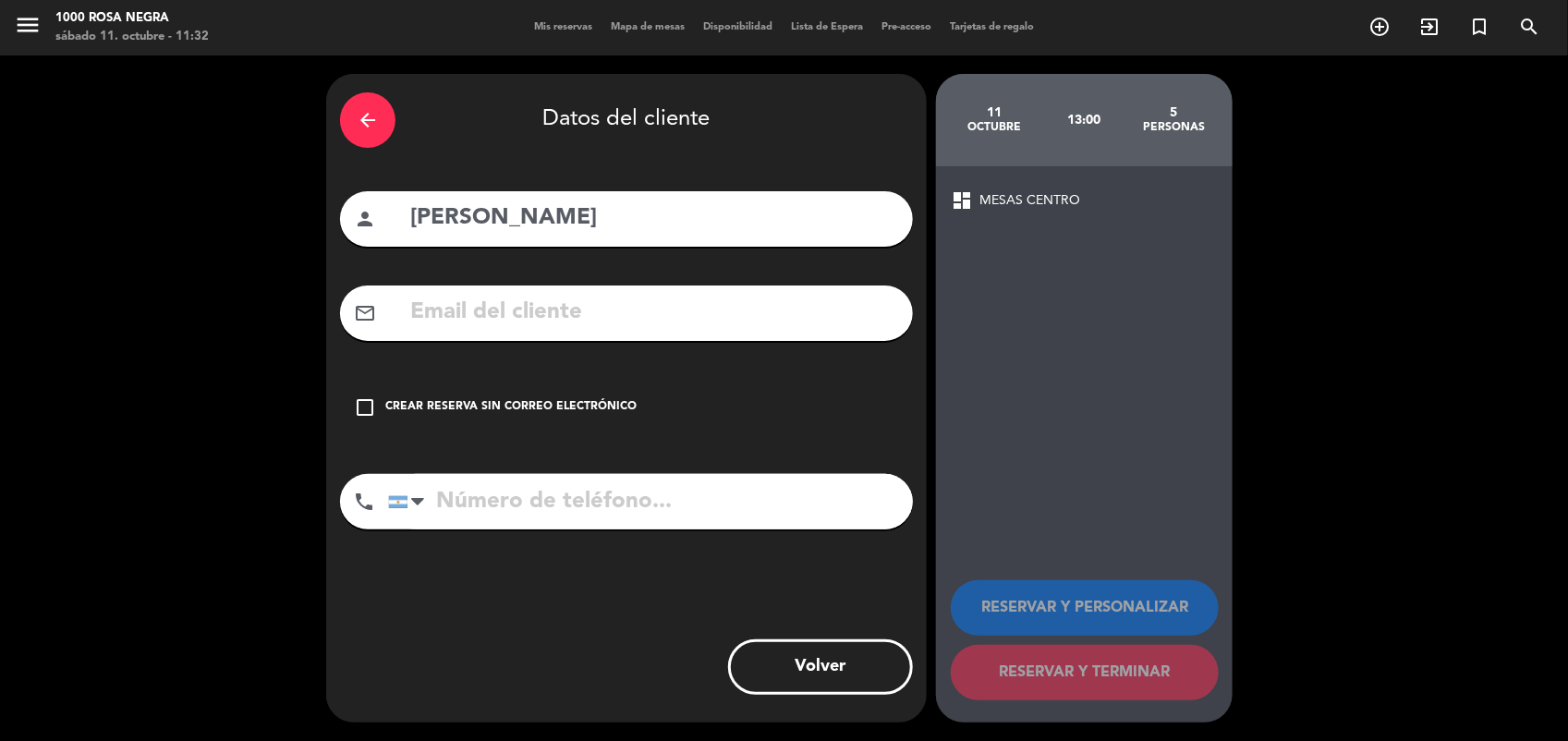
click at [361, 407] on icon "check_box_outline_blank" at bounding box center [365, 407] width 22 height 22
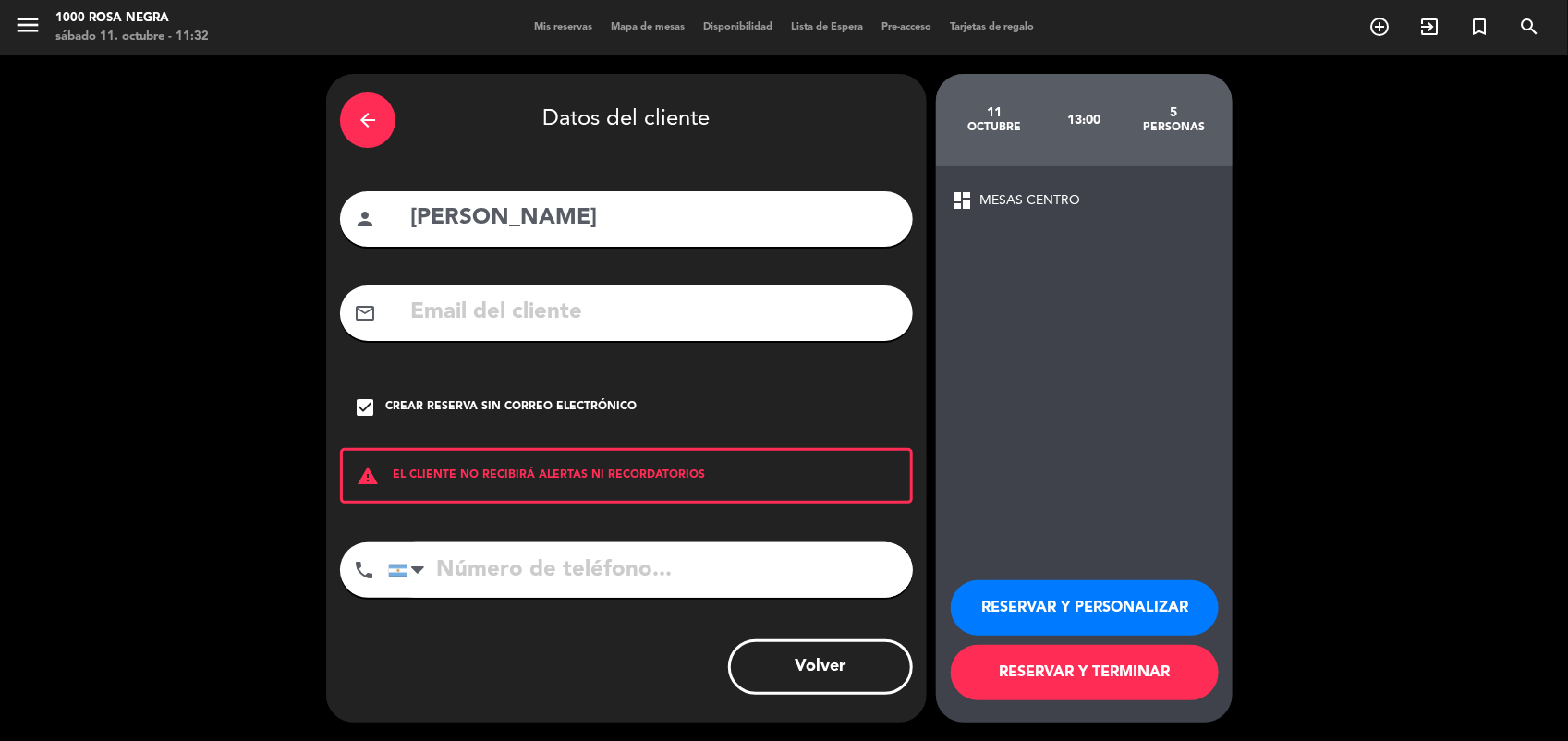
click at [1031, 661] on button "RESERVAR Y TERMINAR" at bounding box center [1084, 672] width 268 height 56
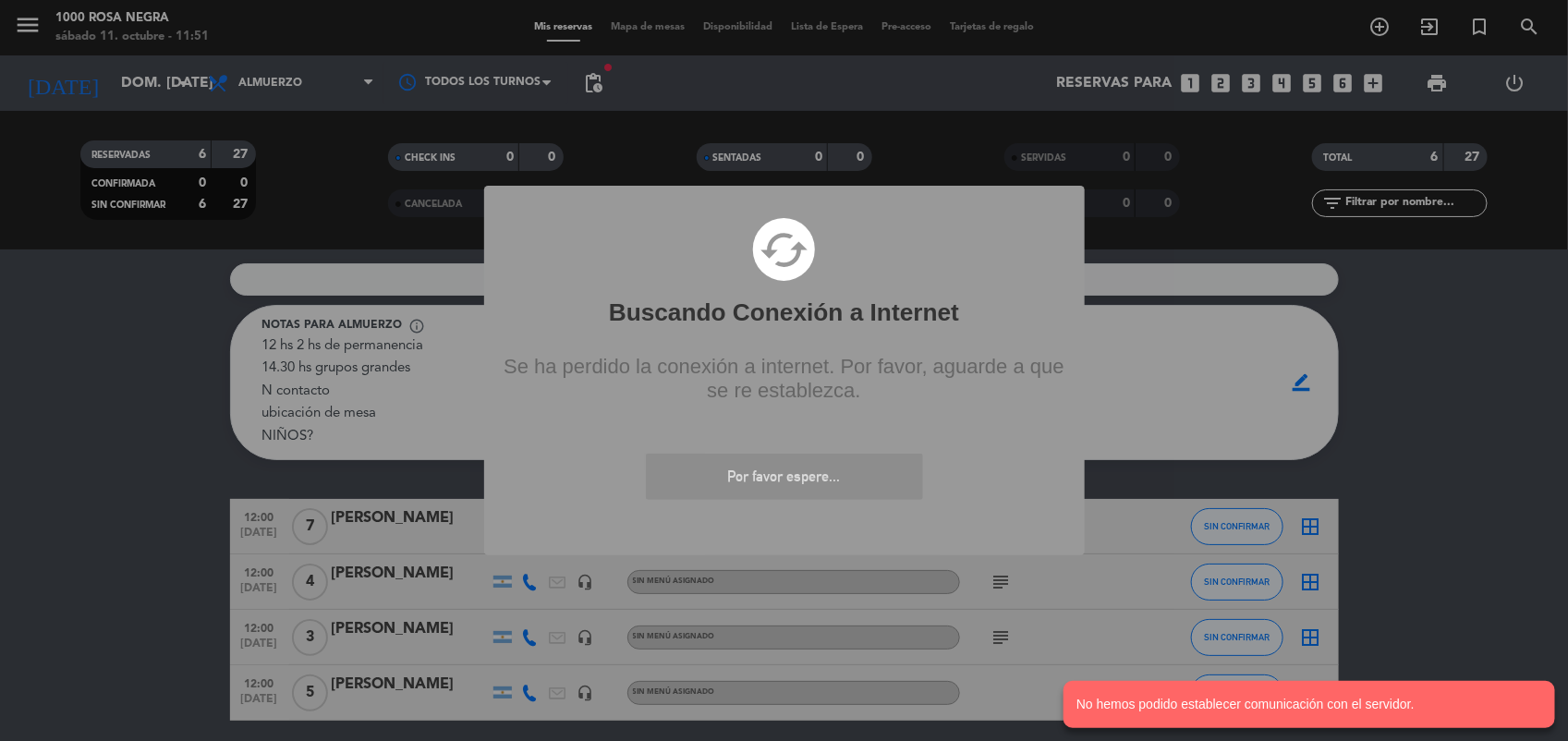
click at [1457, 356] on div "? ! i Buscando Conexión a Internet × cached Se ha perdido la conexión a interne…" at bounding box center [784, 370] width 1568 height 741
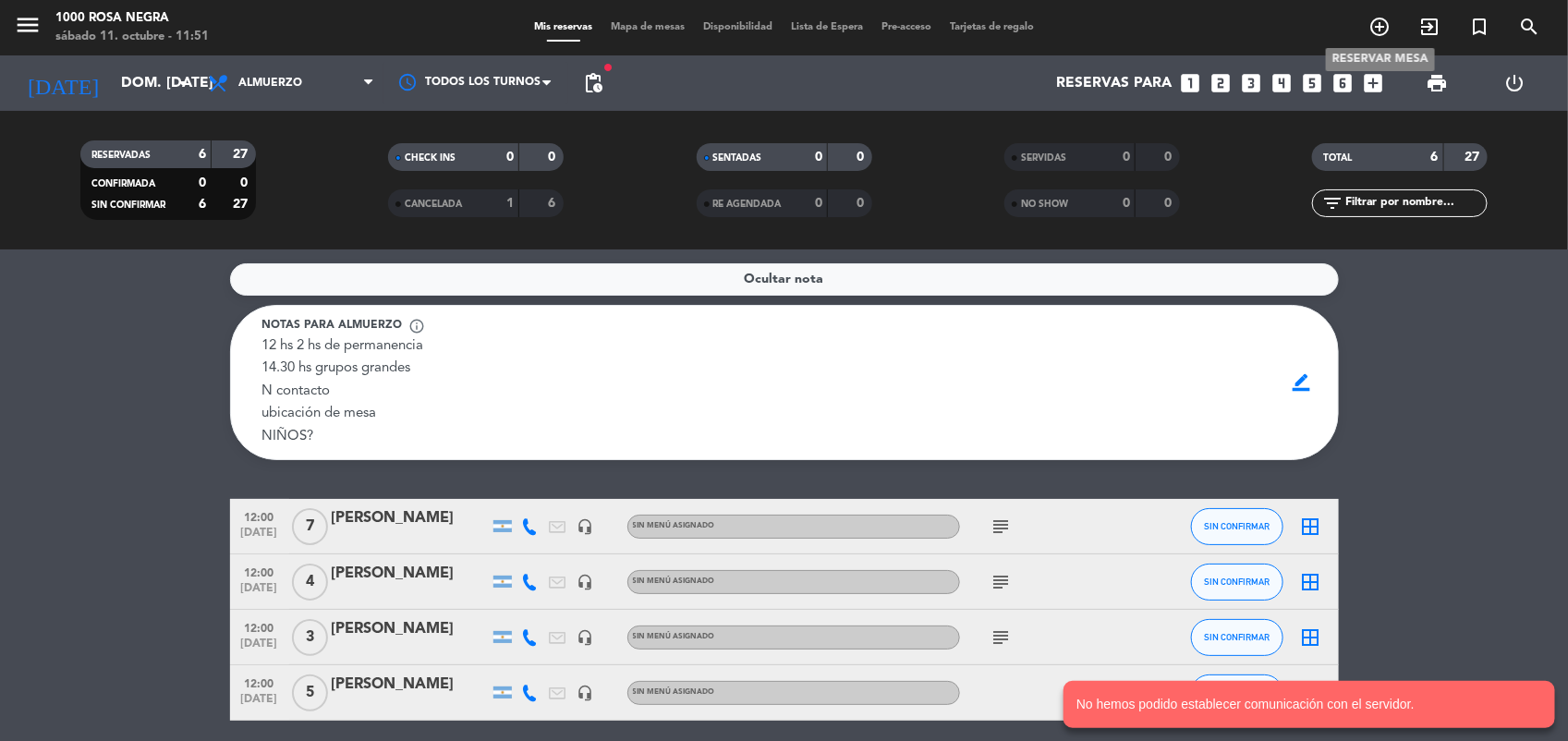
click at [1377, 31] on icon "add_circle_outline" at bounding box center [1379, 27] width 22 height 22
